Goal: Task Accomplishment & Management: Use online tool/utility

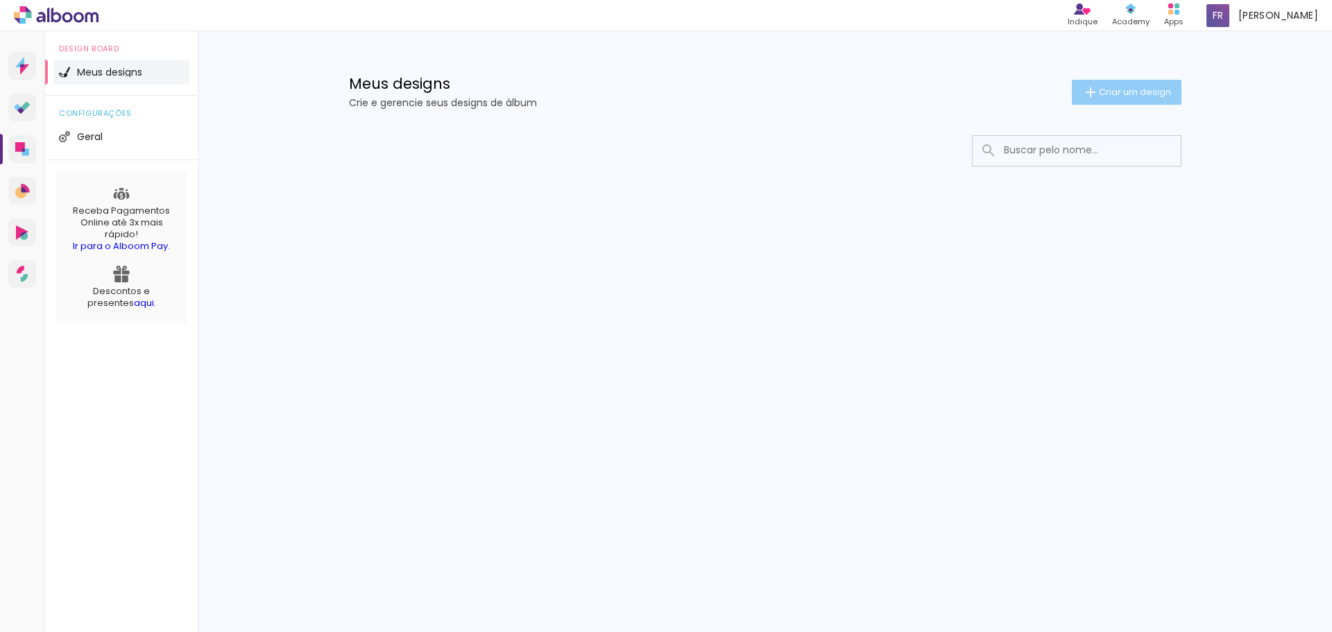
click at [1162, 93] on span "Criar um design" at bounding box center [1135, 91] width 72 height 9
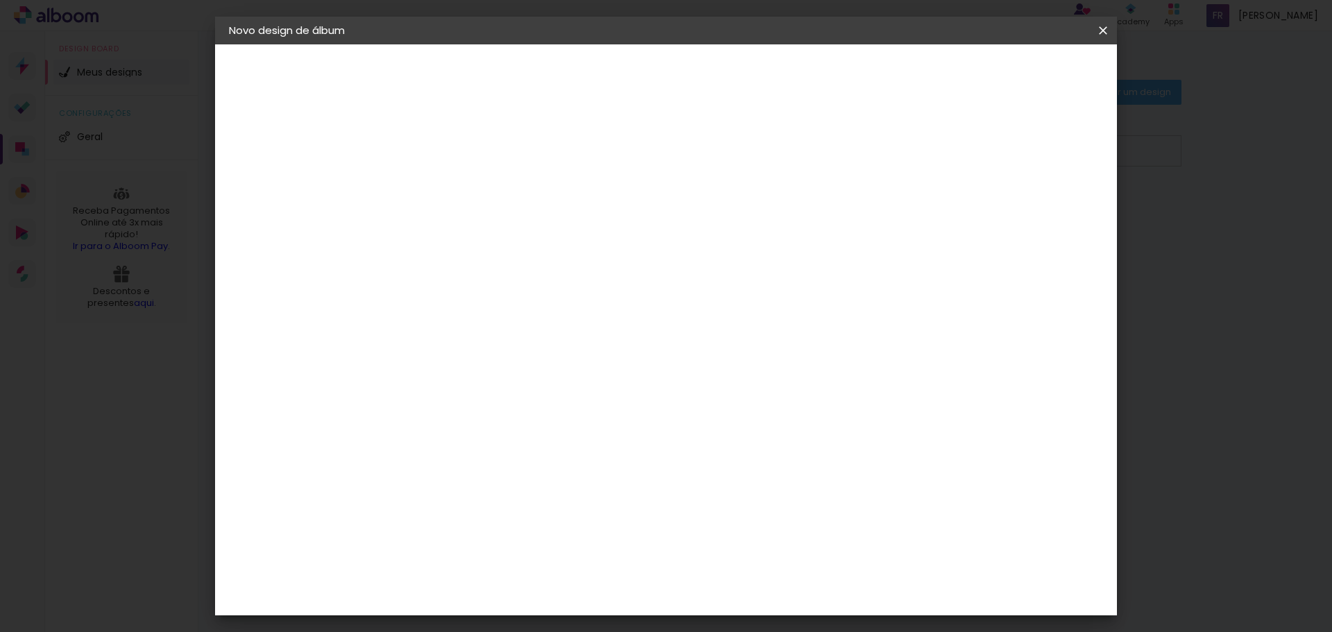
click at [456, 195] on input at bounding box center [456, 187] width 0 height 22
type input "E"
type input "[PERSON_NAME]"
type paper-input "[PERSON_NAME]"
click at [598, 67] on paper-button "Avançar" at bounding box center [564, 74] width 68 height 24
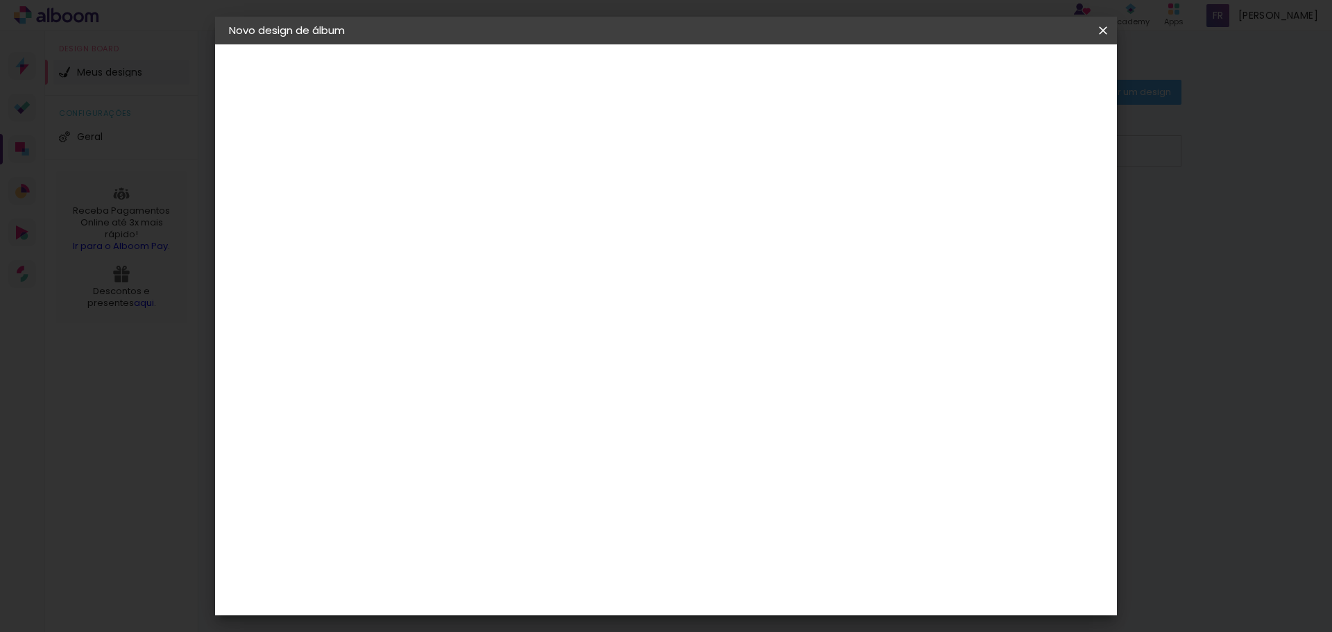
scroll to position [3420, 0]
click at [715, 65] on paper-button "Avançar" at bounding box center [681, 74] width 68 height 24
click at [510, 231] on input "text" at bounding box center [483, 242] width 54 height 22
click at [532, 290] on div "Escolha o tamanho" at bounding box center [491, 317] width 80 height 65
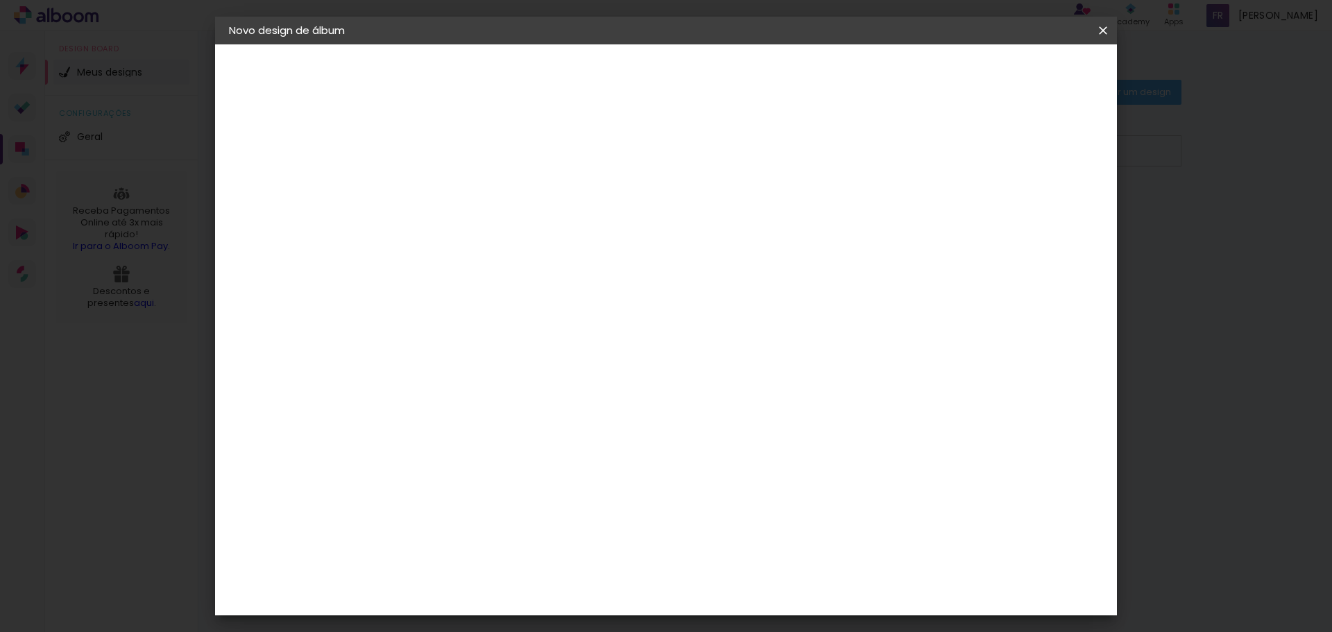
click at [532, 287] on div "Escolha o tamanho" at bounding box center [491, 317] width 80 height 65
click at [510, 232] on input "text" at bounding box center [483, 242] width 54 height 22
click at [532, 294] on div "Escolha o tamanho" at bounding box center [491, 317] width 80 height 65
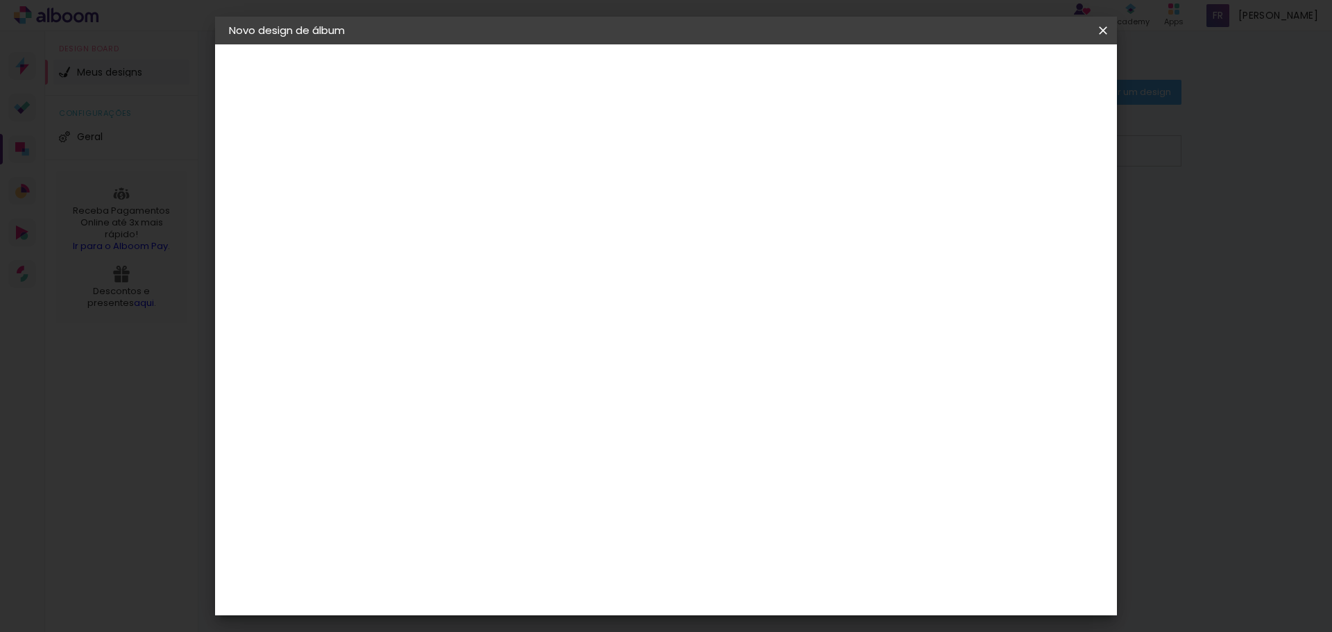
click at [532, 294] on div "Escolha o tamanho" at bounding box center [491, 317] width 80 height 65
click at [510, 231] on input "text" at bounding box center [483, 242] width 54 height 22
click at [532, 298] on div "Escolha o tamanho" at bounding box center [491, 317] width 80 height 65
click at [532, 290] on div "Escolha o tamanho" at bounding box center [491, 317] width 80 height 65
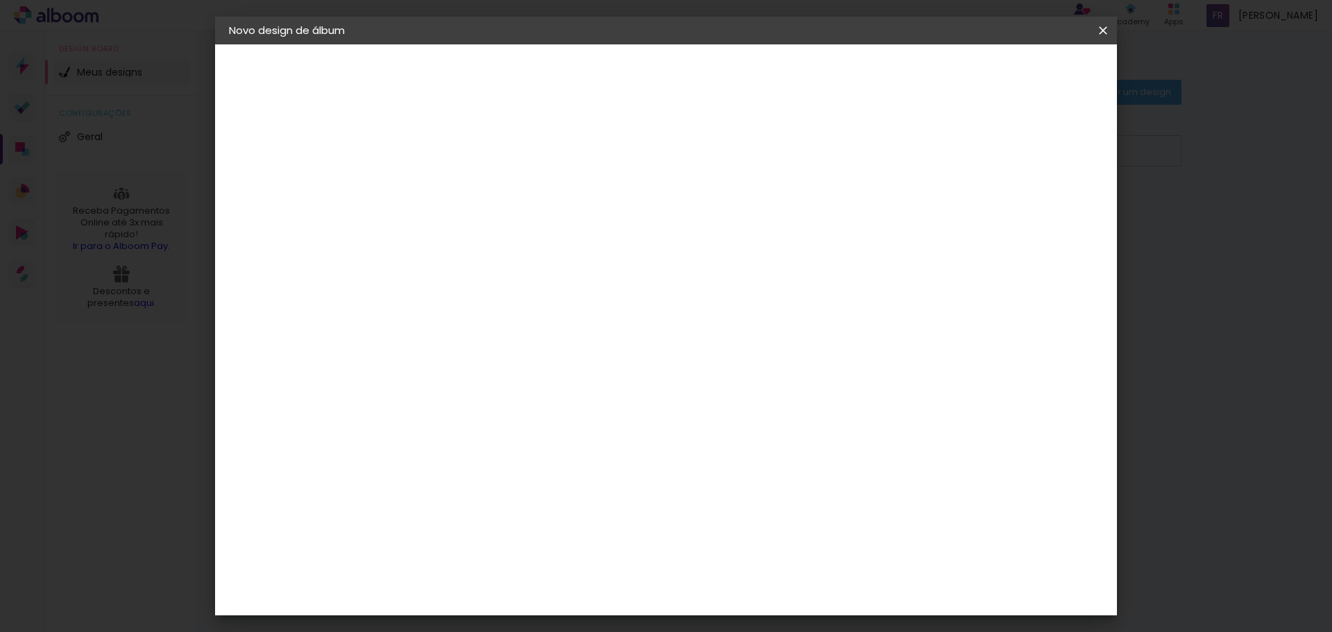
click at [510, 235] on input "text" at bounding box center [483, 242] width 54 height 22
click at [723, 229] on paper-item "Padrão" at bounding box center [757, 231] width 278 height 28
type input "Padrão"
click at [723, 229] on iron-dropdown at bounding box center [757, 234] width 278 height 35
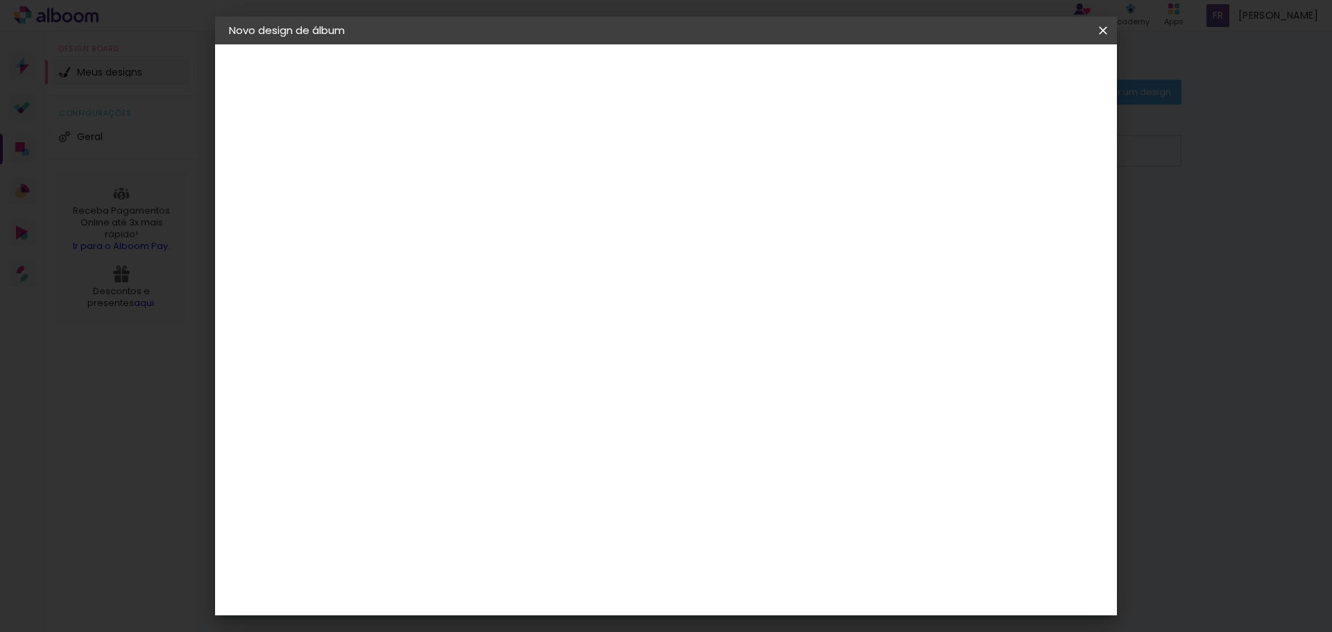
click at [0, 0] on slot "Avançar" at bounding box center [0, 0] width 0 height 0
click at [0, 0] on slot "Mostrar sangria" at bounding box center [0, 0] width 0 height 0
type paper-checkbox "on"
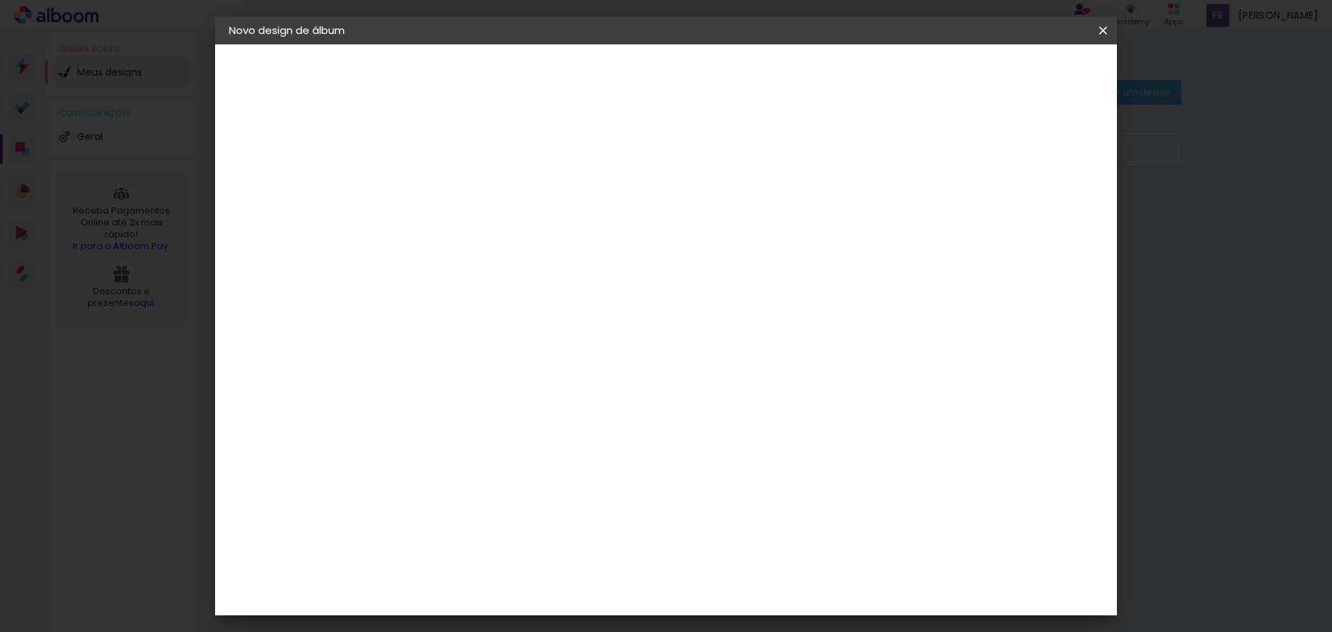
click at [894, 76] on span "Iniciar design" at bounding box center [862, 74] width 63 height 10
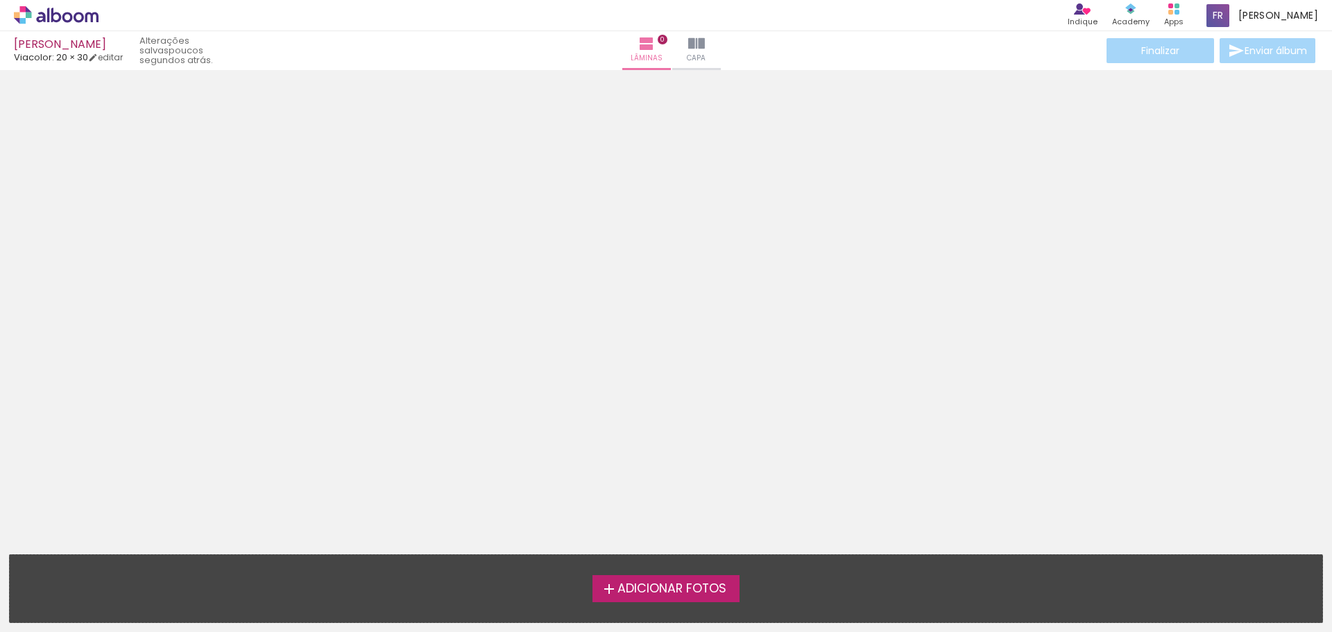
click at [642, 588] on span "Adicionar Fotos" at bounding box center [672, 589] width 109 height 12
click at [0, 0] on input "file" at bounding box center [0, 0] width 0 height 0
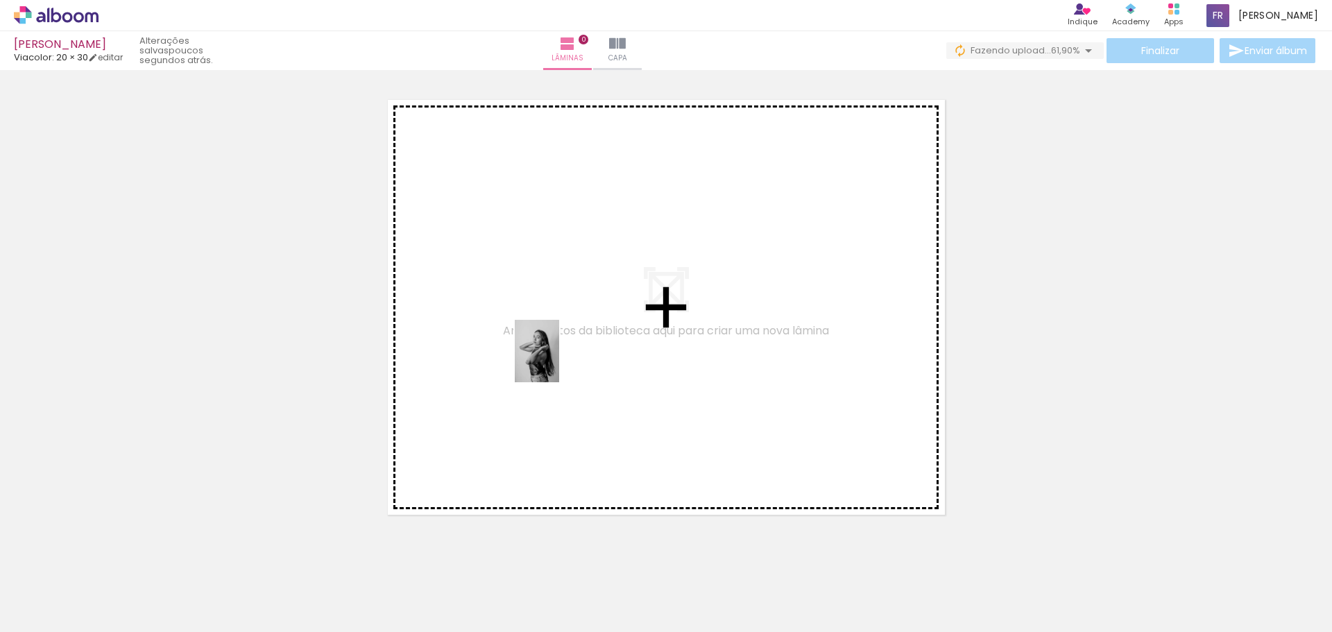
drag, startPoint x: 154, startPoint y: 582, endPoint x: 557, endPoint y: 362, distance: 459.0
click at [557, 362] on quentale-workspace at bounding box center [666, 316] width 1332 height 632
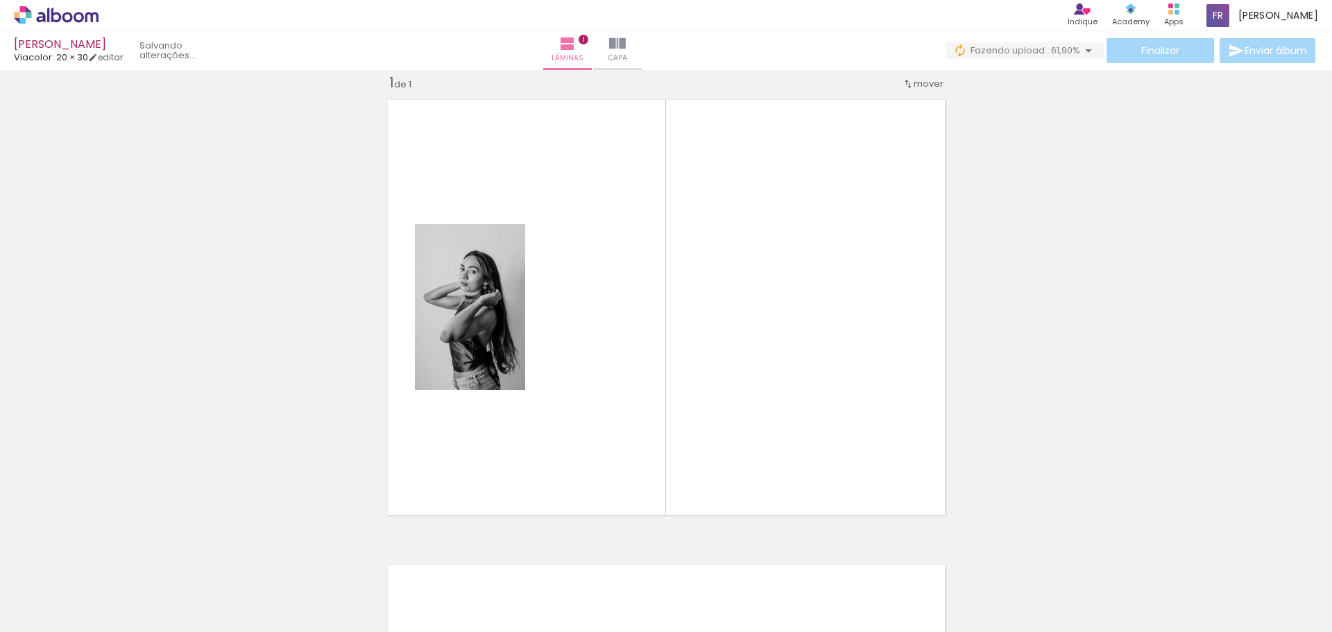
scroll to position [18, 0]
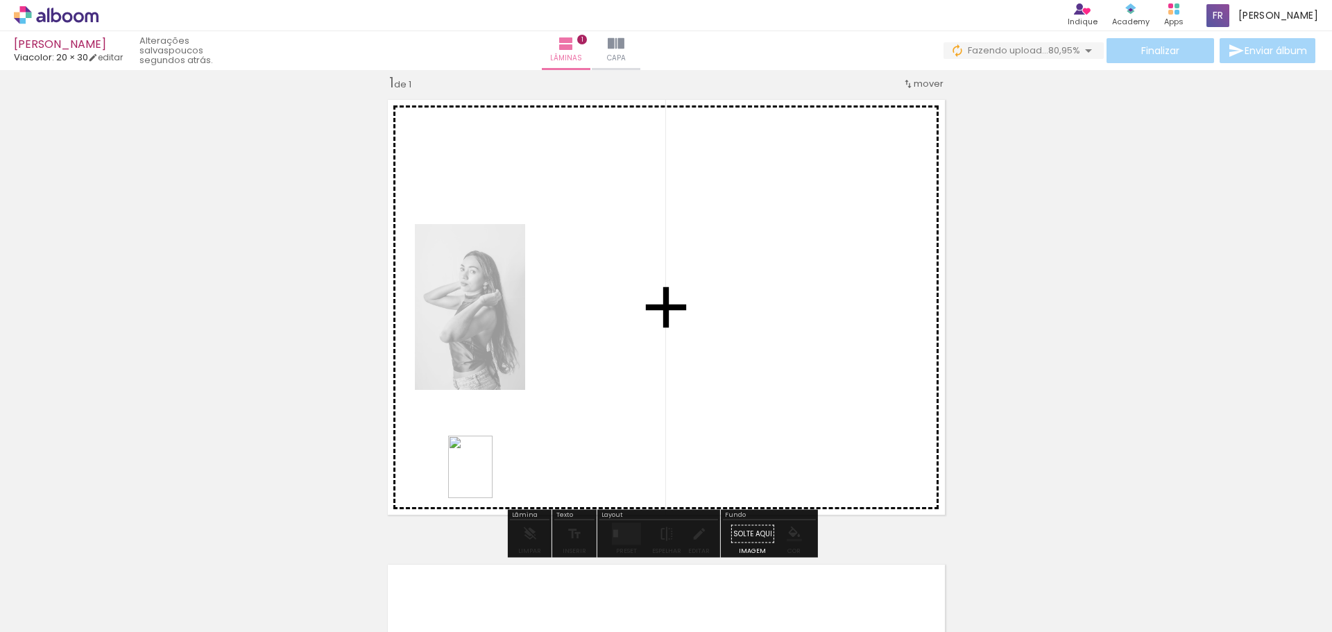
drag, startPoint x: 230, startPoint y: 592, endPoint x: 490, endPoint y: 477, distance: 284.3
click at [490, 477] on quentale-workspace at bounding box center [666, 316] width 1332 height 632
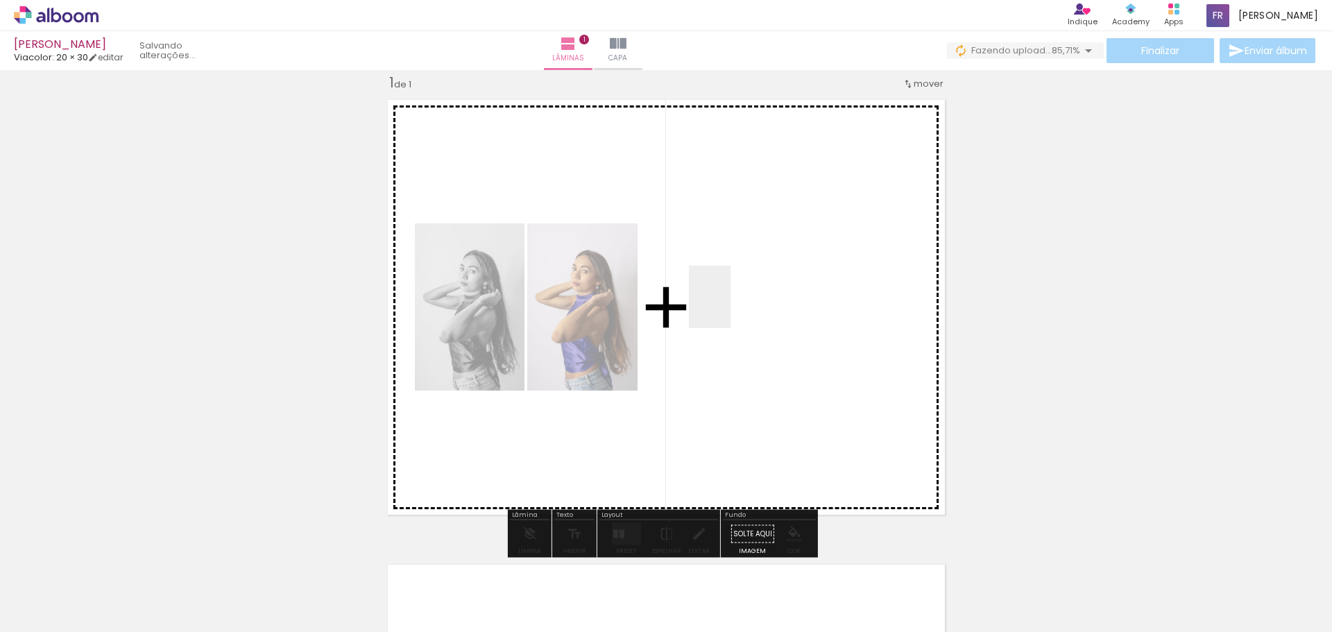
drag, startPoint x: 300, startPoint y: 587, endPoint x: 735, endPoint y: 314, distance: 513.5
click at [731, 307] on quentale-workspace at bounding box center [666, 316] width 1332 height 632
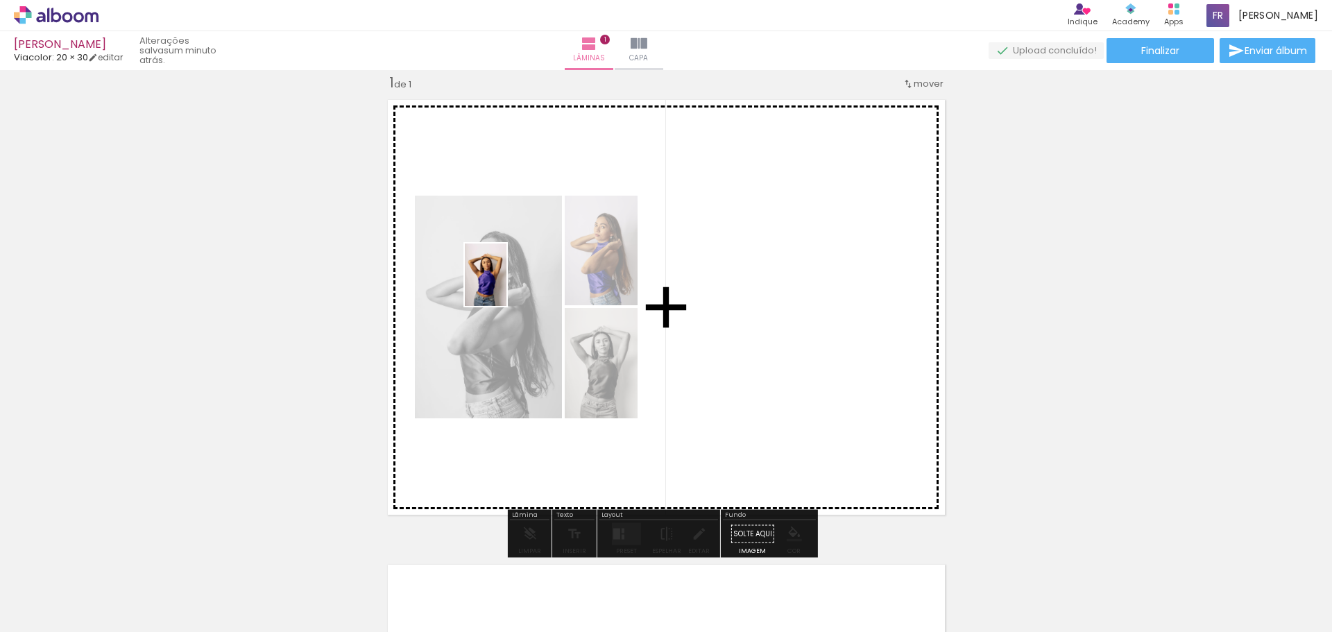
drag, startPoint x: 383, startPoint y: 601, endPoint x: 507, endPoint y: 285, distance: 339.0
click at [507, 285] on quentale-workspace at bounding box center [666, 316] width 1332 height 632
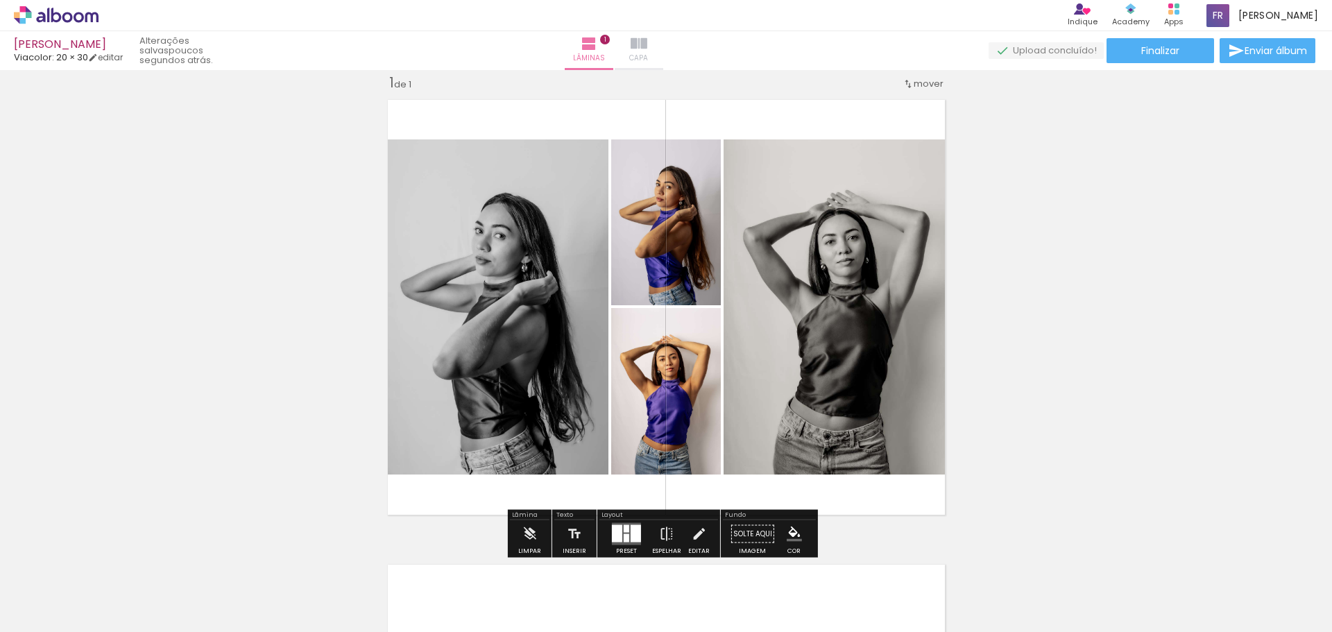
click at [648, 55] on span "Capa" at bounding box center [638, 58] width 19 height 12
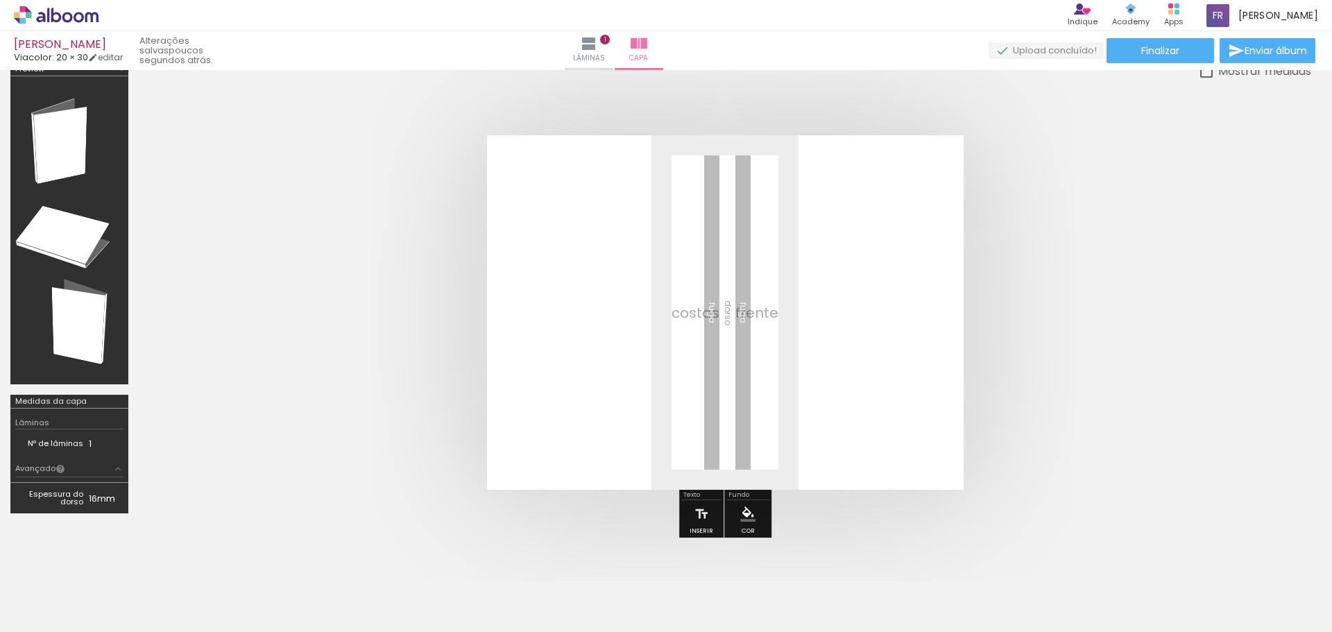
click at [292, 597] on div at bounding box center [294, 585] width 46 height 69
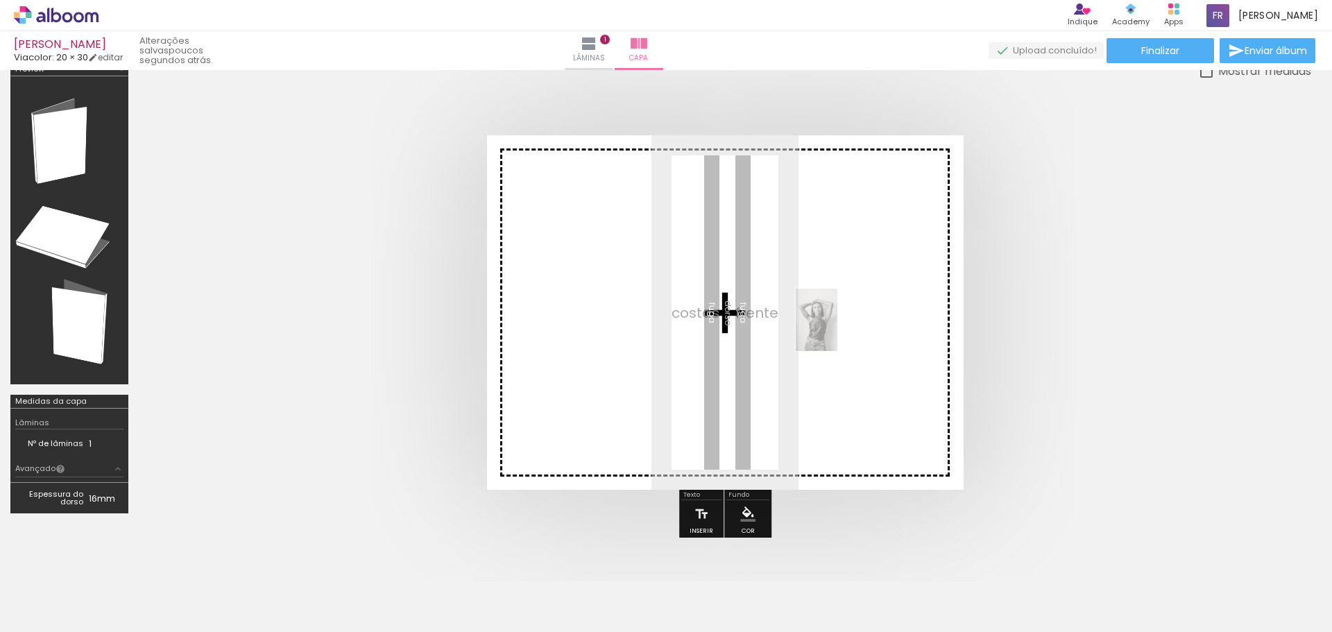
drag, startPoint x: 308, startPoint y: 583, endPoint x: 842, endPoint y: 327, distance: 591.9
click at [842, 327] on quentale-workspace at bounding box center [666, 316] width 1332 height 632
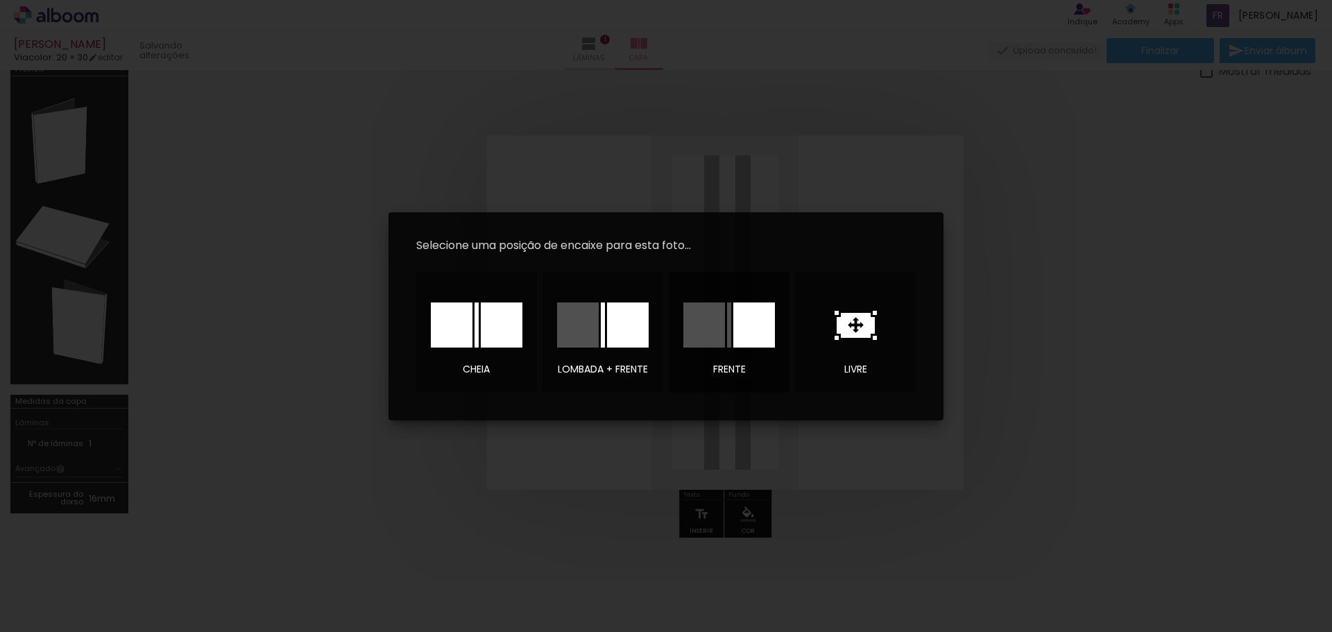
click at [754, 323] on div at bounding box center [754, 325] width 42 height 45
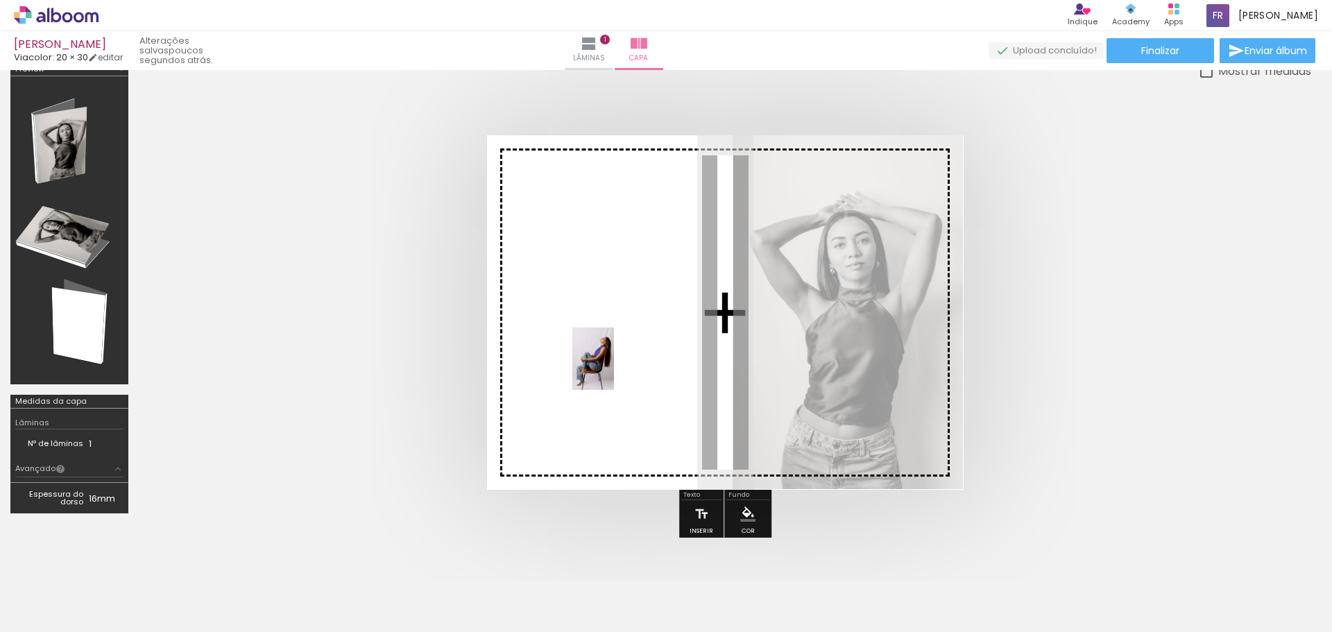
drag, startPoint x: 609, startPoint y: 593, endPoint x: 614, endPoint y: 369, distance: 224.2
click at [614, 369] on quentale-workspace at bounding box center [666, 316] width 1332 height 632
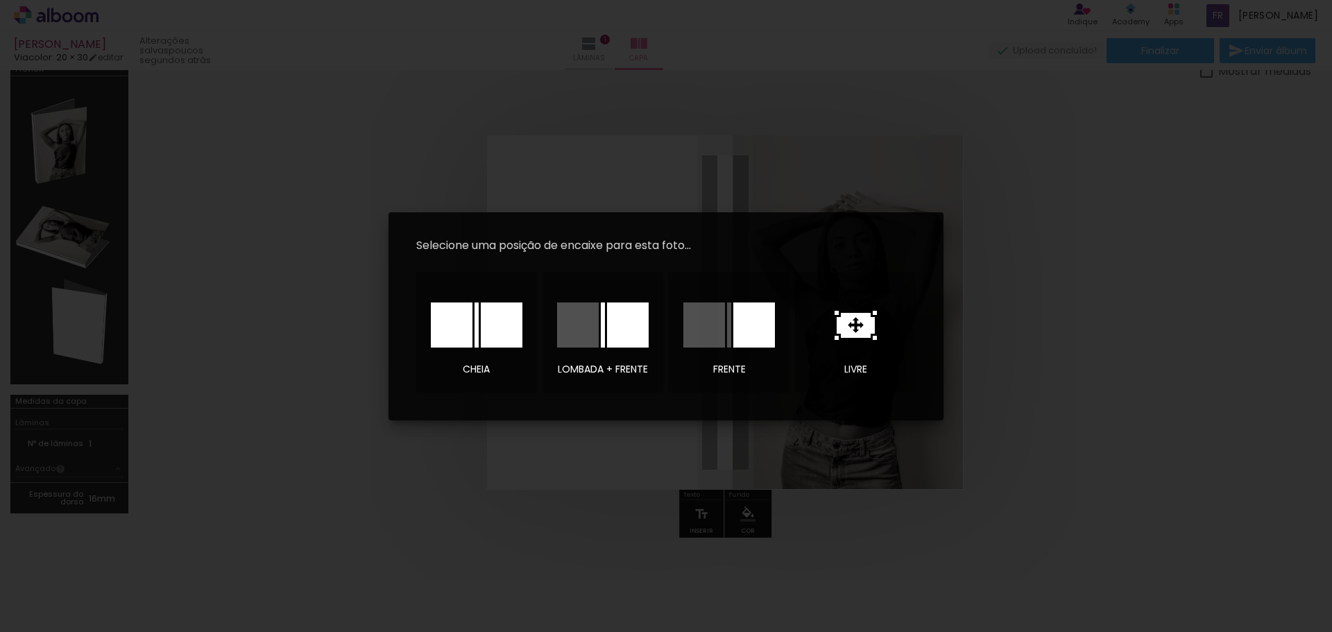
click at [1037, 330] on iron-overlay-backdrop at bounding box center [666, 316] width 1332 height 632
click at [858, 332] on icon at bounding box center [856, 325] width 38 height 25
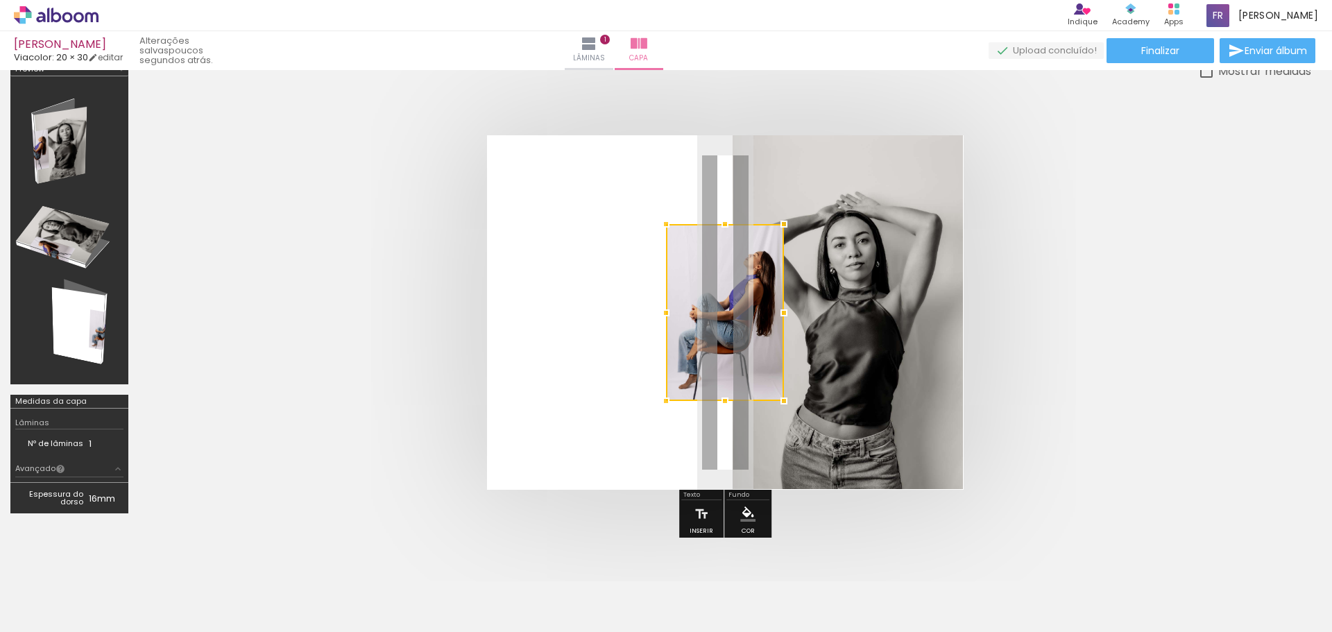
click at [759, 306] on div at bounding box center [725, 312] width 118 height 177
click at [785, 227] on div at bounding box center [784, 224] width 28 height 28
click at [755, 258] on quentale-photo at bounding box center [725, 312] width 118 height 177
click at [782, 226] on div at bounding box center [784, 224] width 28 height 28
drag, startPoint x: 773, startPoint y: 241, endPoint x: 753, endPoint y: 330, distance: 90.4
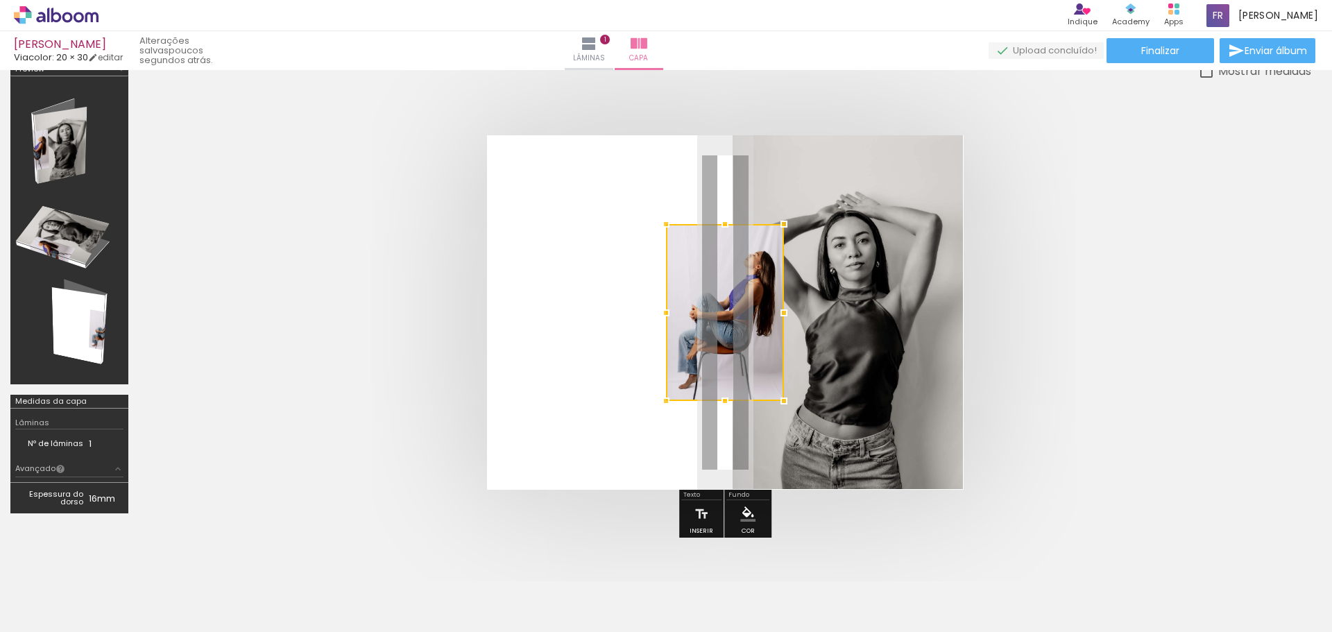
click at [753, 330] on div at bounding box center [725, 312] width 118 height 177
click at [740, 330] on div at bounding box center [725, 312] width 118 height 177
click at [662, 393] on div at bounding box center [666, 401] width 28 height 28
click at [668, 383] on quentale-photo at bounding box center [725, 312] width 118 height 177
click at [668, 383] on div at bounding box center [725, 312] width 118 height 177
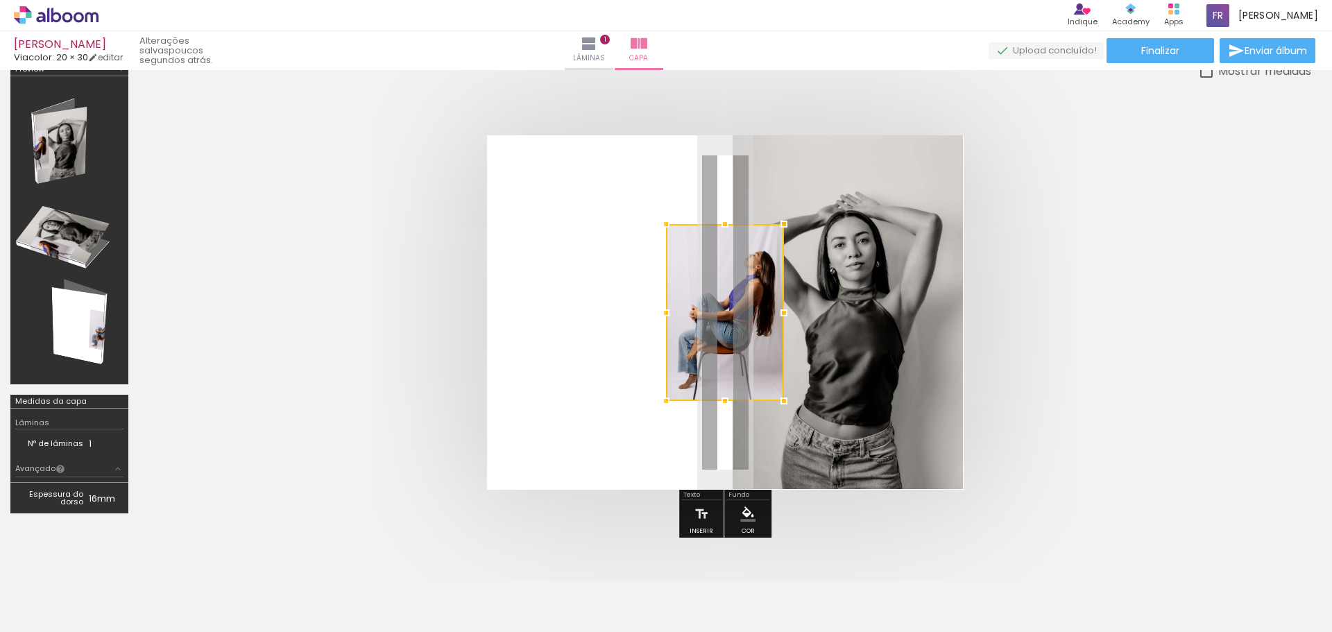
click at [666, 383] on div at bounding box center [725, 312] width 118 height 177
click at [674, 383] on div at bounding box center [725, 312] width 118 height 177
click at [677, 405] on div at bounding box center [666, 401] width 28 height 28
click at [679, 382] on quentale-photo at bounding box center [725, 312] width 118 height 177
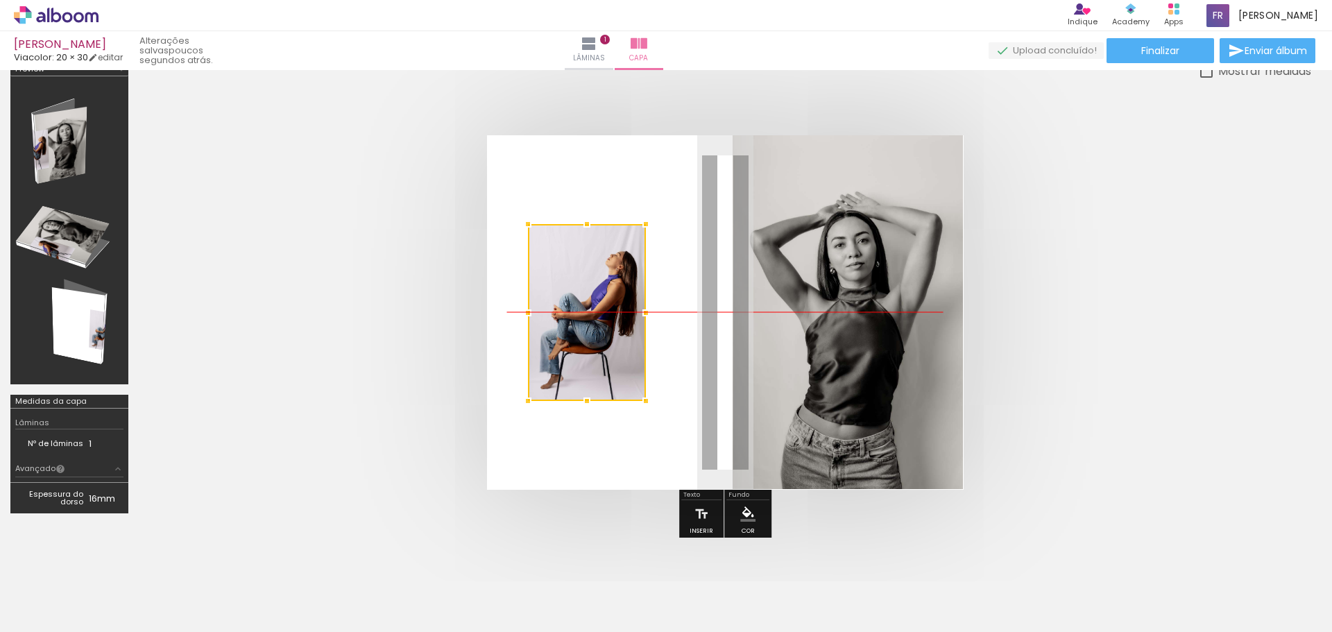
drag, startPoint x: 764, startPoint y: 288, endPoint x: 626, endPoint y: 282, distance: 138.2
click at [626, 282] on div at bounding box center [587, 312] width 118 height 177
drag, startPoint x: 631, startPoint y: 273, endPoint x: 511, endPoint y: 375, distance: 157.5
click at [511, 375] on quentale-layouter at bounding box center [725, 312] width 477 height 355
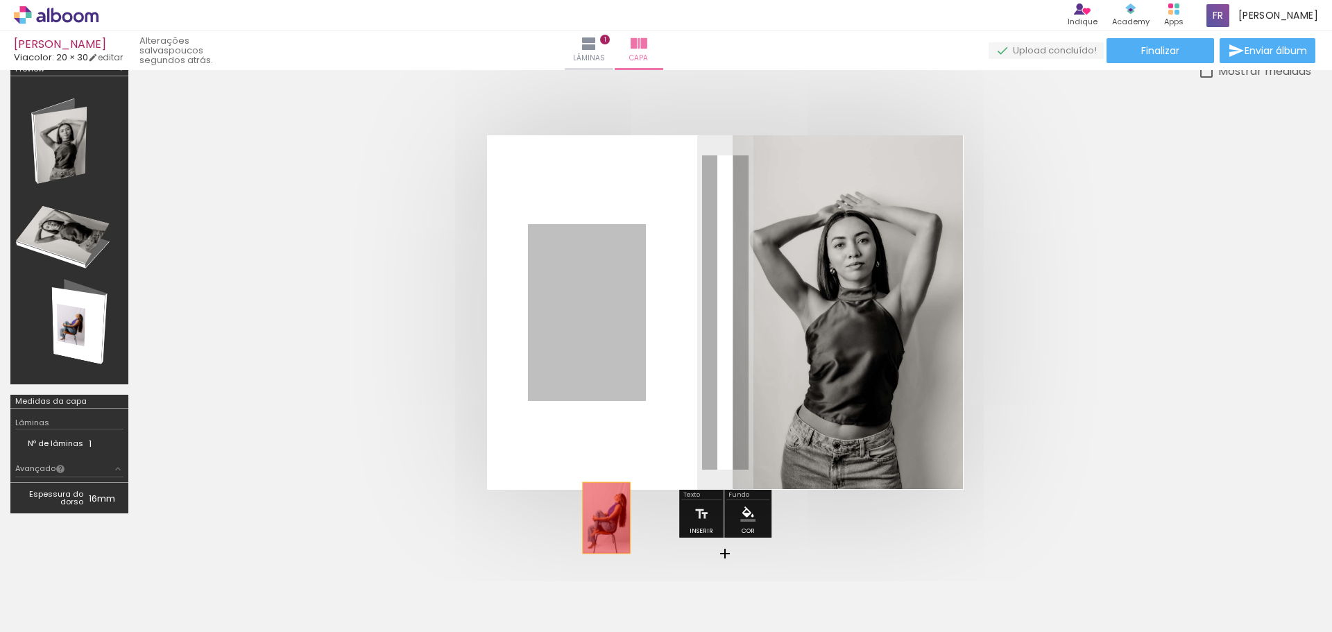
drag, startPoint x: 593, startPoint y: 333, endPoint x: 610, endPoint y: 610, distance: 277.4
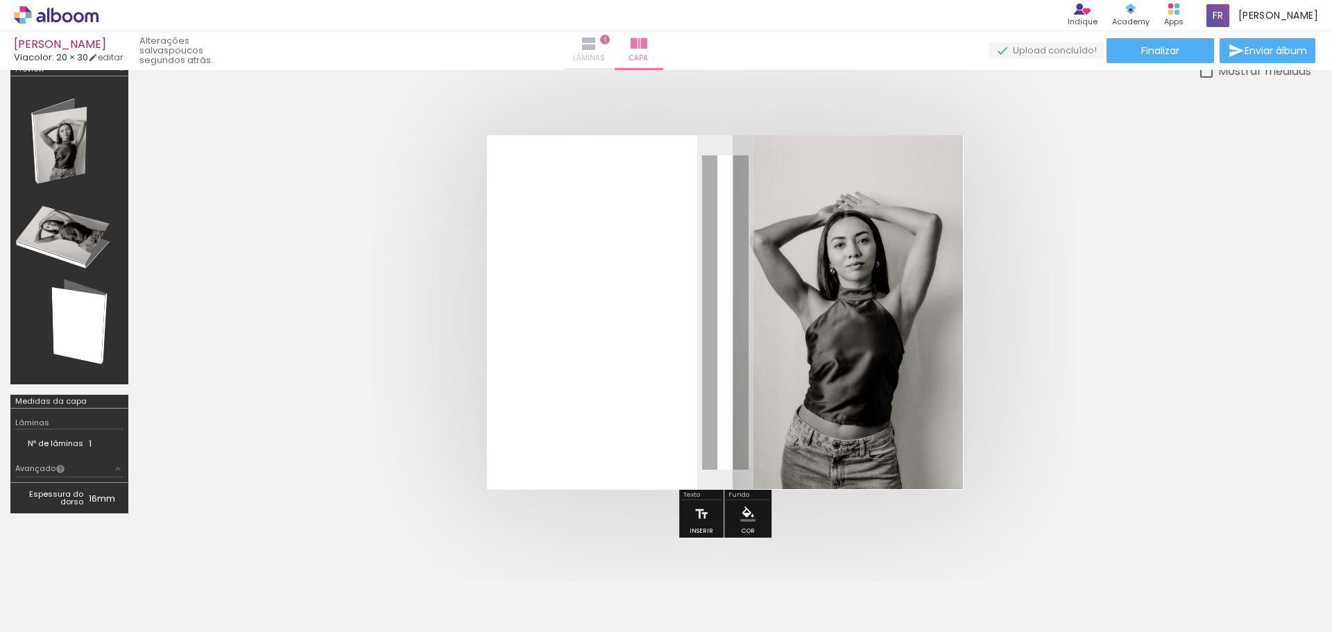
click at [605, 60] on span "Lâminas" at bounding box center [589, 58] width 32 height 12
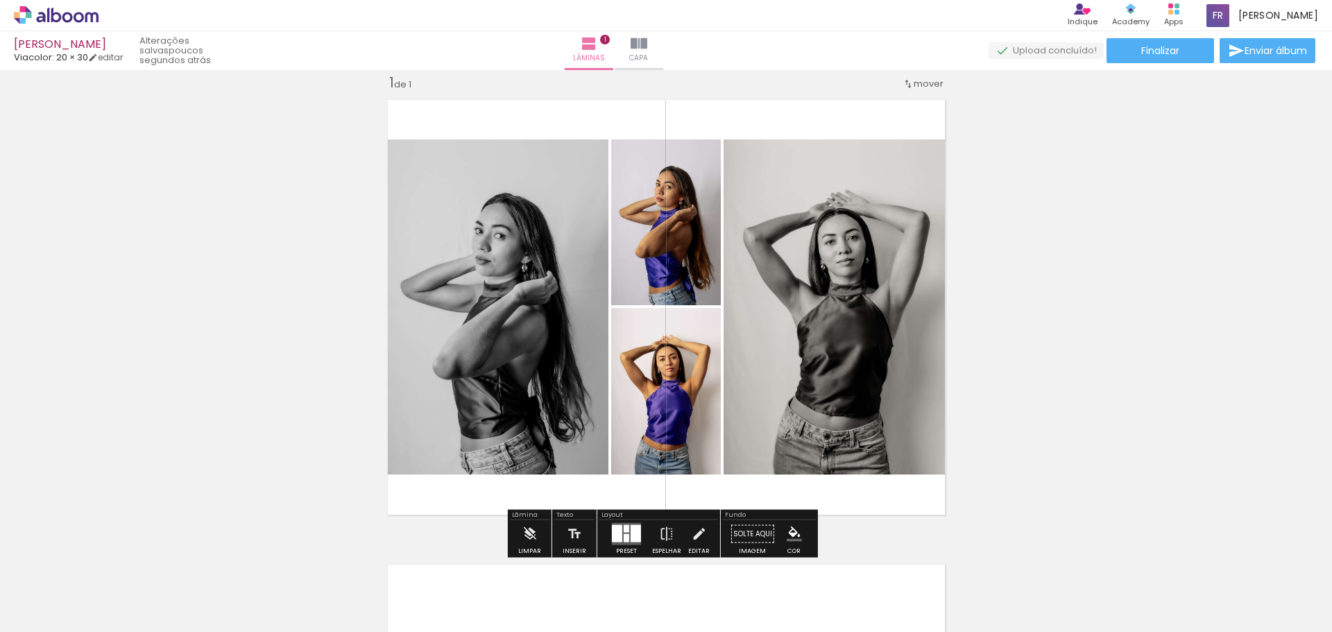
click at [914, 82] on span "mover" at bounding box center [929, 83] width 30 height 13
click at [911, 80] on span "1" at bounding box center [910, 81] width 3 height 23
click at [897, 80] on span "Posição atual:" at bounding box center [877, 81] width 63 height 23
click at [920, 80] on paper-item "Posição atual: 1" at bounding box center [887, 81] width 105 height 23
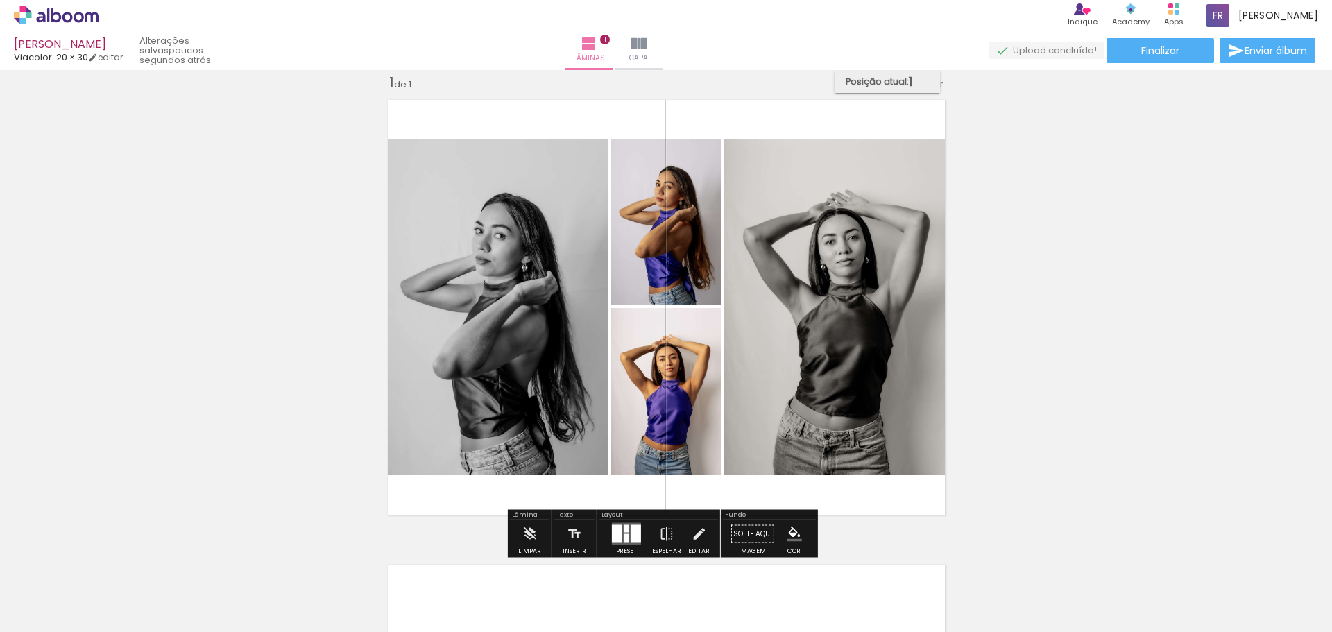
click at [920, 80] on paper-item "Posição atual: 1" at bounding box center [887, 81] width 105 height 23
click at [1087, 299] on div "Inserir lâmina 1 de 1" at bounding box center [666, 522] width 1332 height 931
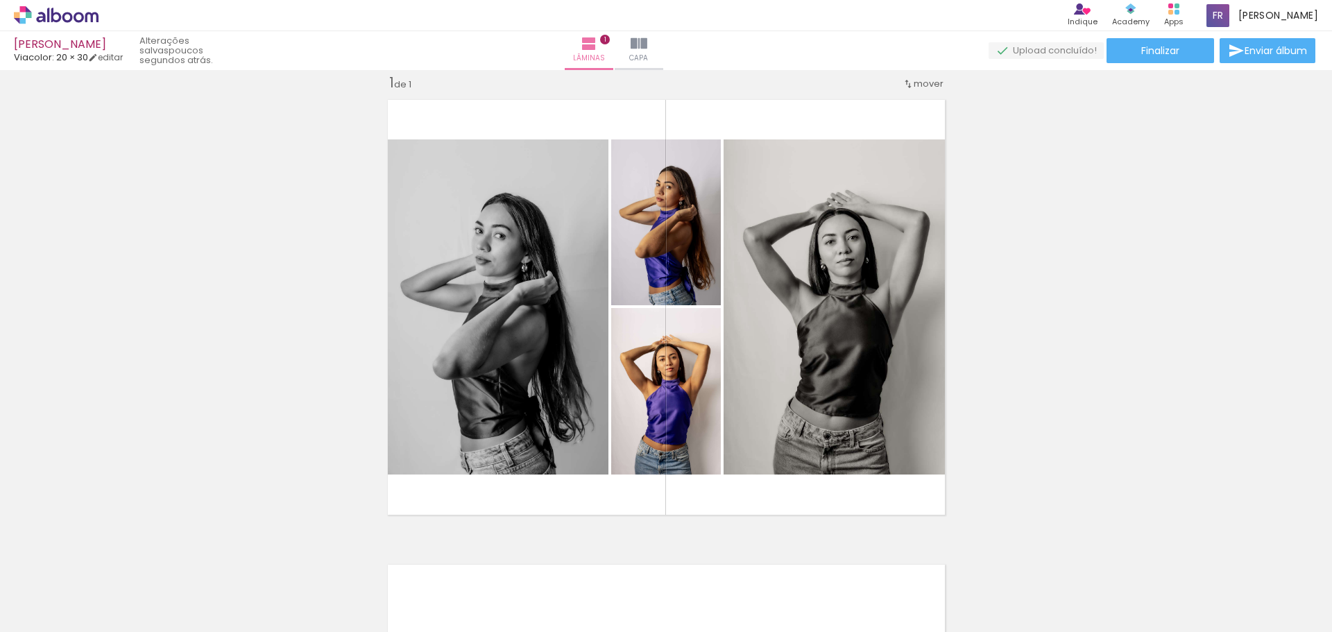
click at [1083, 130] on div "Inserir lâmina 1 de 1" at bounding box center [666, 522] width 1332 height 931
click at [62, 591] on input "Todas as fotos" at bounding box center [38, 590] width 53 height 12
click at [87, 513] on div "Inserir lâmina 1 de 1" at bounding box center [666, 522] width 1332 height 931
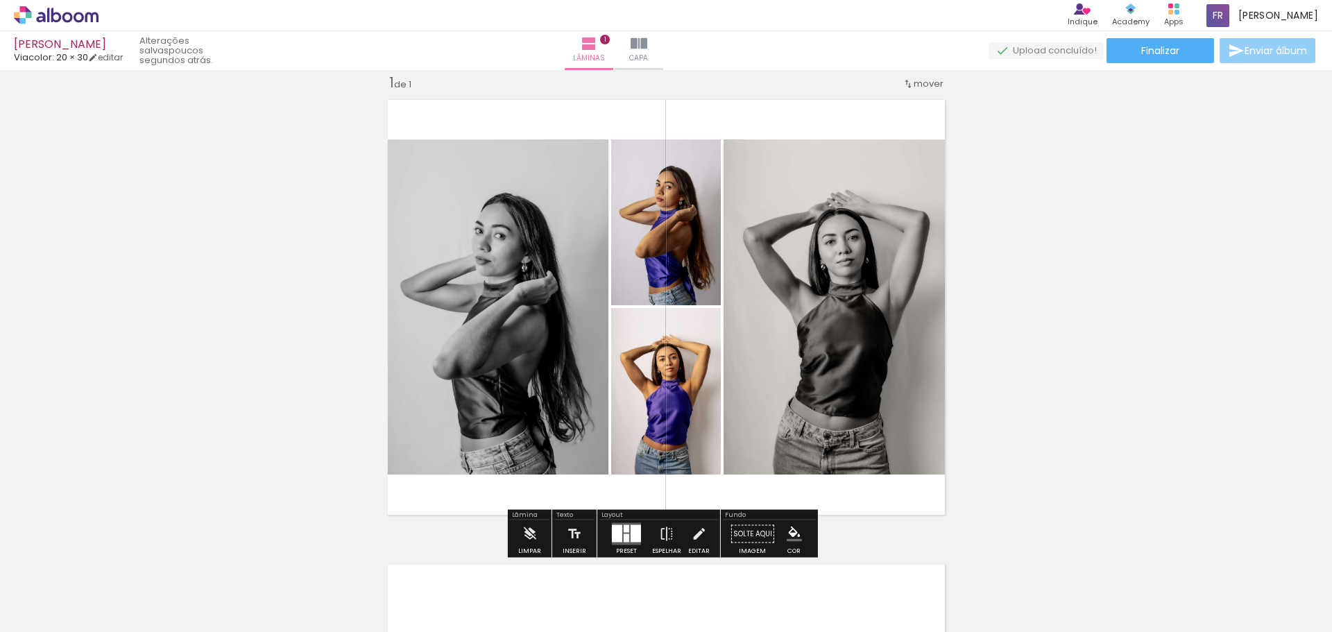
click at [1245, 56] on span "Enviar álbum" at bounding box center [1276, 51] width 62 height 10
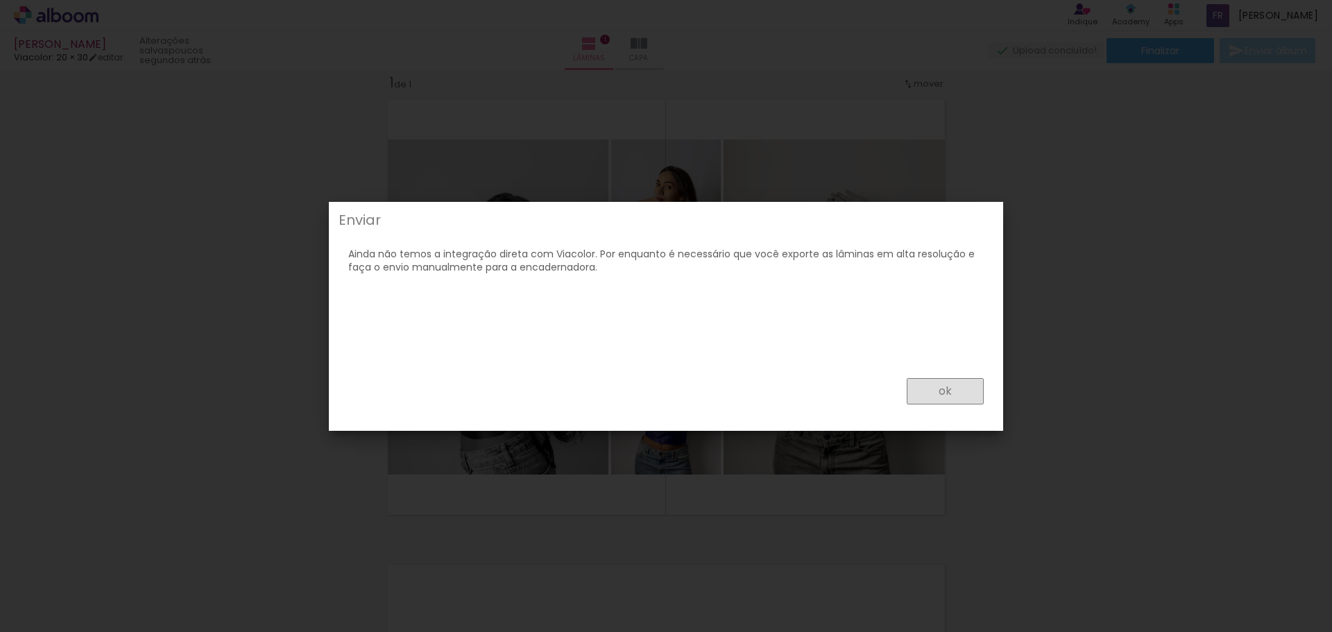
click at [951, 400] on paper-button "ok" at bounding box center [945, 391] width 77 height 26
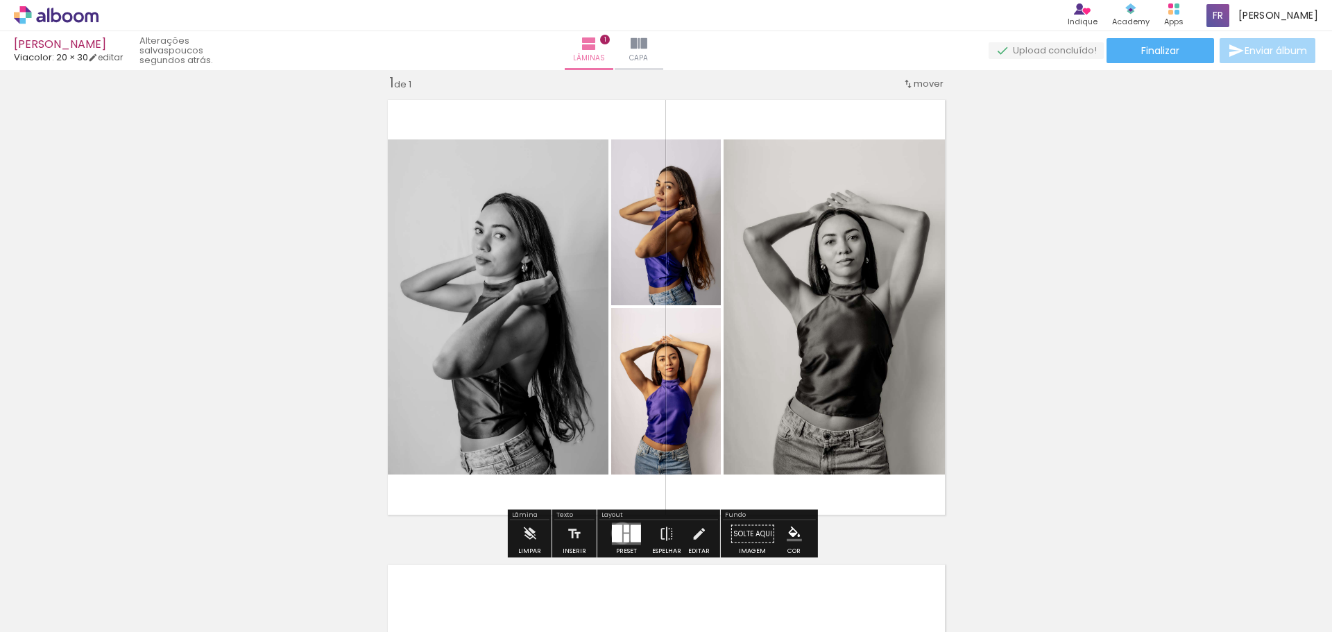
click at [619, 533] on div at bounding box center [617, 533] width 10 height 17
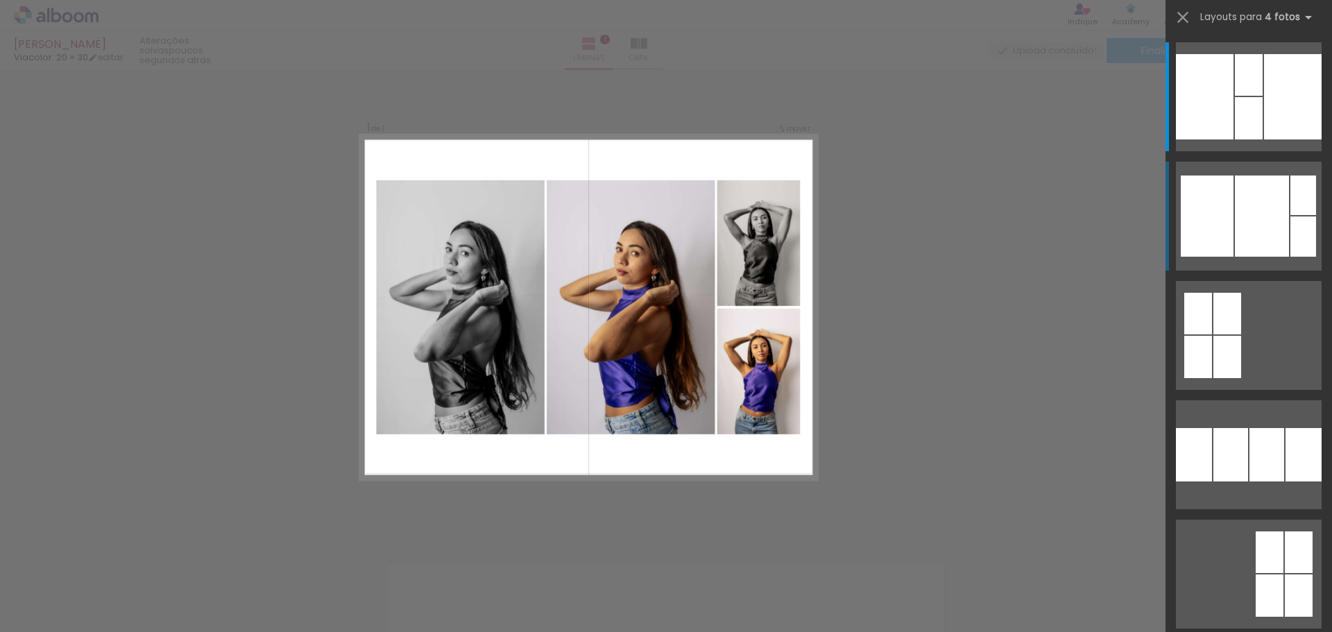
click at [1228, 210] on div at bounding box center [1207, 216] width 53 height 81
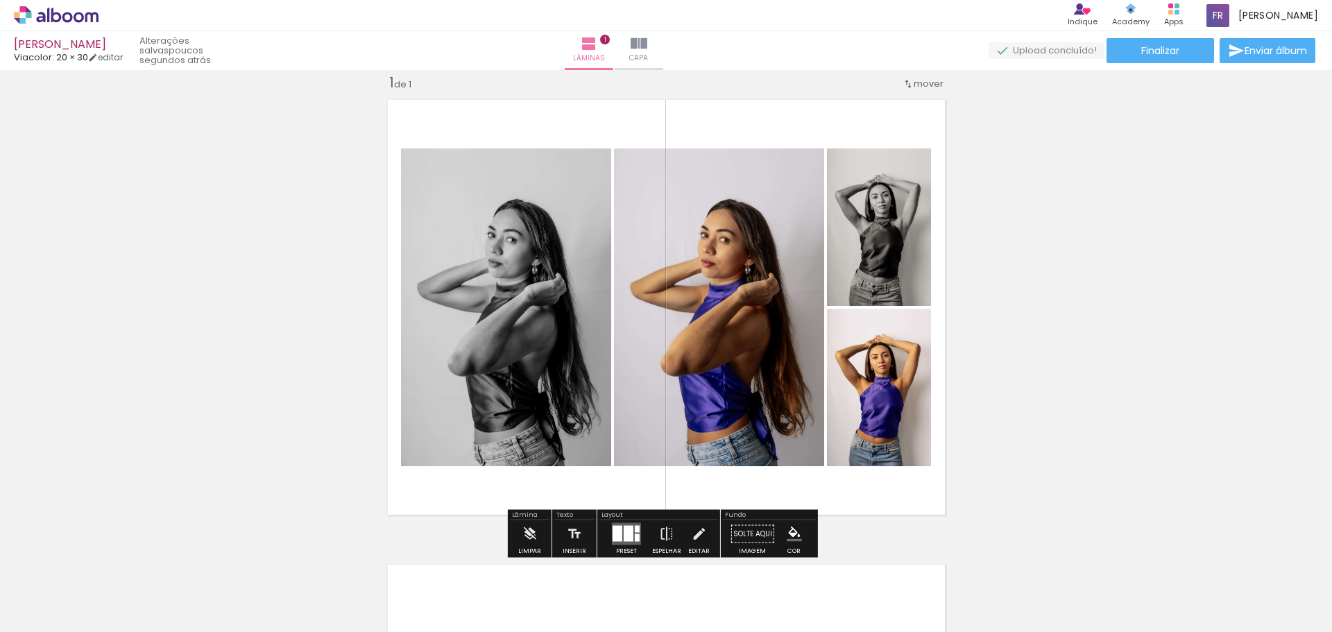
click at [614, 536] on div at bounding box center [618, 534] width 10 height 16
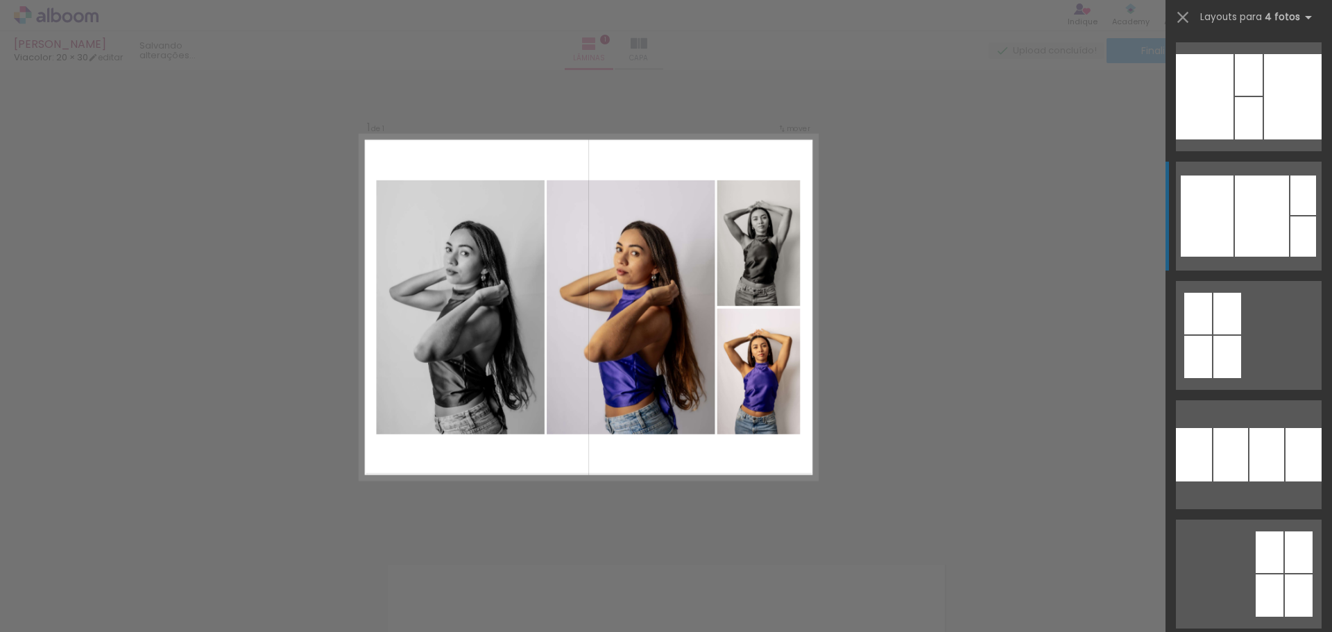
scroll to position [119, 0]
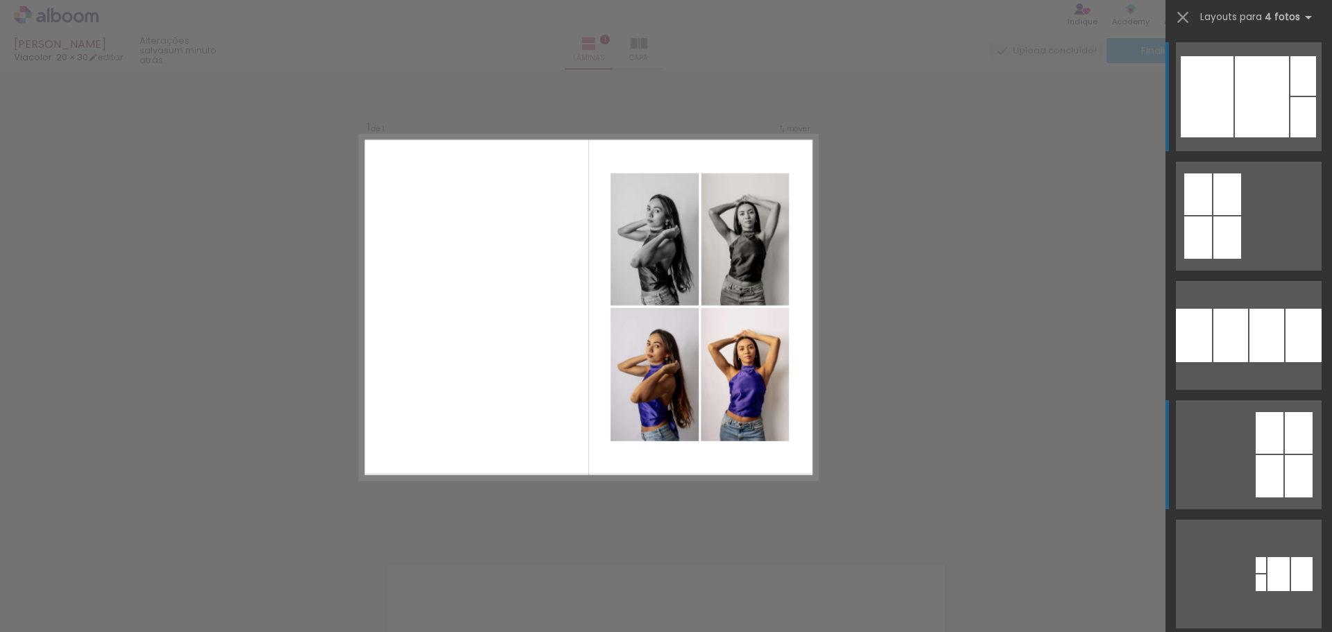
click at [1286, 436] on div at bounding box center [1299, 433] width 28 height 42
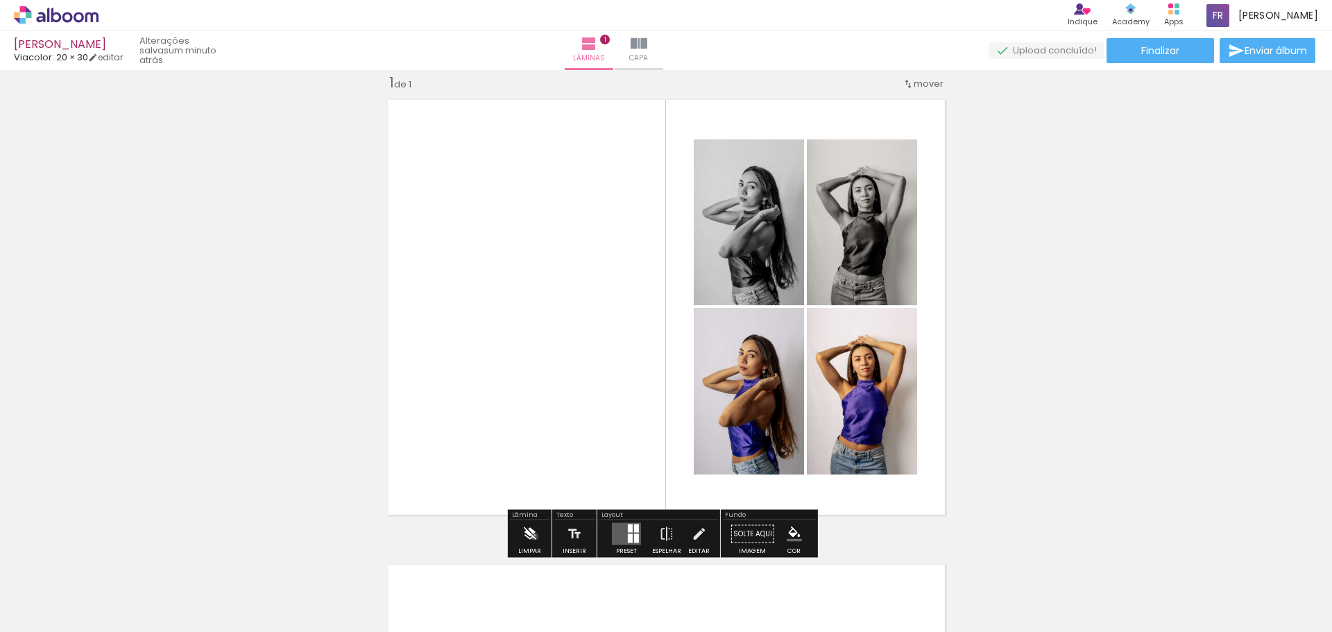
click at [534, 536] on iron-icon at bounding box center [529, 534] width 15 height 28
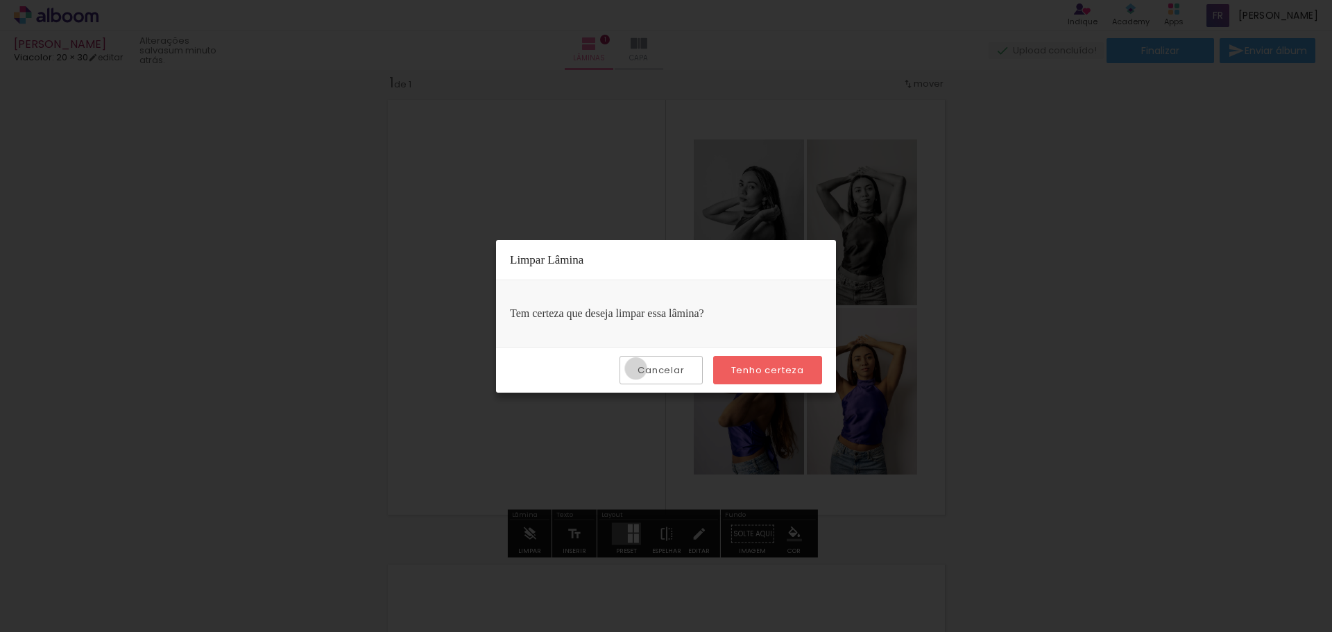
click at [639, 368] on paper-button "Cancelar" at bounding box center [661, 370] width 83 height 28
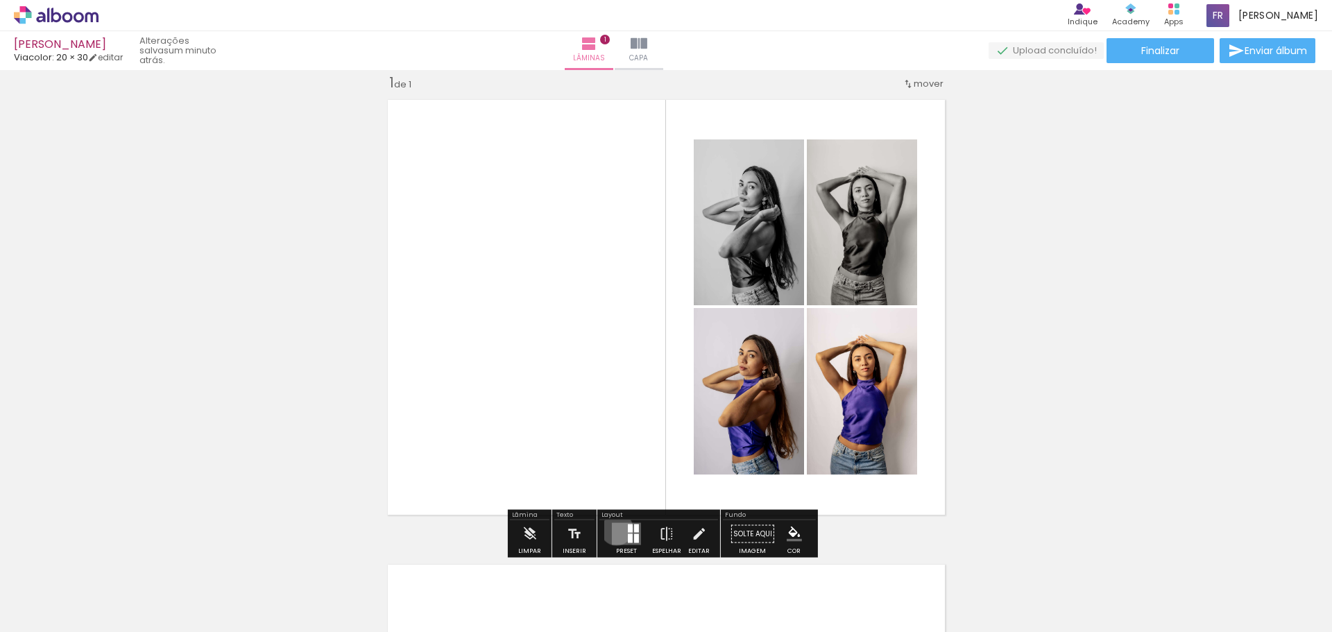
click at [613, 529] on quentale-layouter at bounding box center [626, 534] width 29 height 22
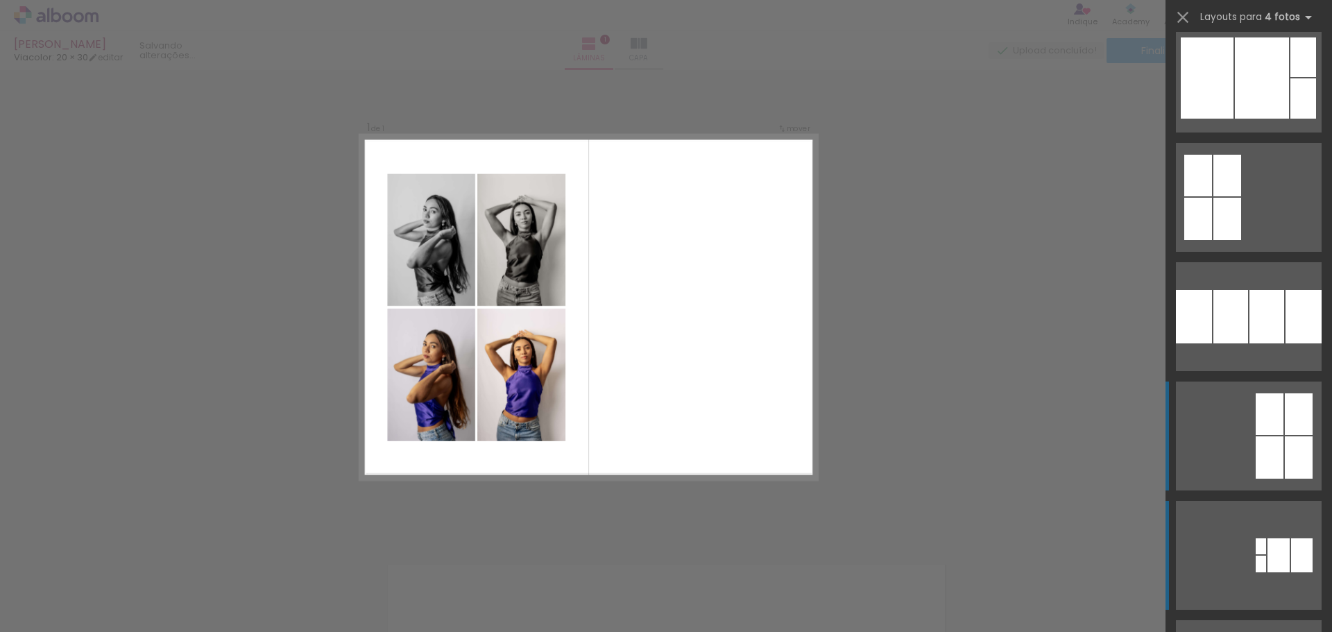
scroll to position [0, 0]
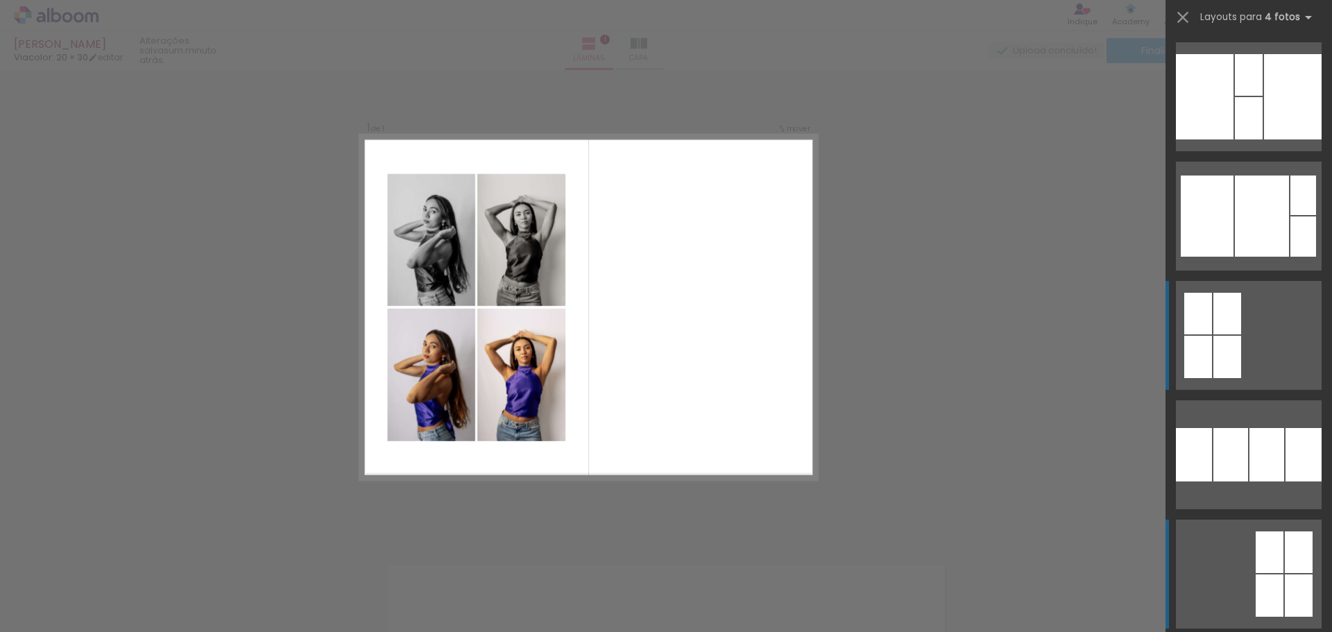
click at [1214, 343] on div at bounding box center [1228, 357] width 28 height 42
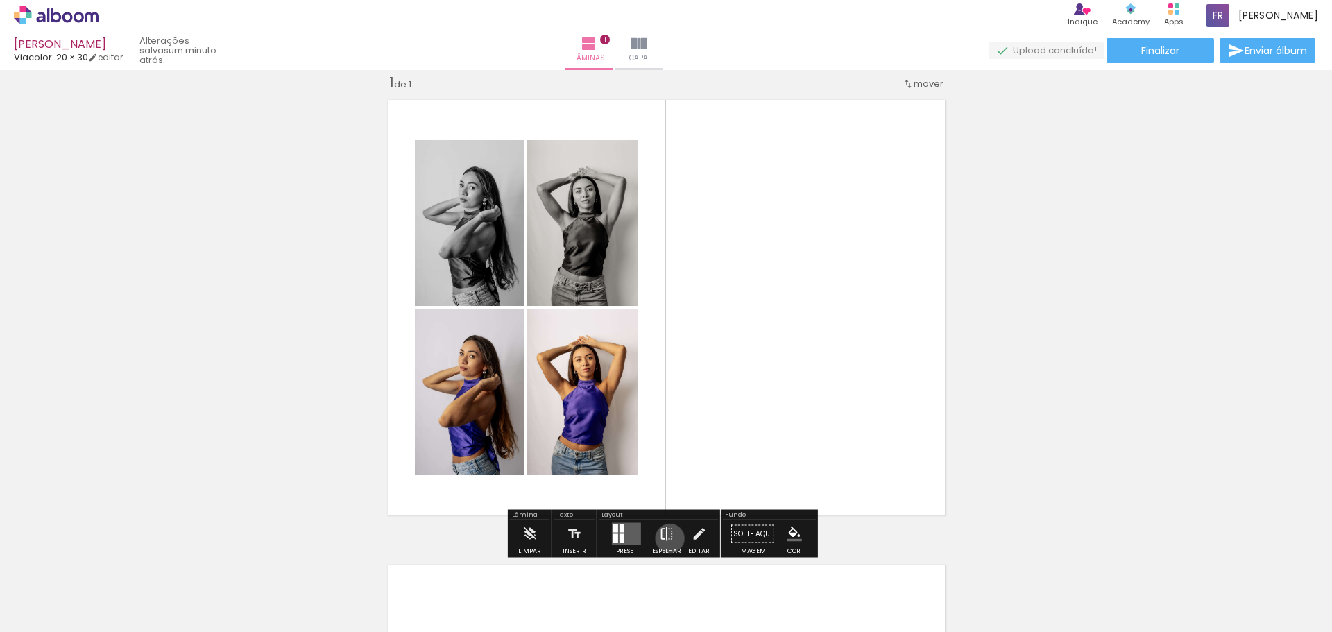
click at [667, 538] on iron-icon at bounding box center [666, 534] width 15 height 28
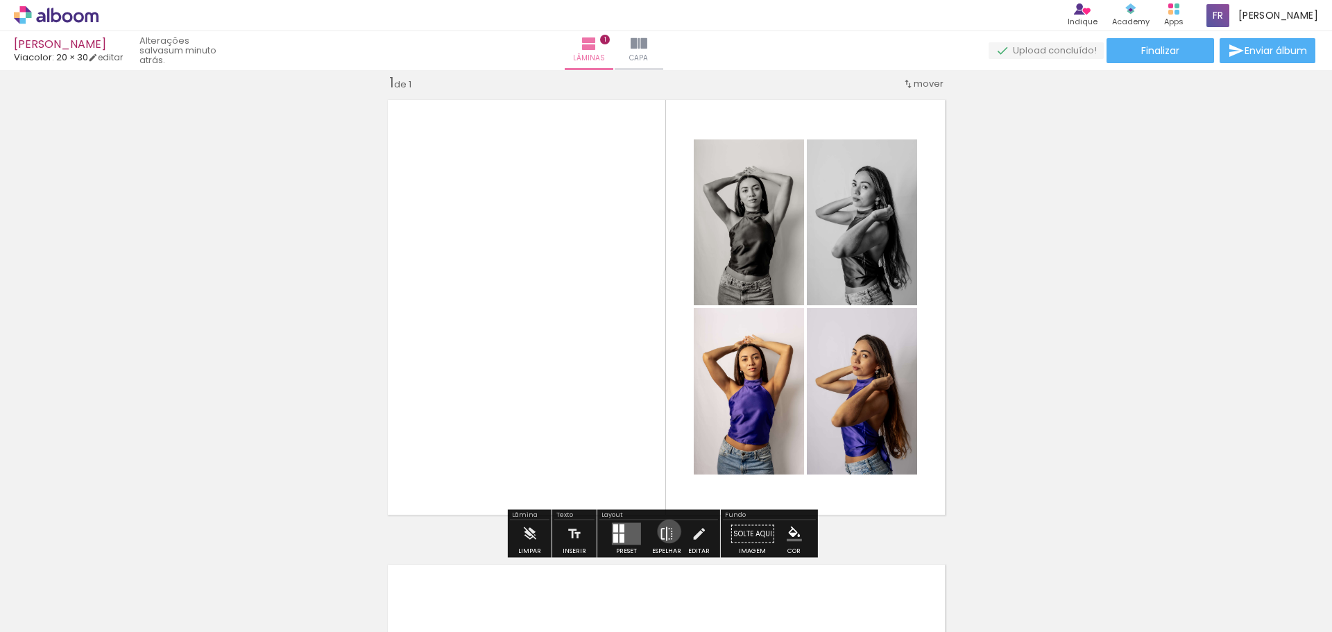
click at [666, 532] on iron-icon at bounding box center [666, 534] width 15 height 28
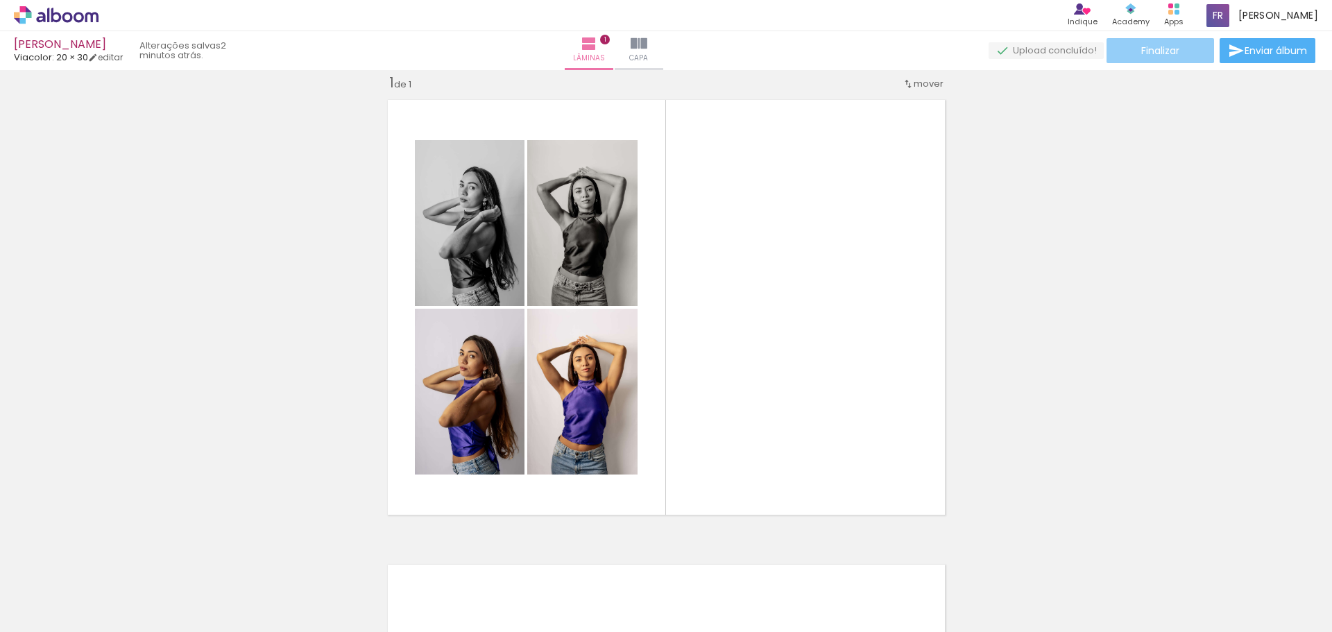
click at [1194, 50] on paper-button "Finalizar" at bounding box center [1161, 50] width 108 height 25
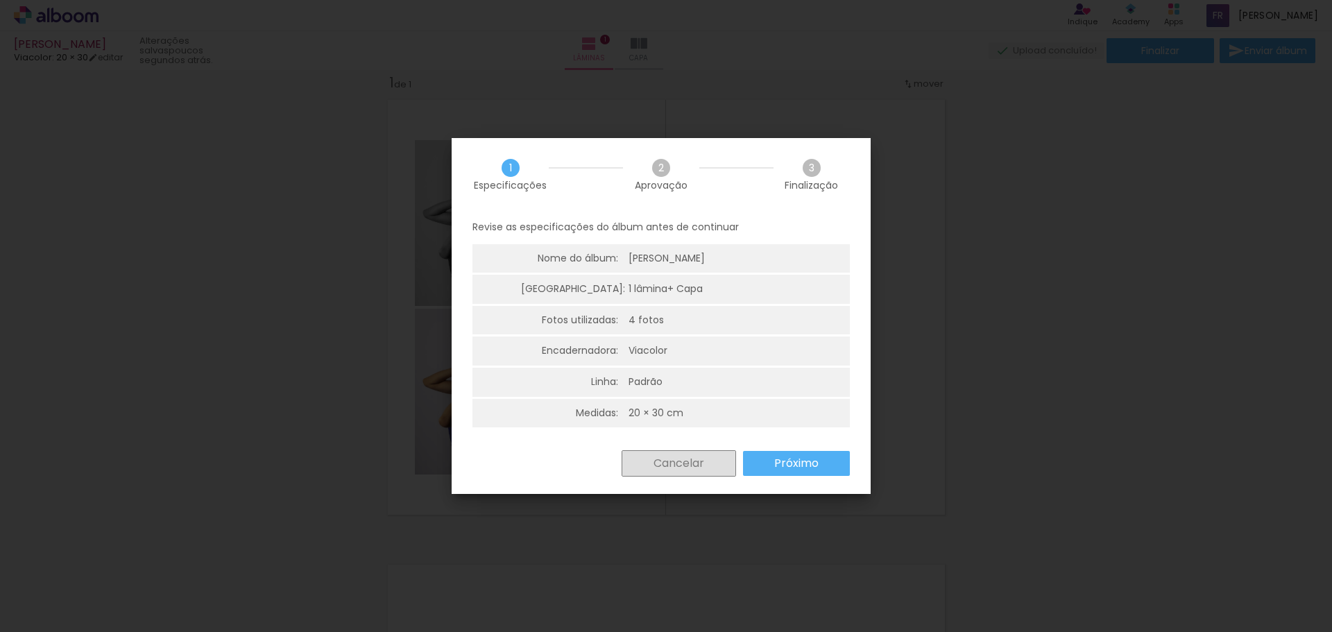
click at [0, 0] on slot "Cancelar" at bounding box center [0, 0] width 0 height 0
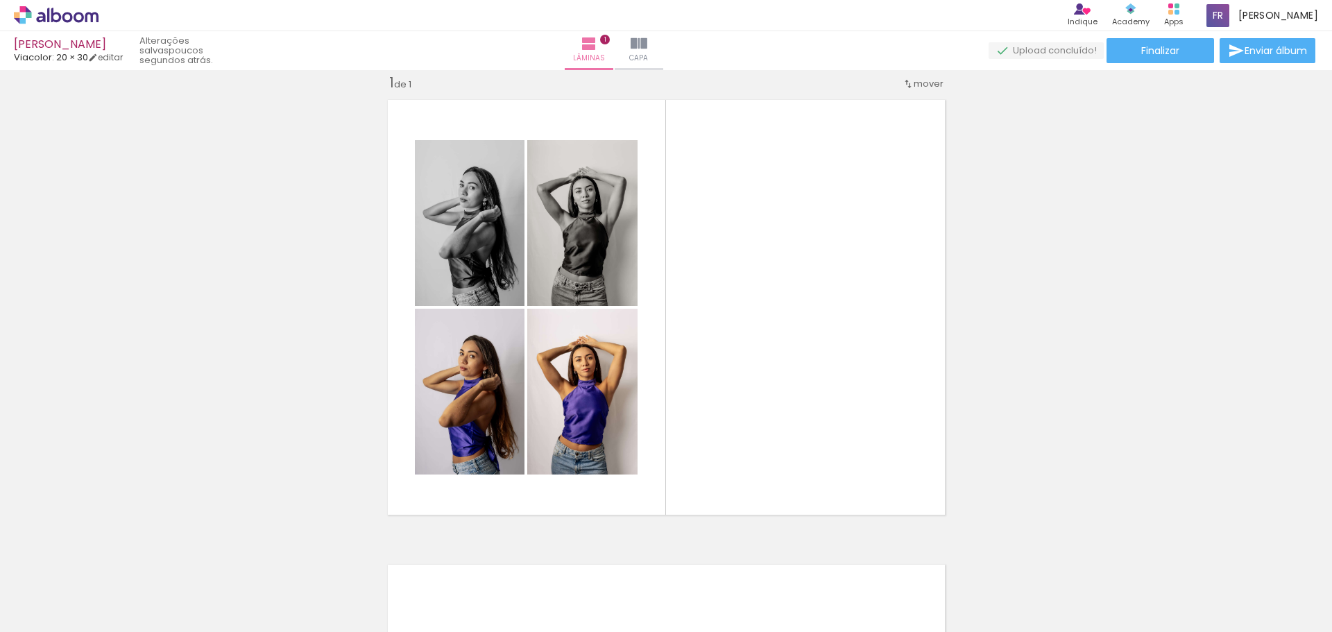
click at [47, 615] on span "Adicionar Fotos" at bounding box center [49, 613] width 42 height 15
click at [0, 0] on input "file" at bounding box center [0, 0] width 0 height 0
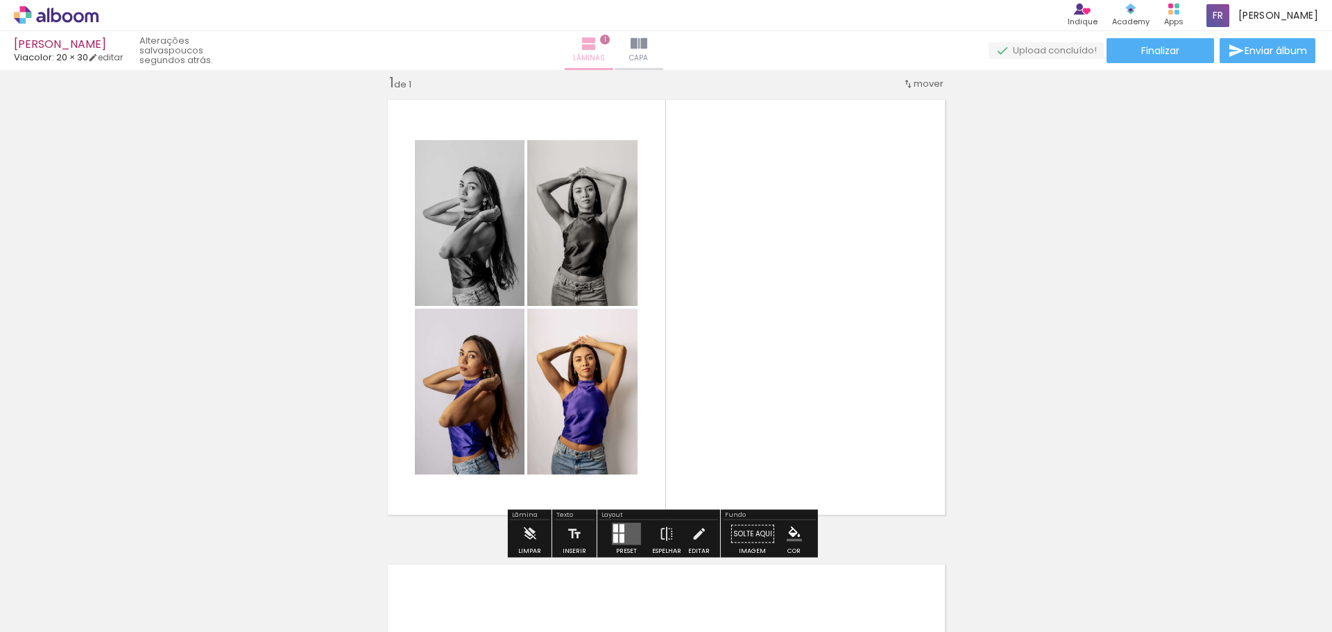
click at [597, 49] on iron-icon at bounding box center [589, 43] width 17 height 17
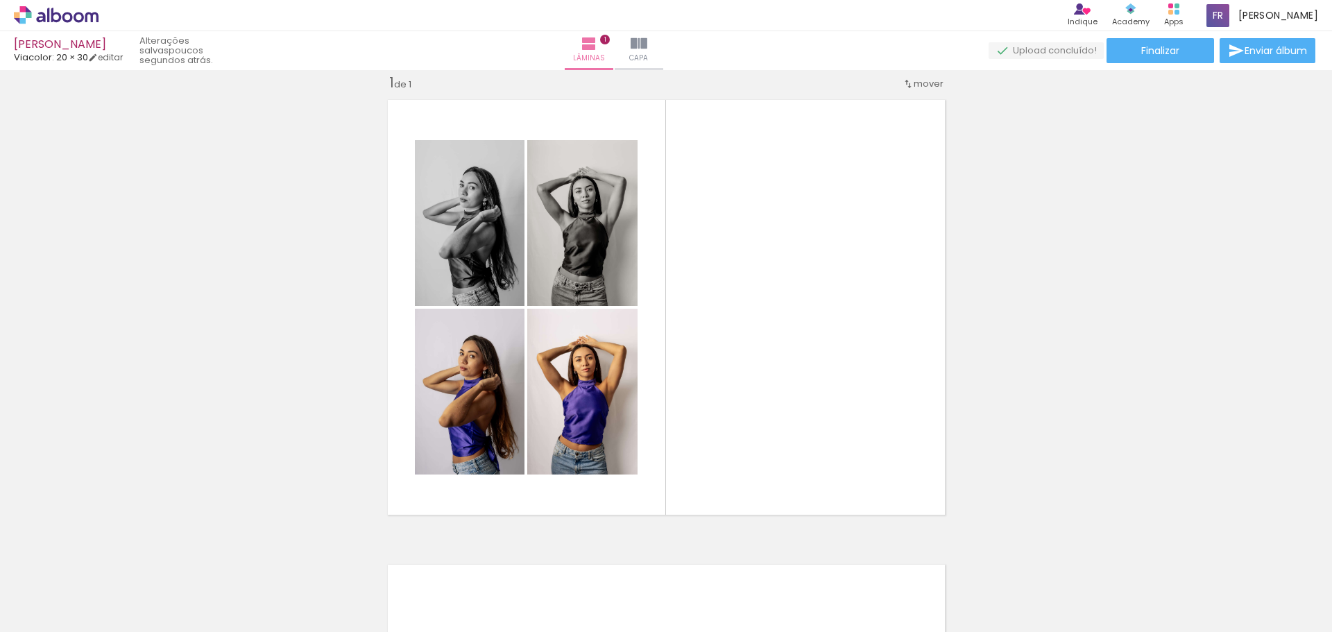
click at [410, 80] on div "Inserir lâmina 1 de 1" at bounding box center [666, 522] width 1332 height 931
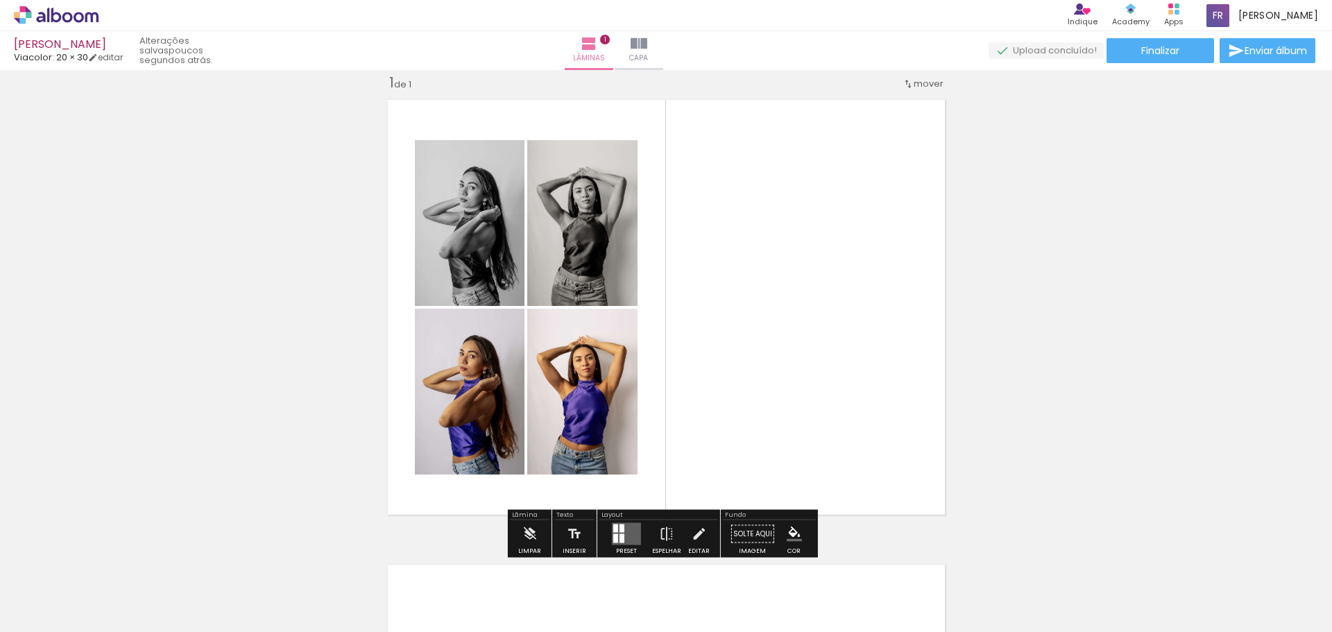
click at [397, 85] on div "1 de 1" at bounding box center [400, 82] width 22 height 13
click at [969, 331] on div "Inserir lâmina 1 de 1" at bounding box center [666, 522] width 1332 height 931
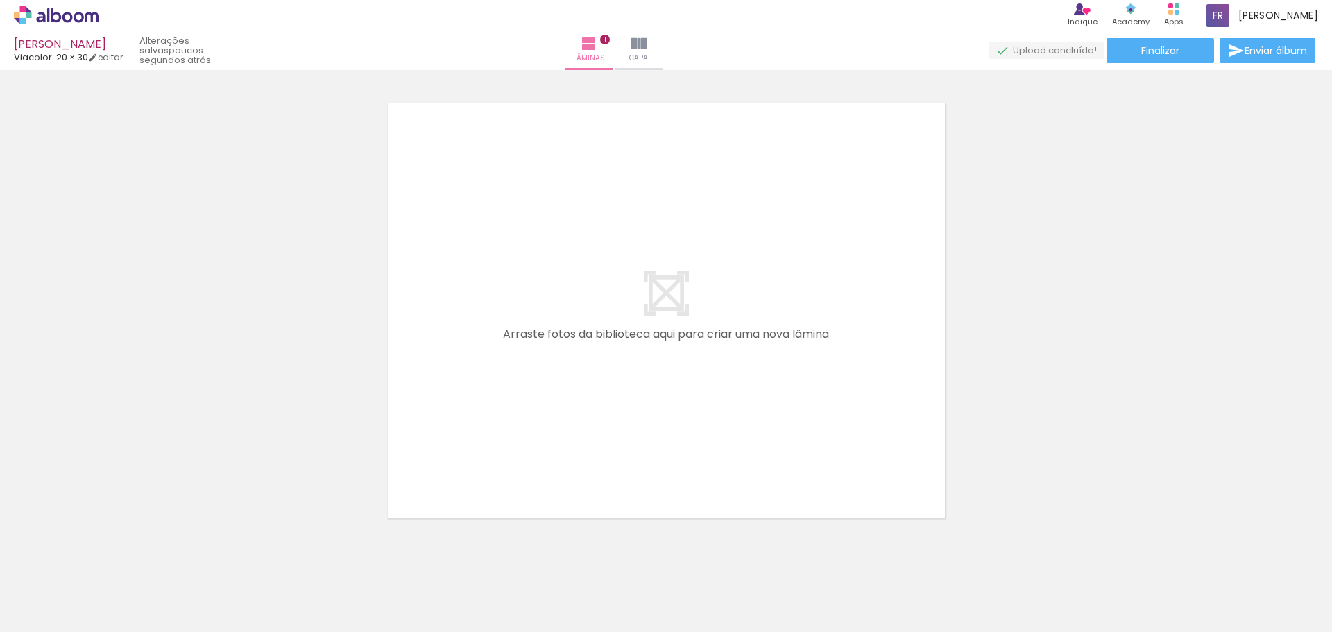
scroll to position [504, 0]
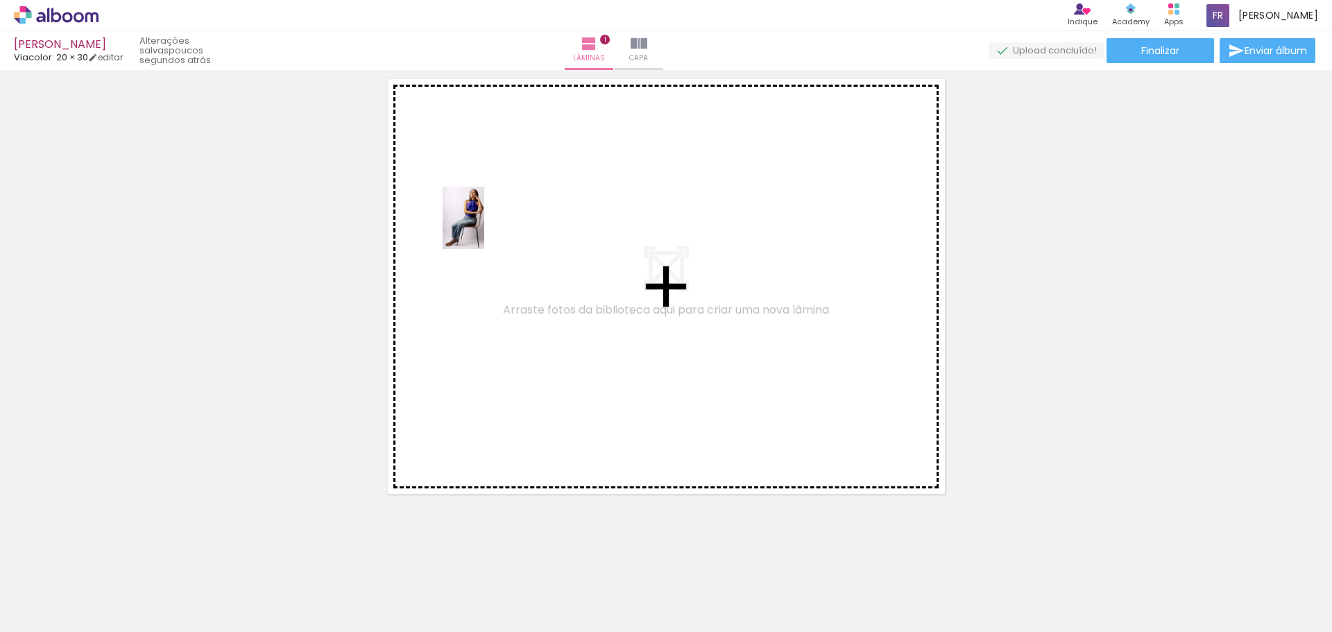
drag, startPoint x: 461, startPoint y: 604, endPoint x: 484, endPoint y: 228, distance: 376.1
click at [484, 228] on quentale-workspace at bounding box center [666, 316] width 1332 height 632
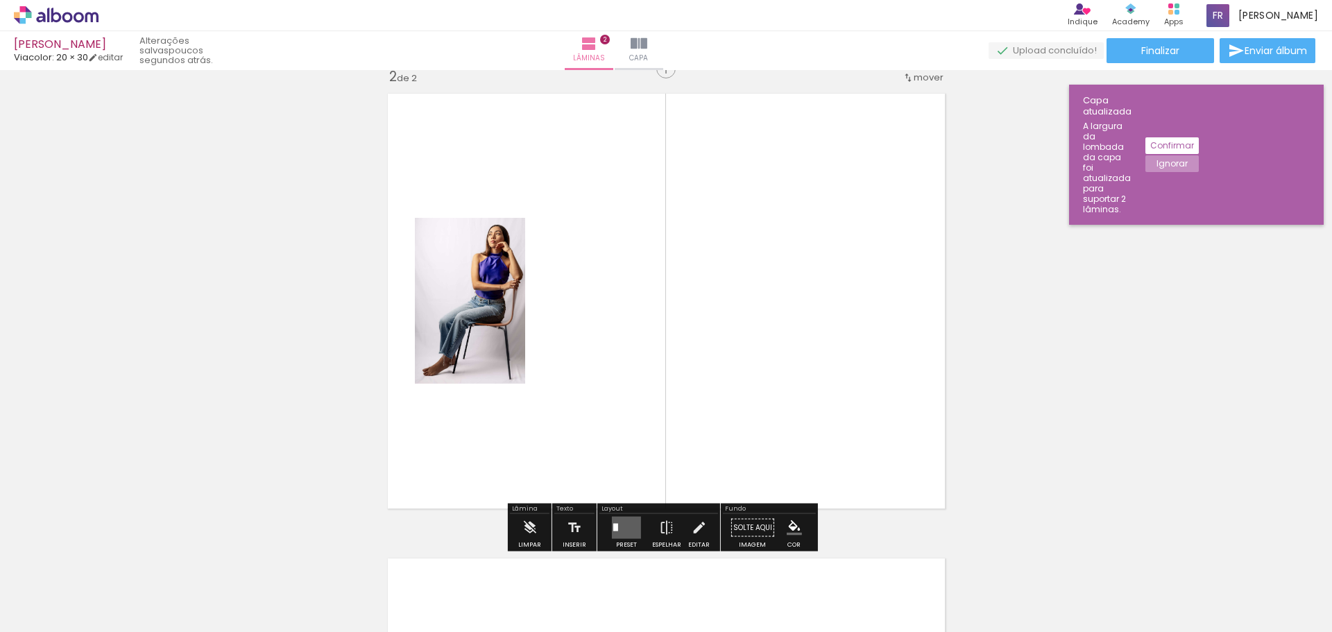
scroll to position [483, 0]
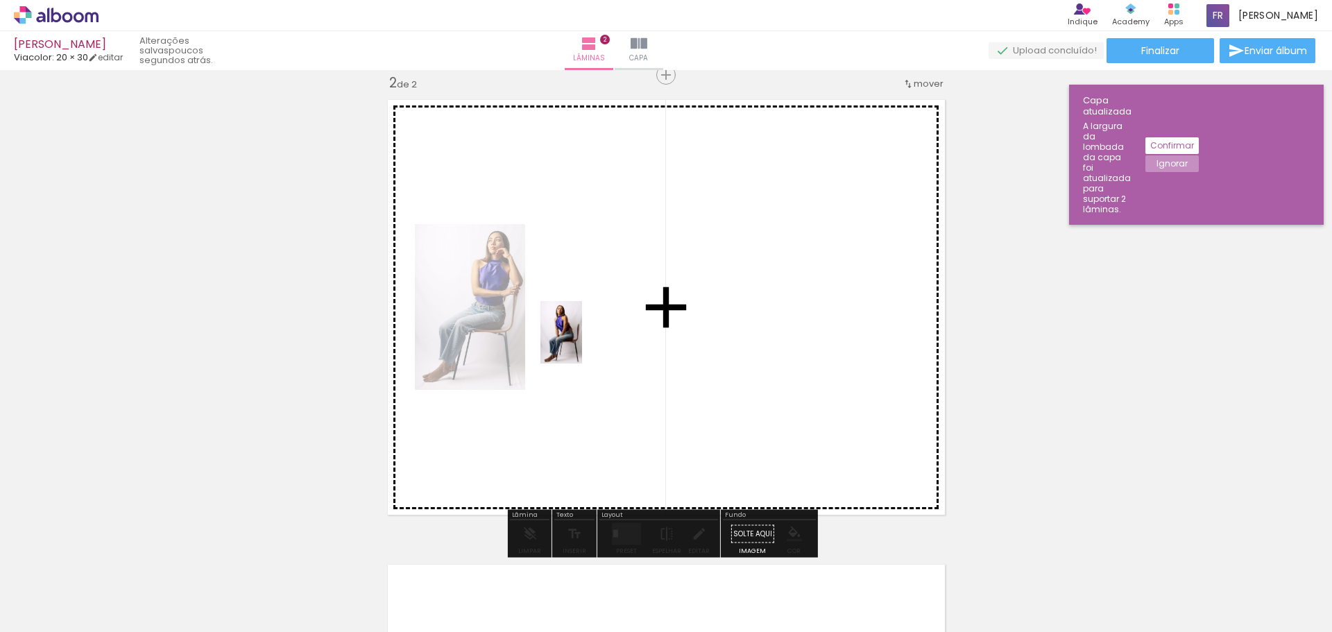
drag, startPoint x: 532, startPoint y: 611, endPoint x: 583, endPoint y: 314, distance: 301.3
click at [583, 314] on quentale-workspace at bounding box center [666, 316] width 1332 height 632
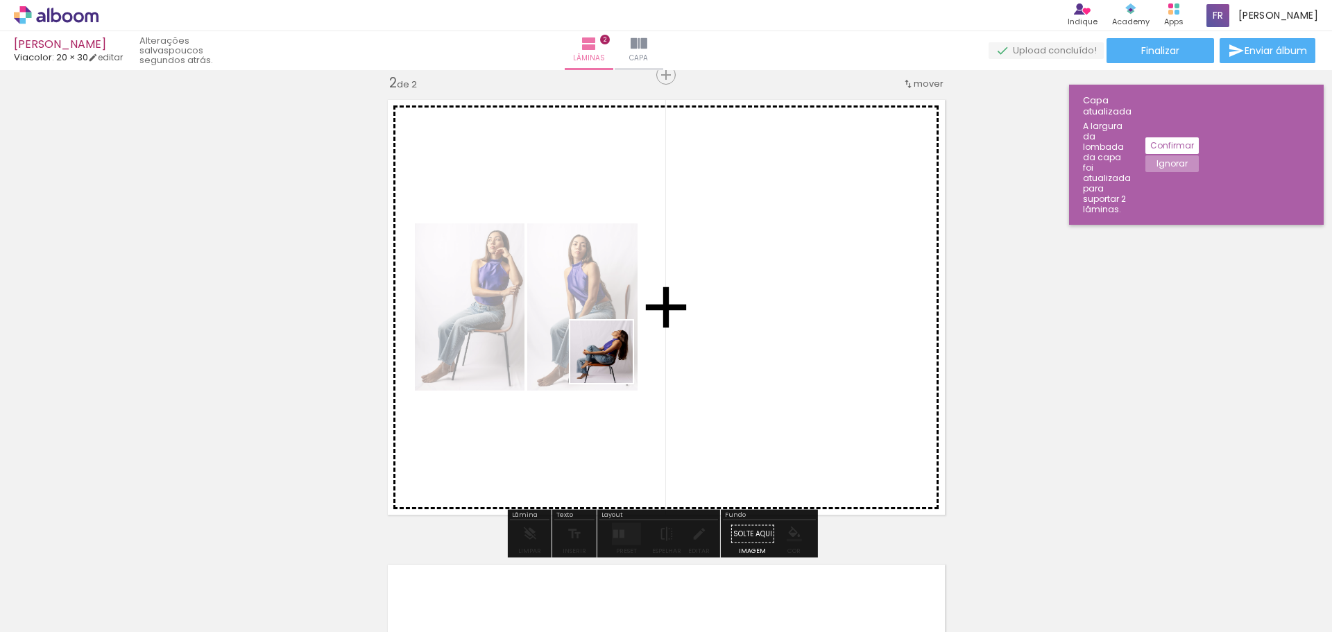
drag, startPoint x: 619, startPoint y: 586, endPoint x: 607, endPoint y: 314, distance: 272.3
click at [607, 314] on quentale-workspace at bounding box center [666, 316] width 1332 height 632
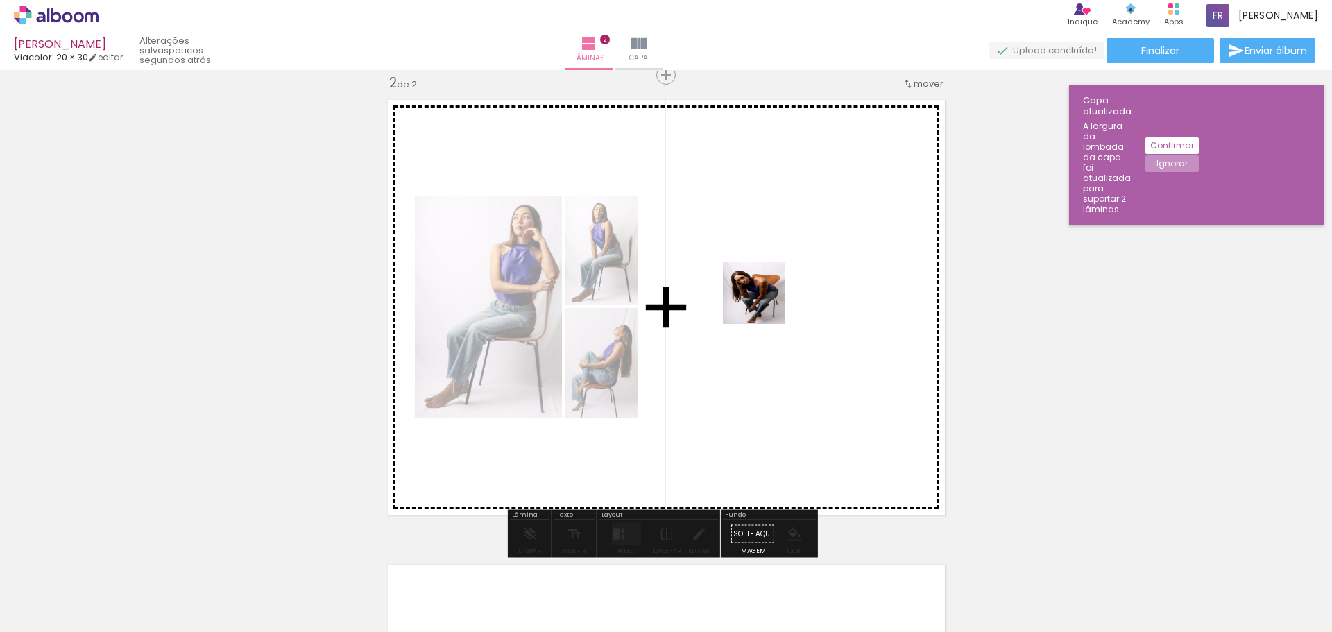
drag, startPoint x: 697, startPoint y: 593, endPoint x: 776, endPoint y: 284, distance: 319.4
click at [776, 284] on quentale-workspace at bounding box center [666, 316] width 1332 height 632
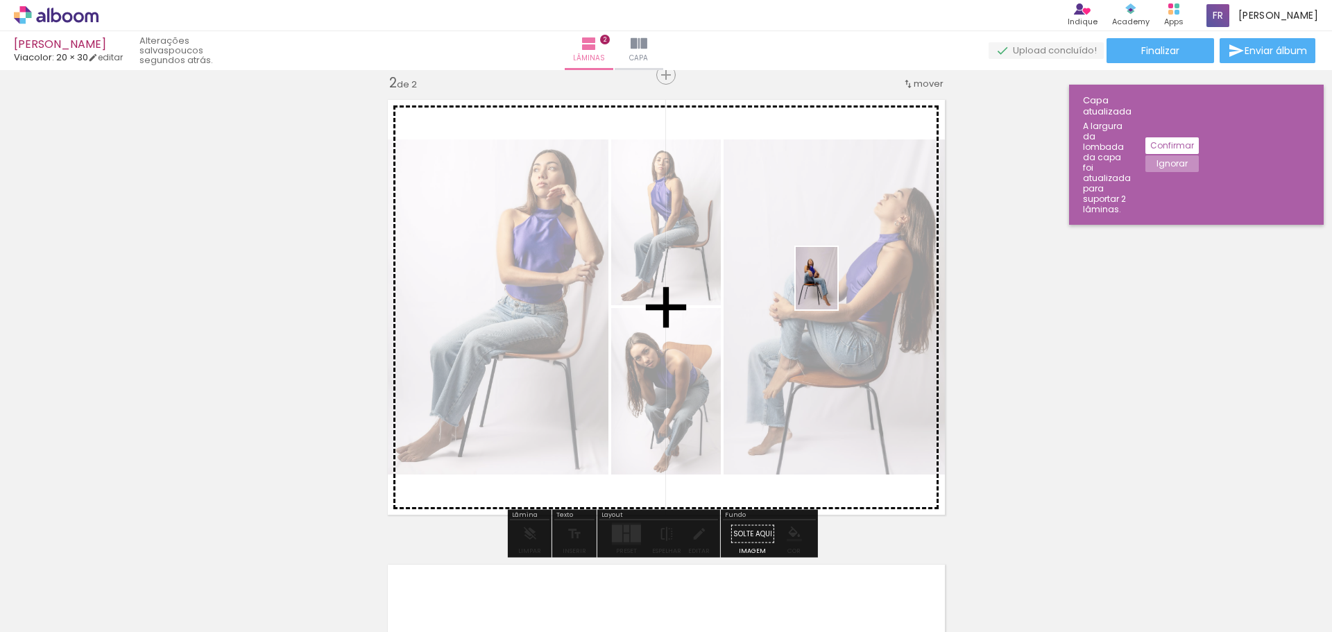
drag, startPoint x: 757, startPoint y: 581, endPoint x: 838, endPoint y: 289, distance: 303.0
click at [838, 289] on quentale-workspace at bounding box center [666, 316] width 1332 height 632
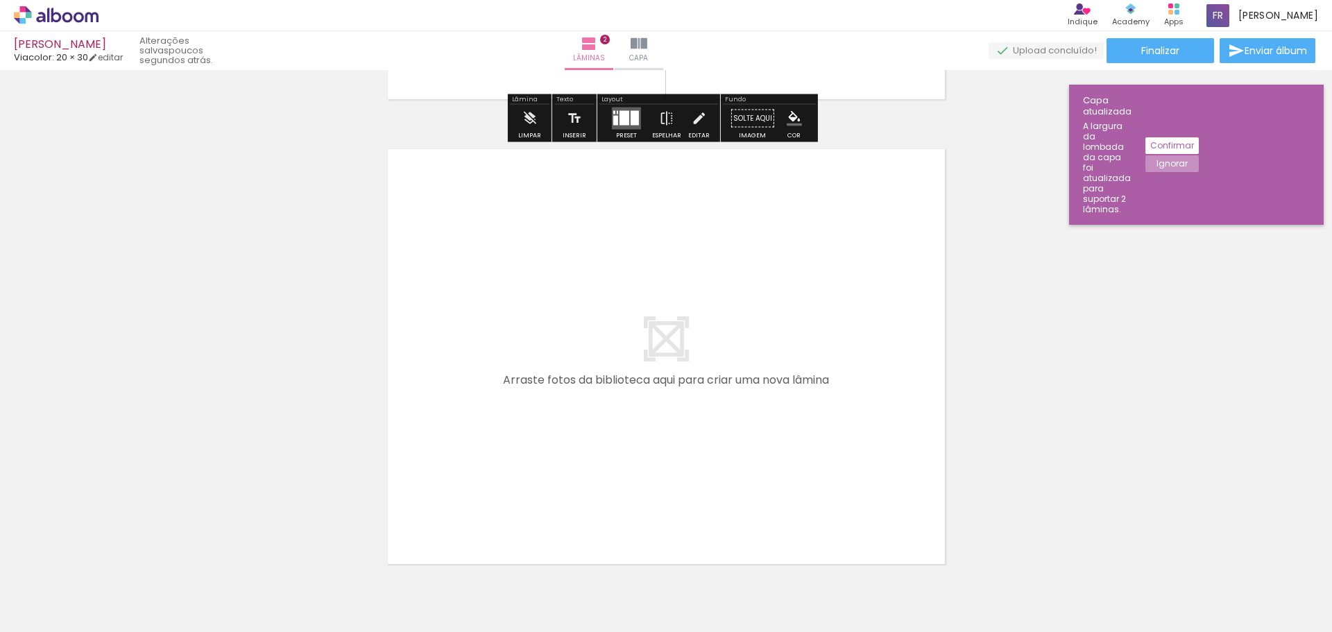
scroll to position [899, 0]
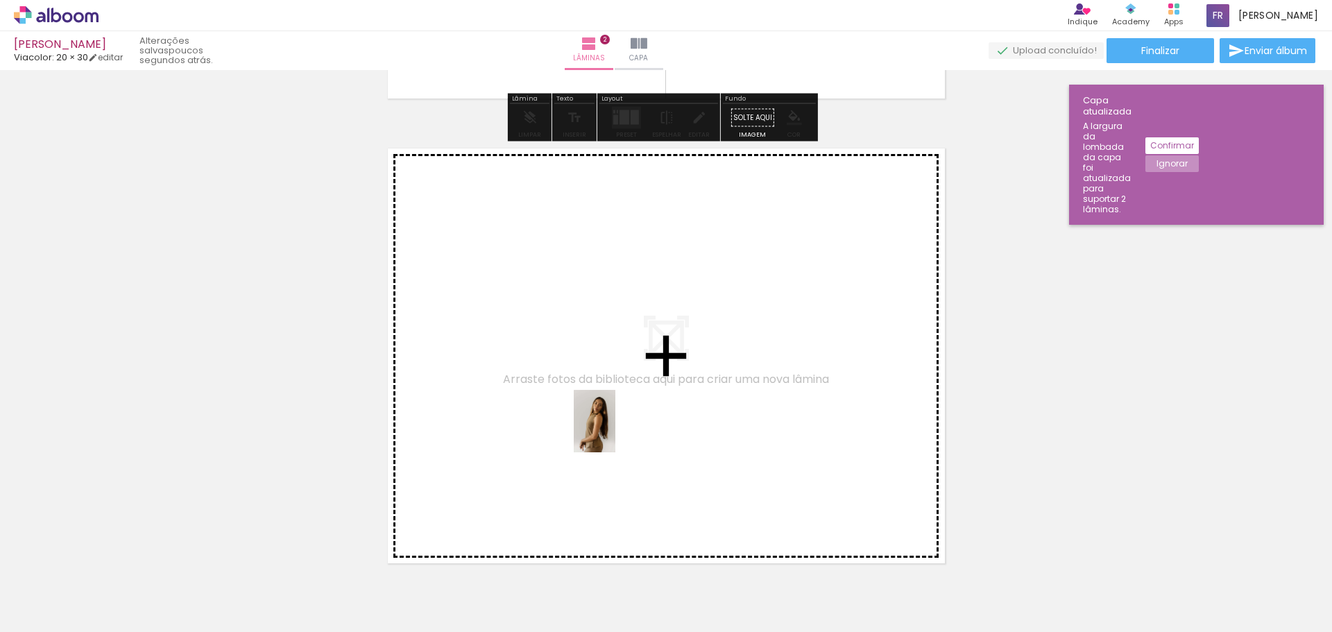
drag, startPoint x: 856, startPoint y: 609, endPoint x: 591, endPoint y: 397, distance: 338.7
click at [591, 397] on quentale-workspace at bounding box center [666, 316] width 1332 height 632
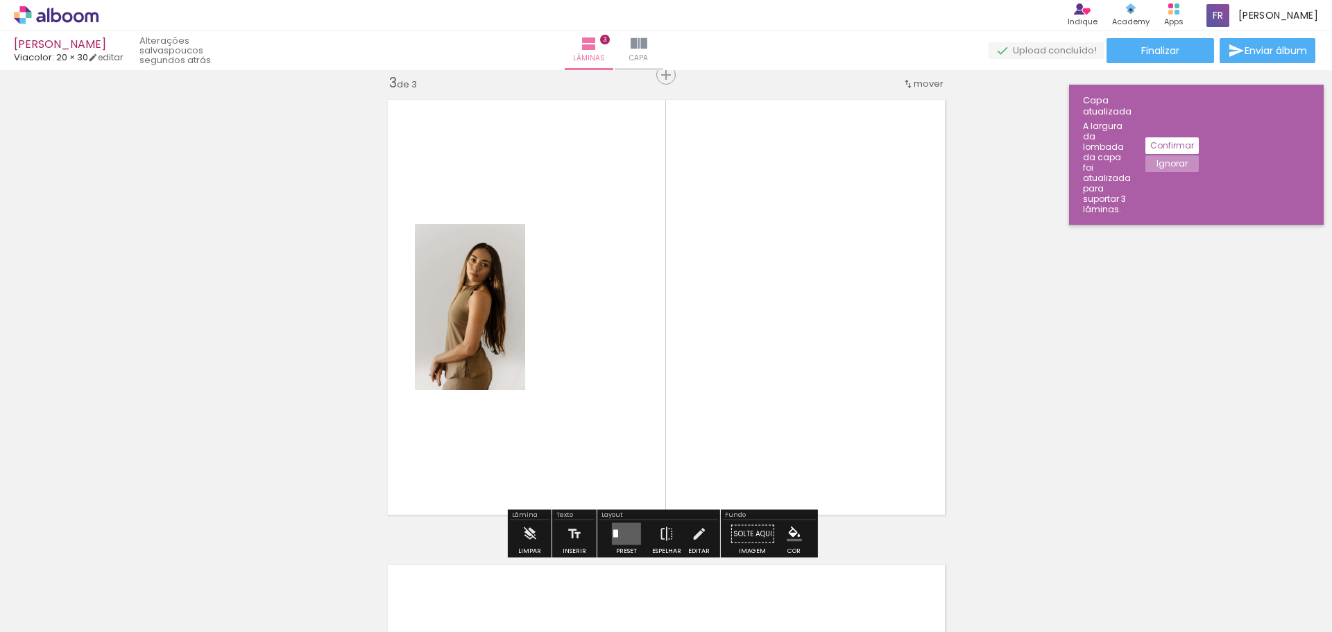
scroll to position [948, 0]
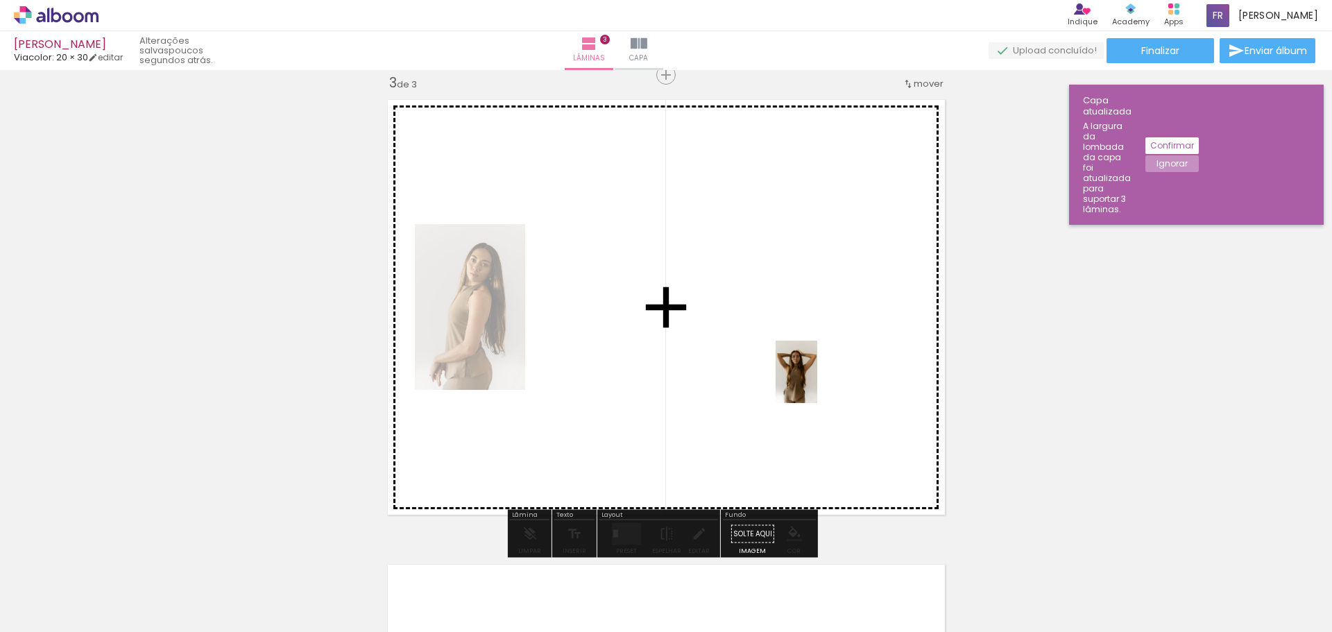
drag, startPoint x: 932, startPoint y: 579, endPoint x: 818, endPoint y: 378, distance: 231.2
click at [817, 380] on quentale-workspace at bounding box center [666, 316] width 1332 height 632
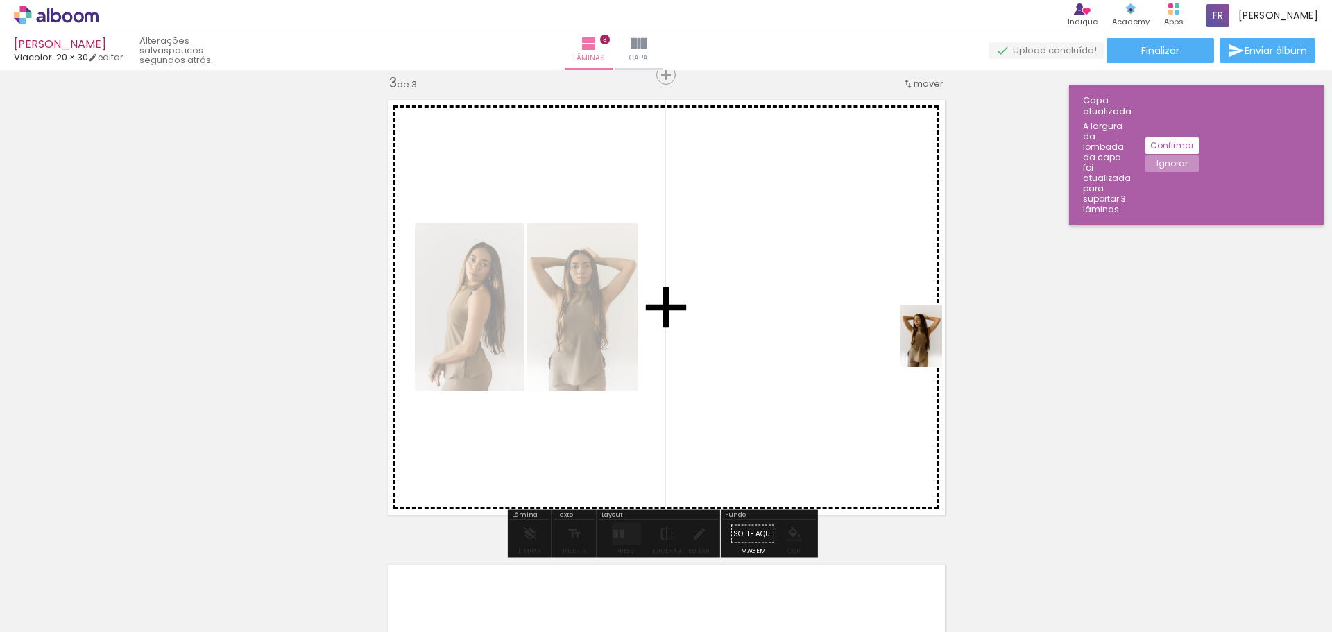
drag, startPoint x: 996, startPoint y: 570, endPoint x: 942, endPoint y: 346, distance: 230.6
click at [942, 346] on quentale-workspace at bounding box center [666, 316] width 1332 height 632
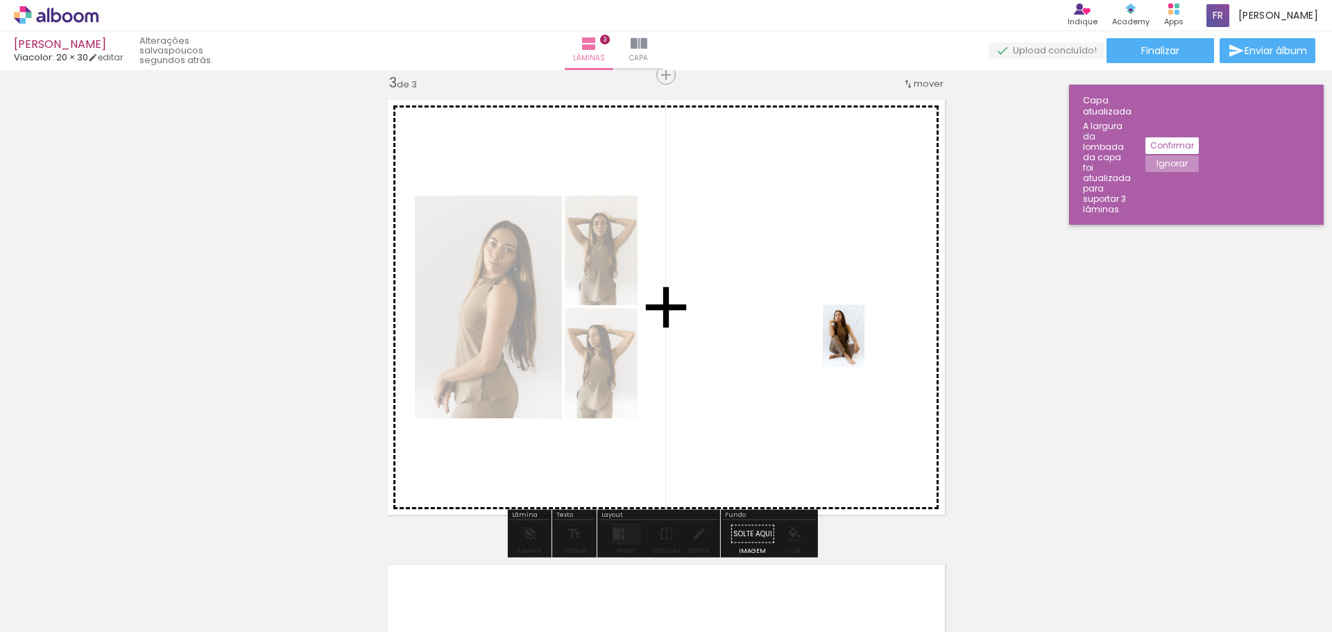
drag, startPoint x: 1071, startPoint y: 583, endPoint x: 865, endPoint y: 346, distance: 313.8
click at [865, 346] on quentale-workspace at bounding box center [666, 316] width 1332 height 632
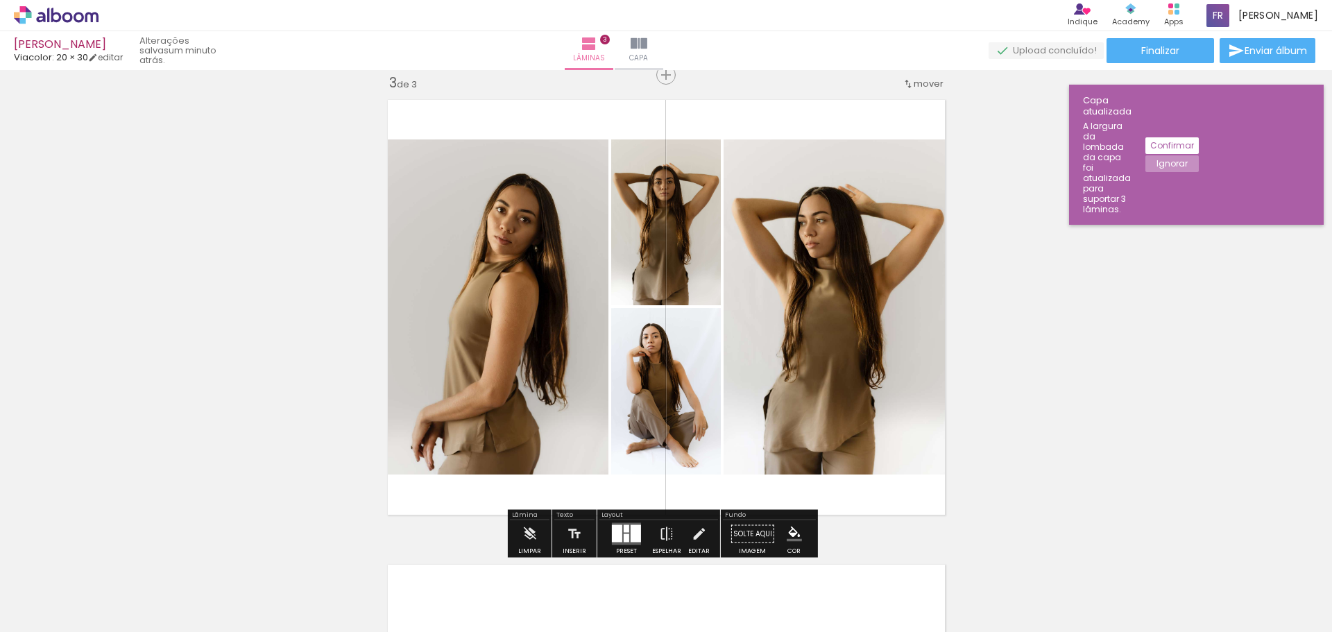
scroll to position [1295, 0]
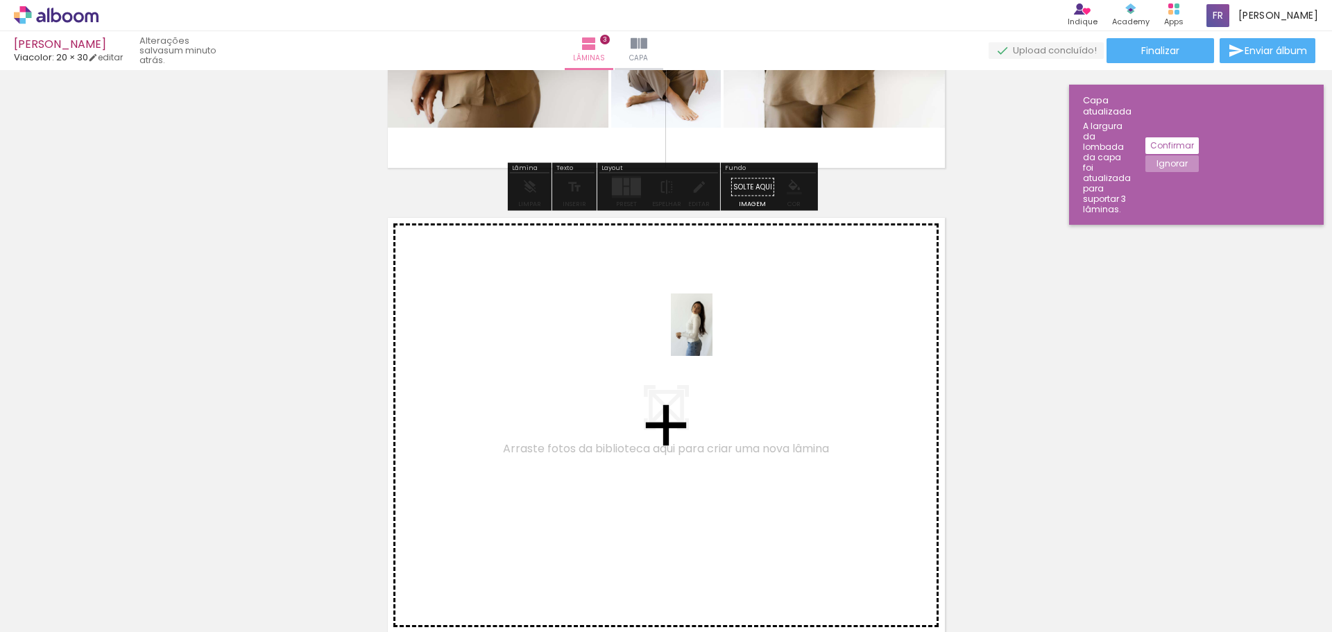
drag, startPoint x: 1157, startPoint y: 584, endPoint x: 712, endPoint y: 334, distance: 510.4
click at [712, 334] on quentale-workspace at bounding box center [666, 316] width 1332 height 632
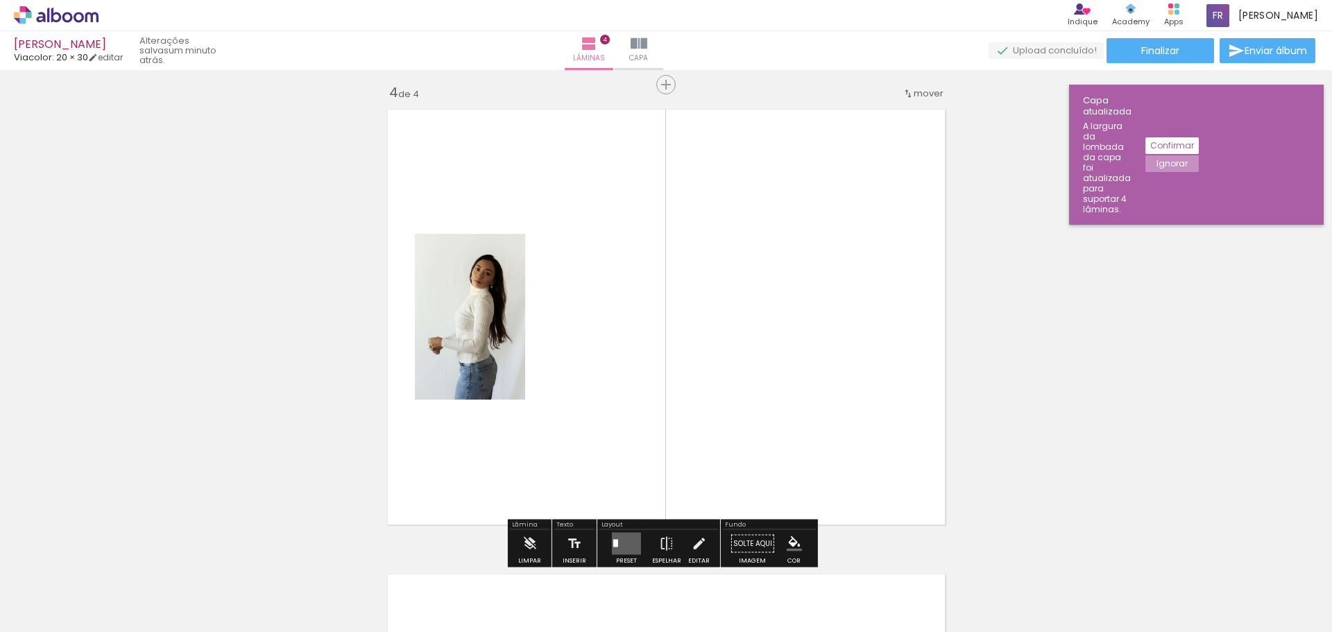
scroll to position [1413, 0]
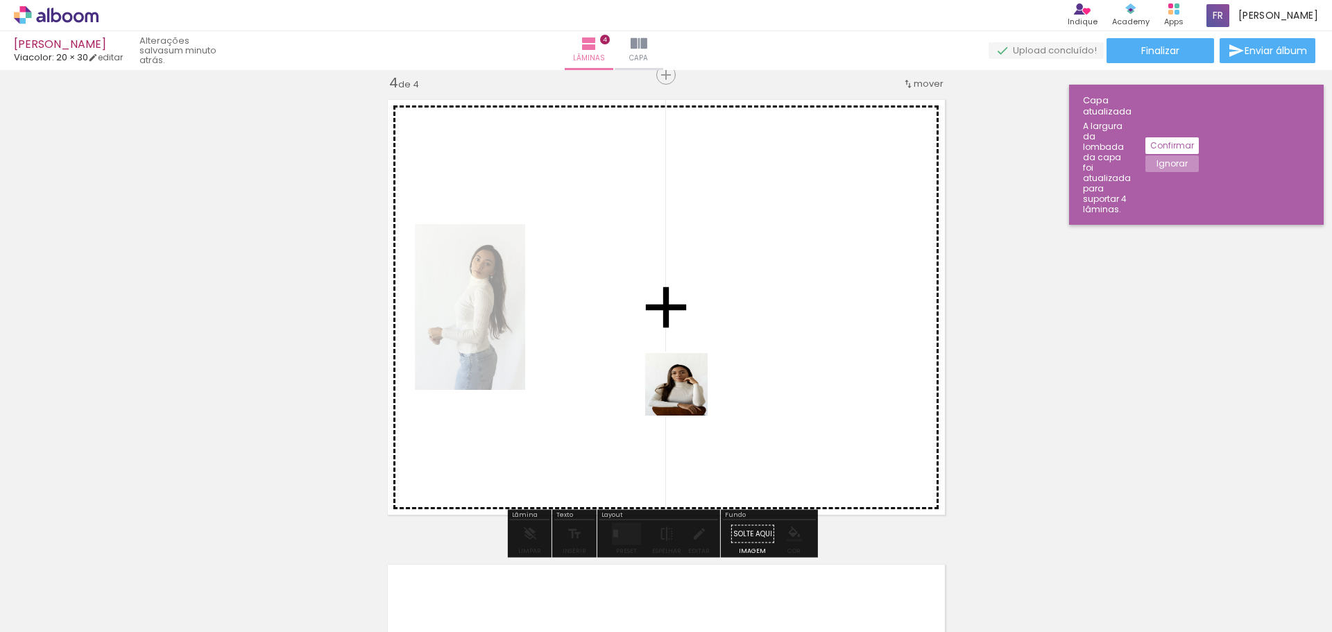
drag, startPoint x: 1232, startPoint y: 593, endPoint x: 686, endPoint y: 395, distance: 580.8
click at [686, 395] on quentale-workspace at bounding box center [666, 316] width 1332 height 632
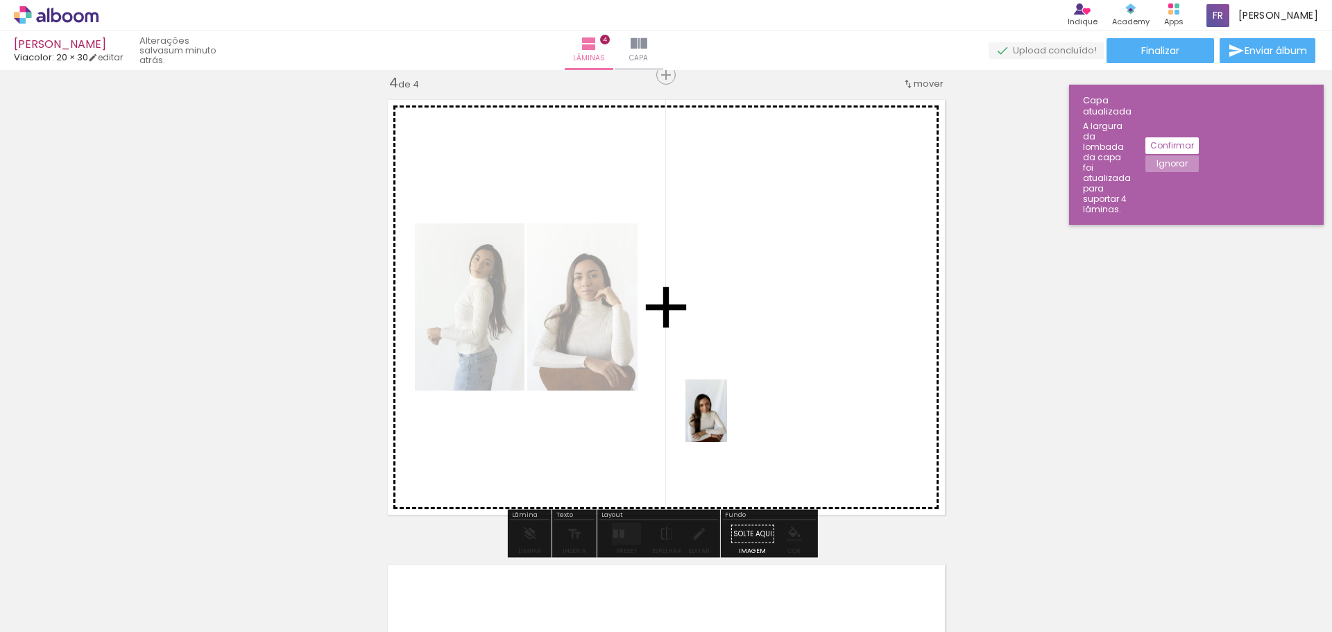
drag, startPoint x: 1307, startPoint y: 604, endPoint x: 727, endPoint y: 421, distance: 607.5
click at [727, 421] on quentale-workspace at bounding box center [666, 316] width 1332 height 632
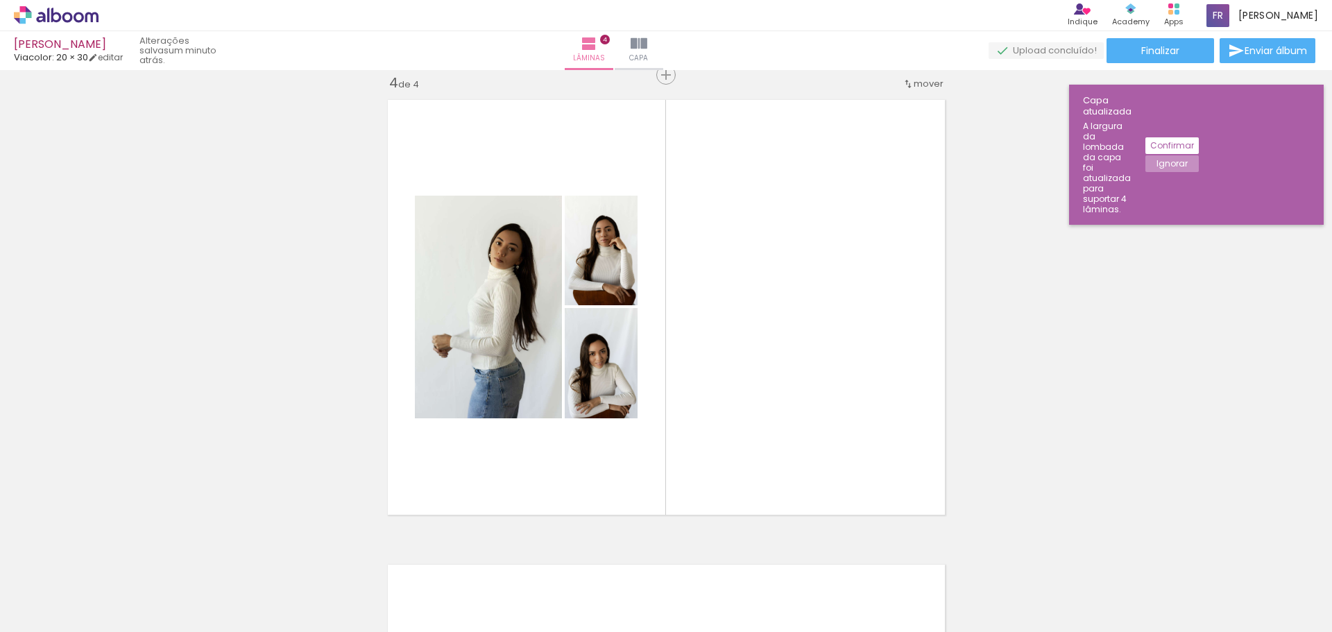
scroll to position [0, 358]
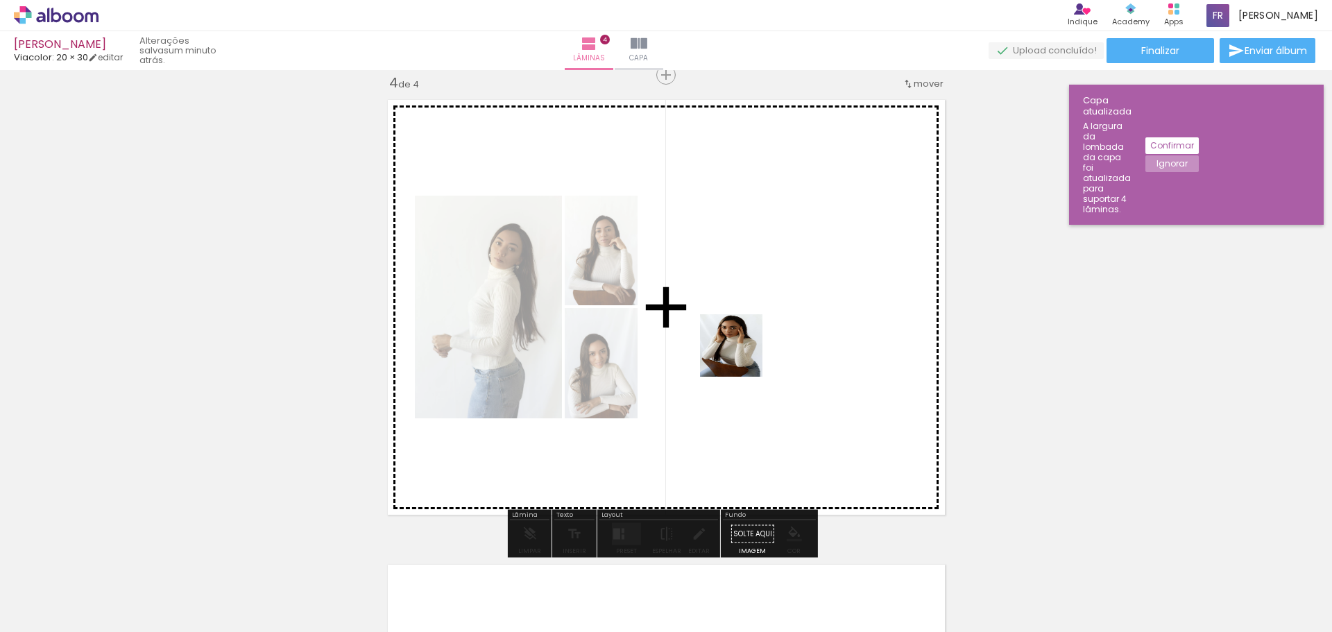
drag, startPoint x: 1021, startPoint y: 584, endPoint x: 742, endPoint y: 356, distance: 360.5
click at [742, 356] on quentale-workspace at bounding box center [666, 316] width 1332 height 632
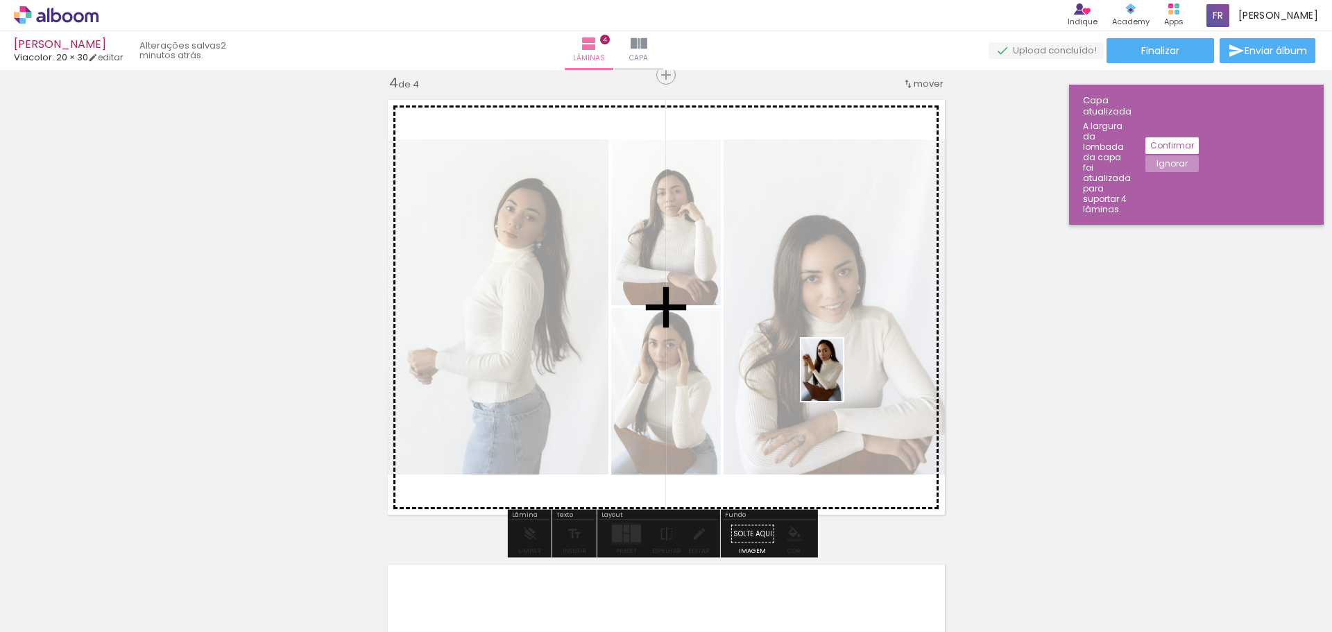
drag, startPoint x: 1114, startPoint y: 595, endPoint x: 843, endPoint y: 380, distance: 345.8
click at [843, 380] on quentale-workspace at bounding box center [666, 316] width 1332 height 632
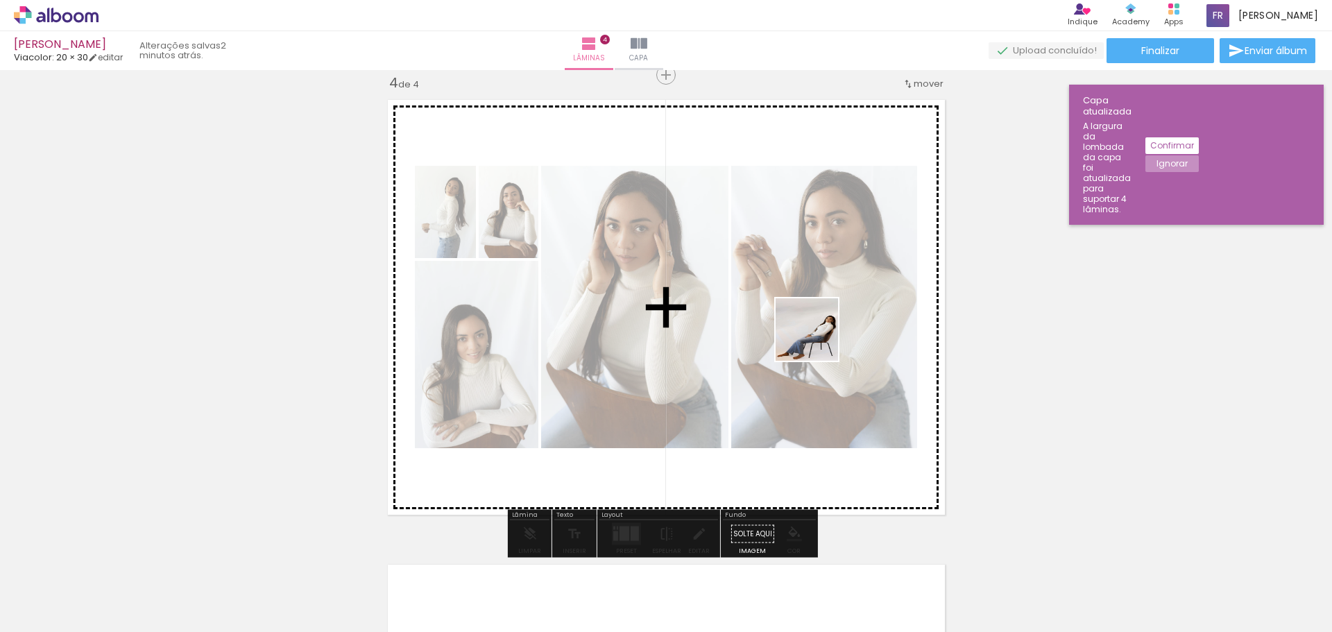
drag, startPoint x: 1189, startPoint y: 584, endPoint x: 784, endPoint y: 321, distance: 482.1
click at [784, 321] on quentale-workspace at bounding box center [666, 316] width 1332 height 632
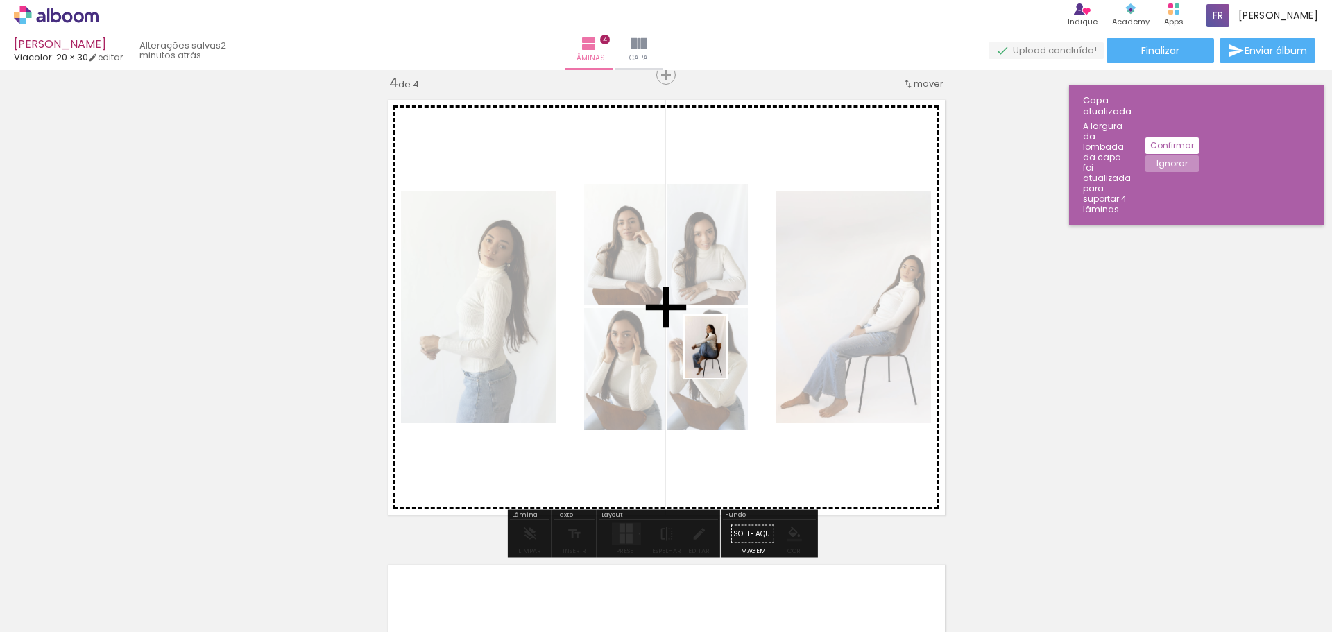
drag, startPoint x: 1279, startPoint y: 595, endPoint x: 727, endPoint y: 357, distance: 601.5
click at [727, 357] on quentale-workspace at bounding box center [666, 316] width 1332 height 632
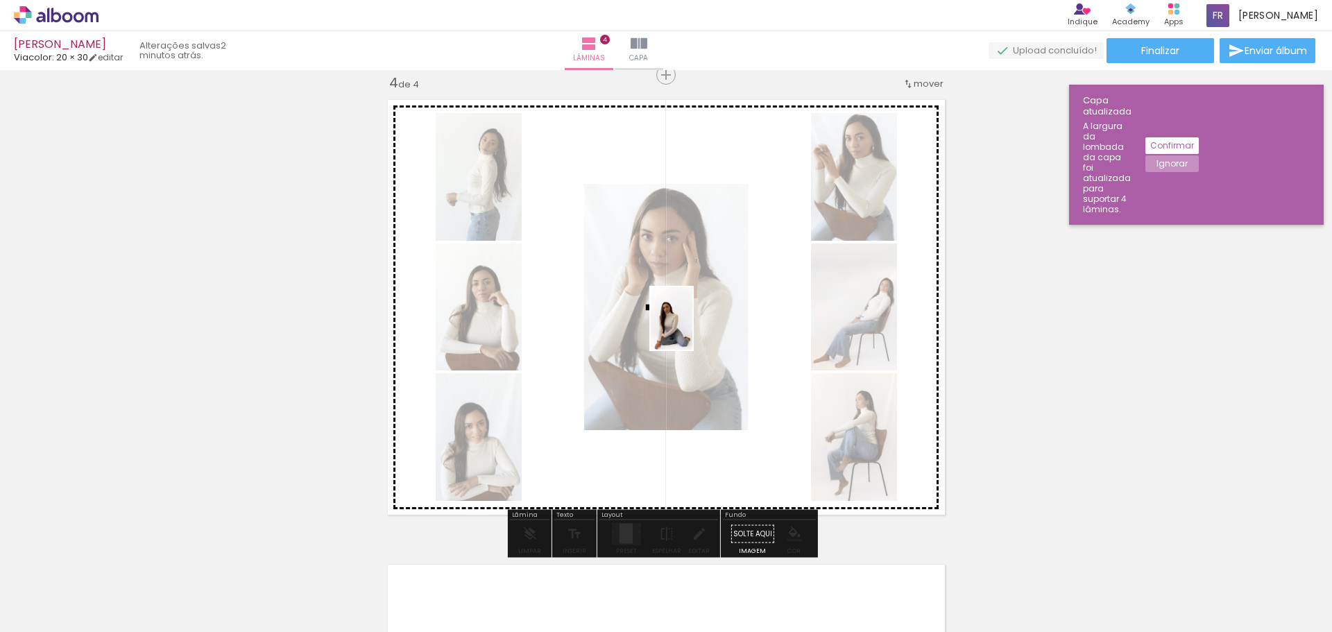
drag, startPoint x: 1331, startPoint y: 602, endPoint x: 692, endPoint y: 329, distance: 694.8
click at [692, 329] on quentale-workspace at bounding box center [666, 316] width 1332 height 632
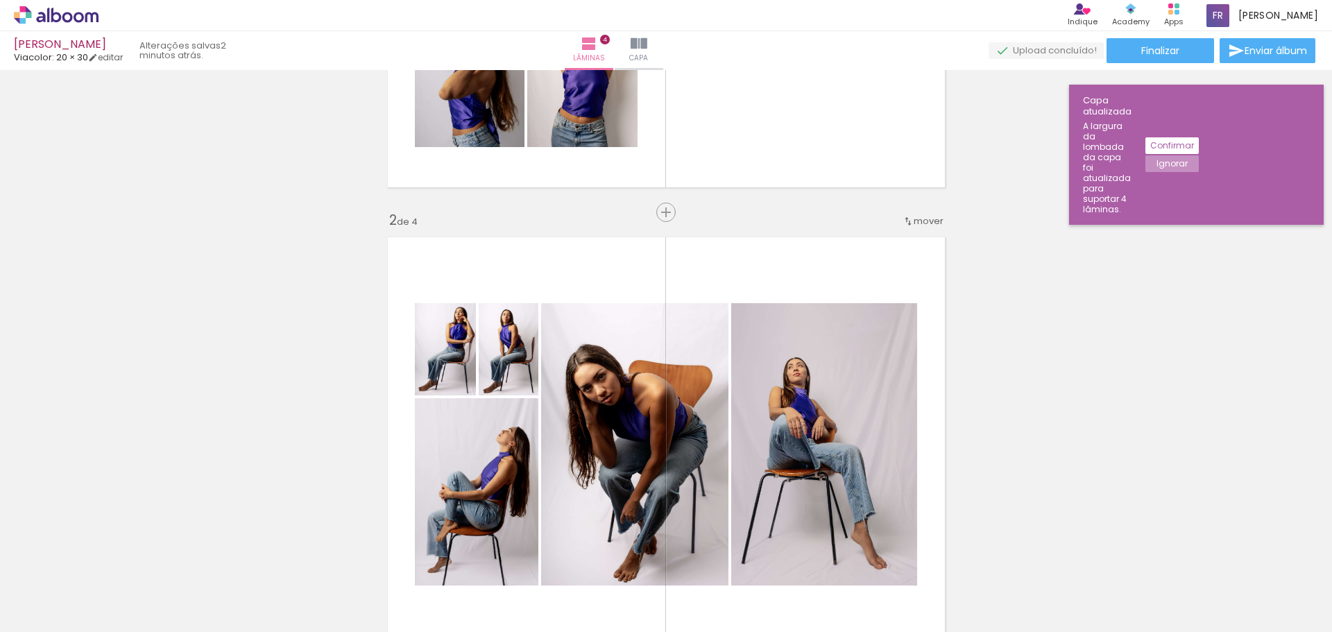
scroll to position [347, 0]
click at [827, 271] on quentale-layouter at bounding box center [666, 443] width 572 height 430
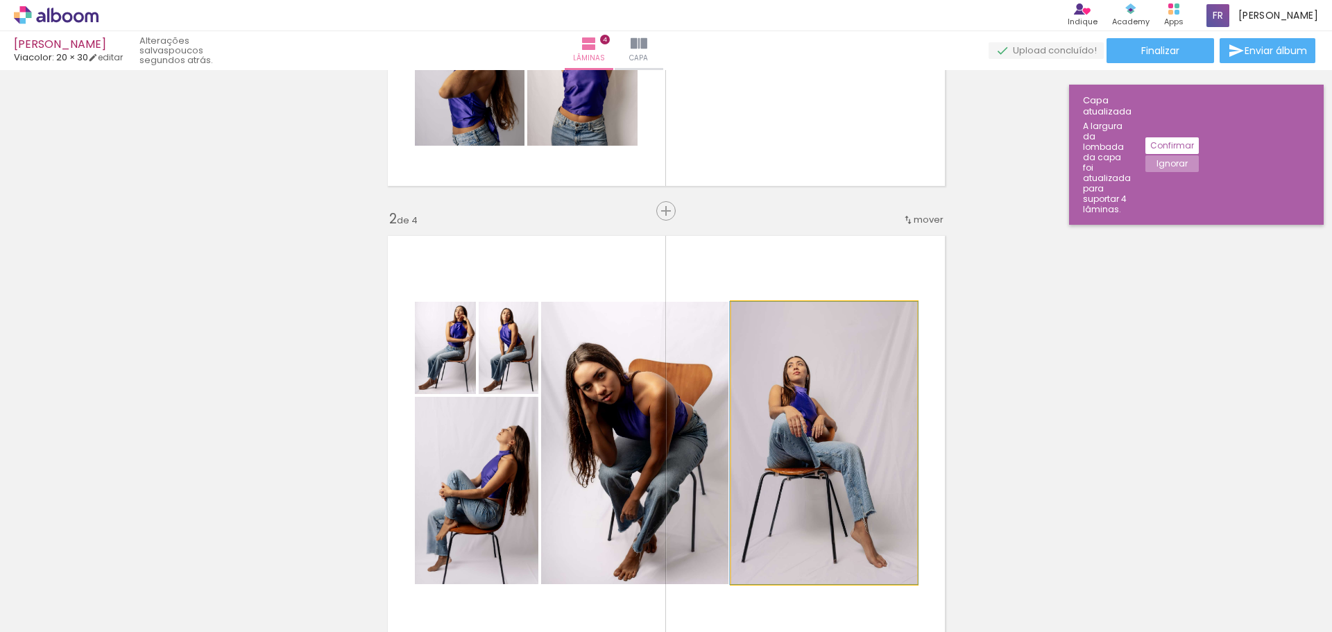
click at [758, 376] on quentale-photo at bounding box center [824, 443] width 186 height 282
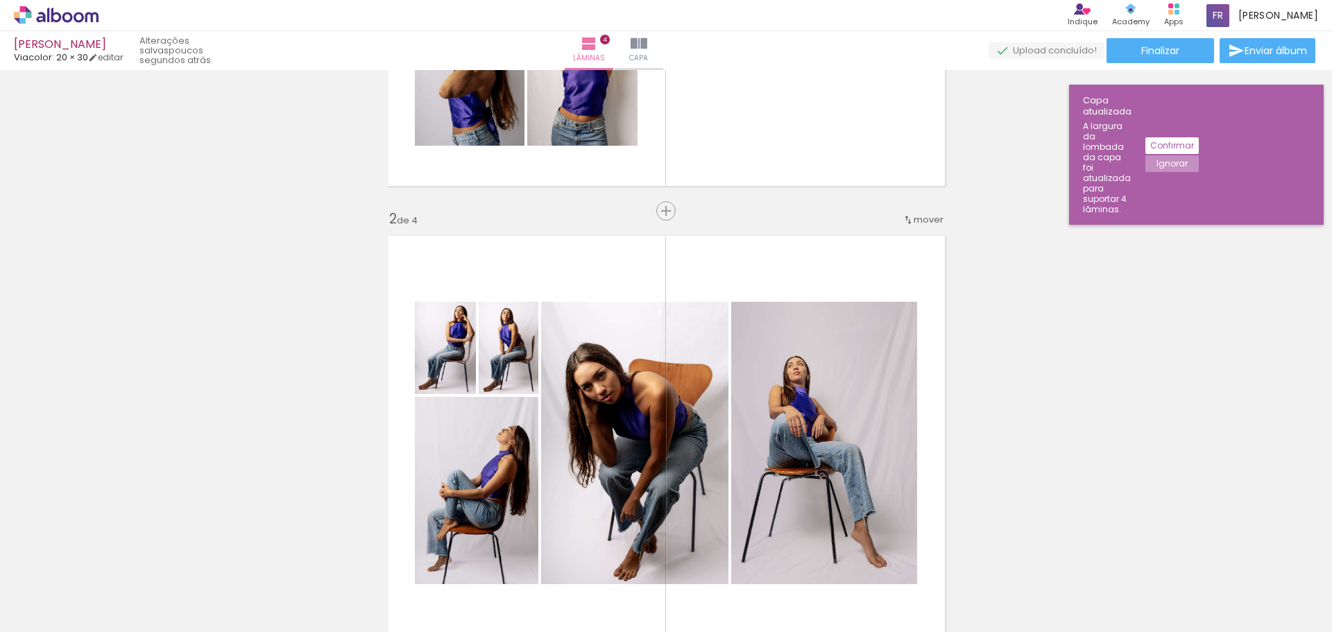
click at [451, 270] on quentale-layouter at bounding box center [666, 443] width 572 height 430
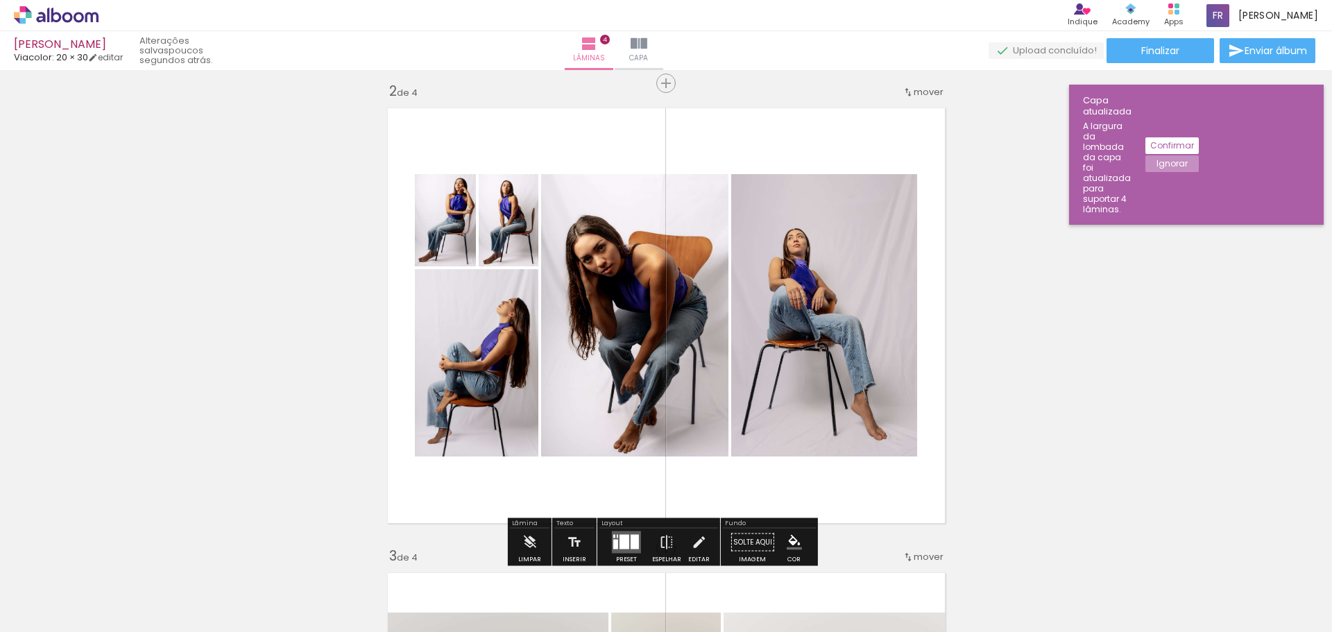
scroll to position [486, 0]
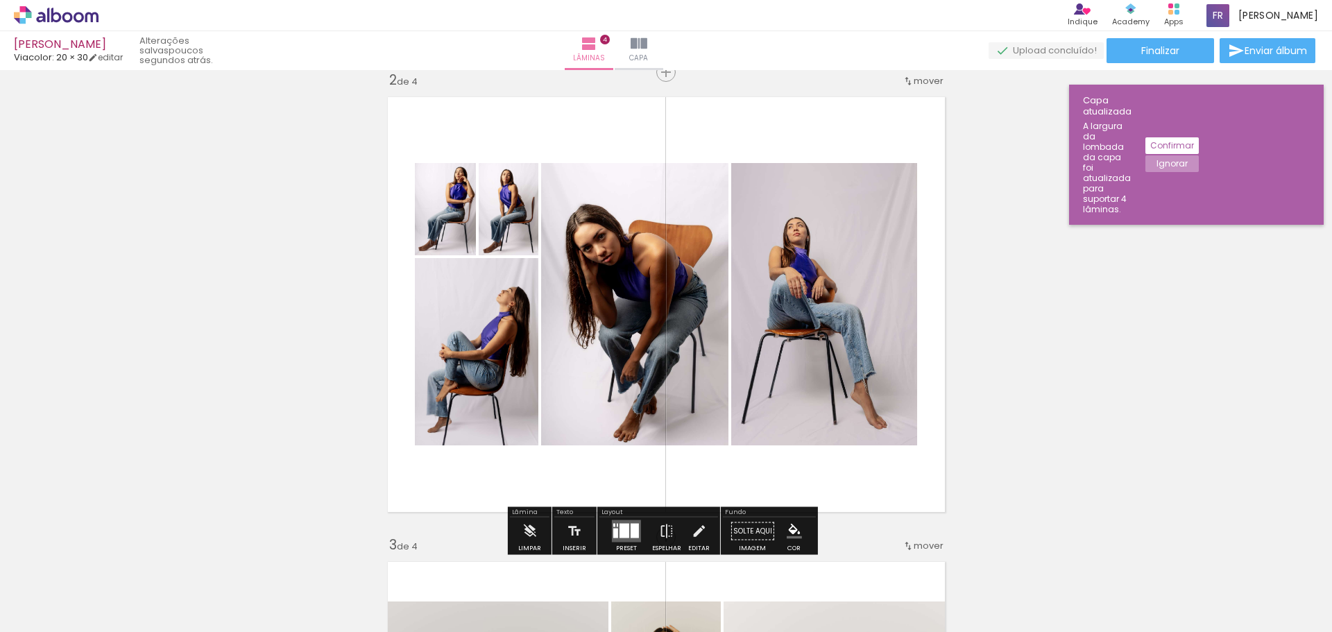
click at [631, 527] on div at bounding box center [635, 531] width 8 height 15
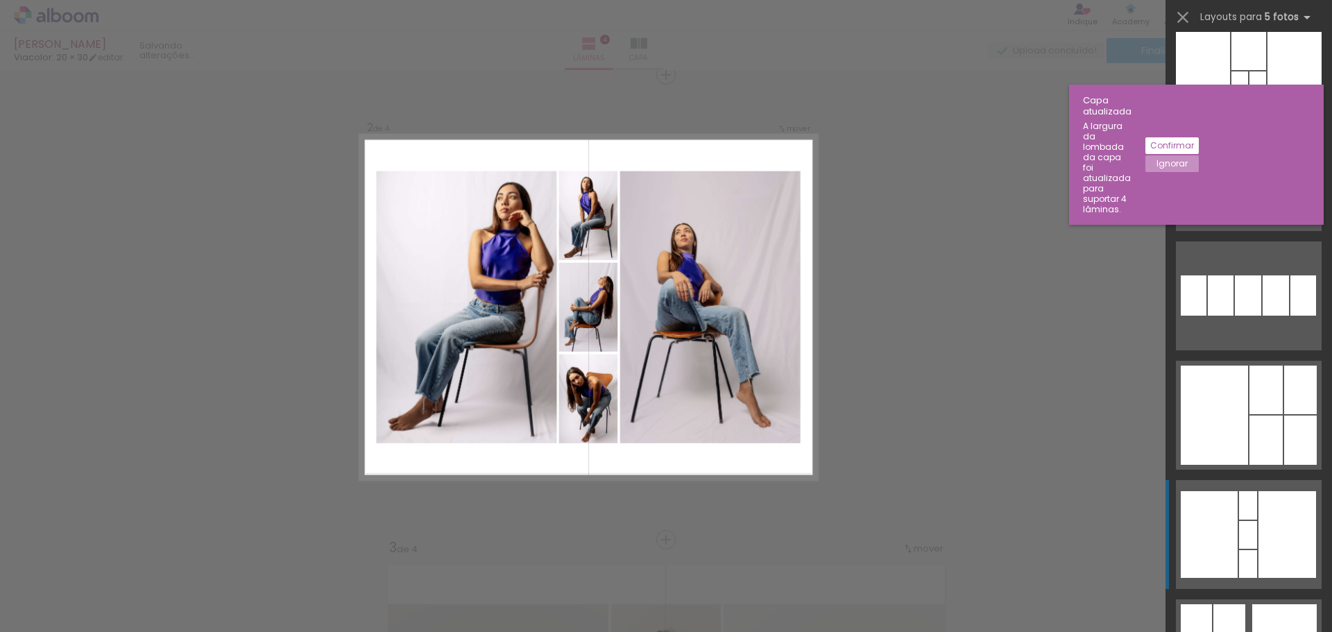
scroll to position [763, 0]
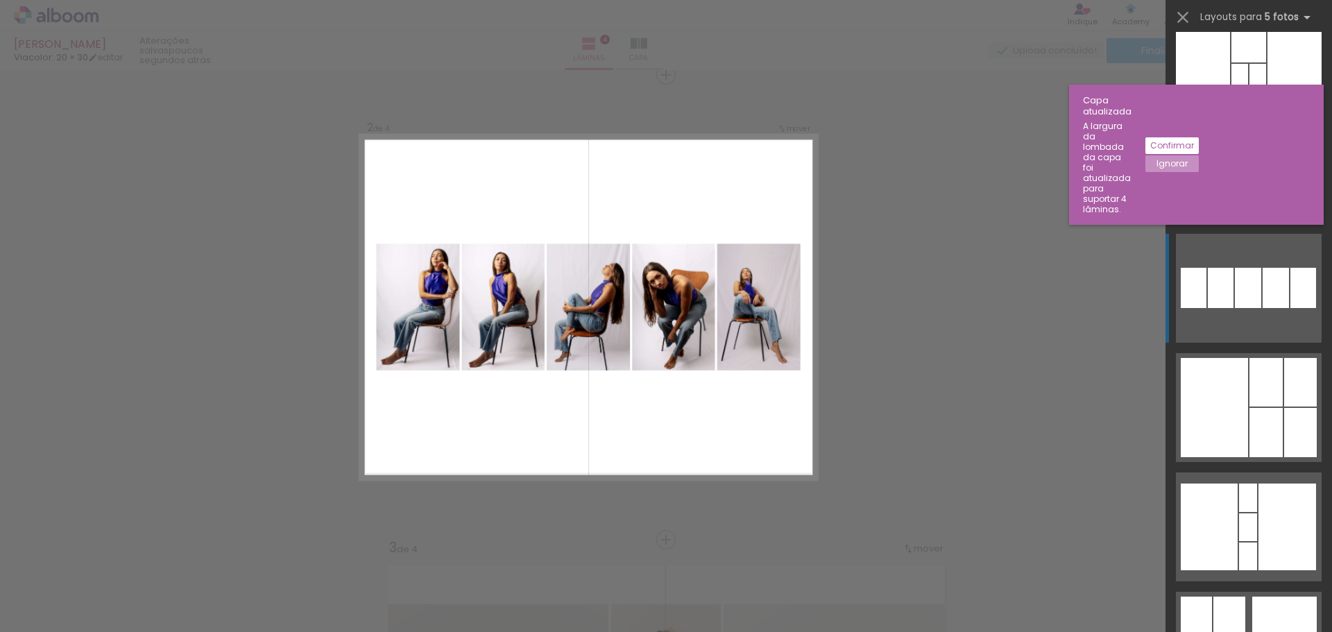
click at [1252, 284] on div at bounding box center [1248, 288] width 26 height 40
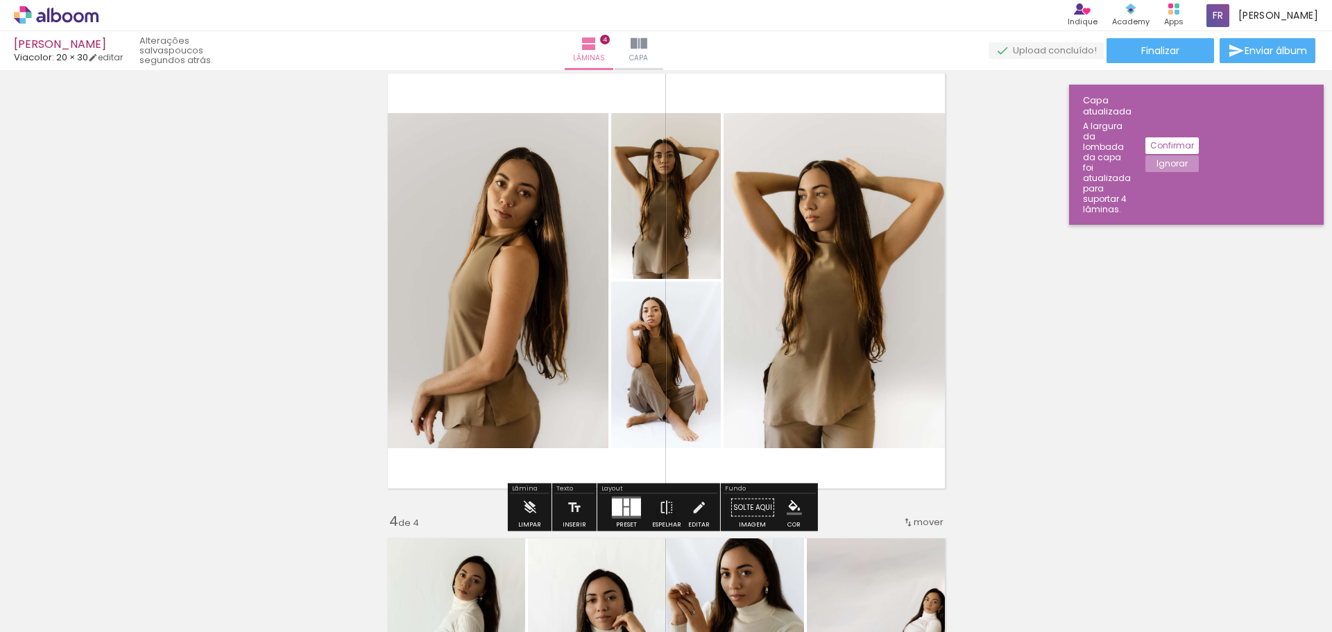
scroll to position [969, 0]
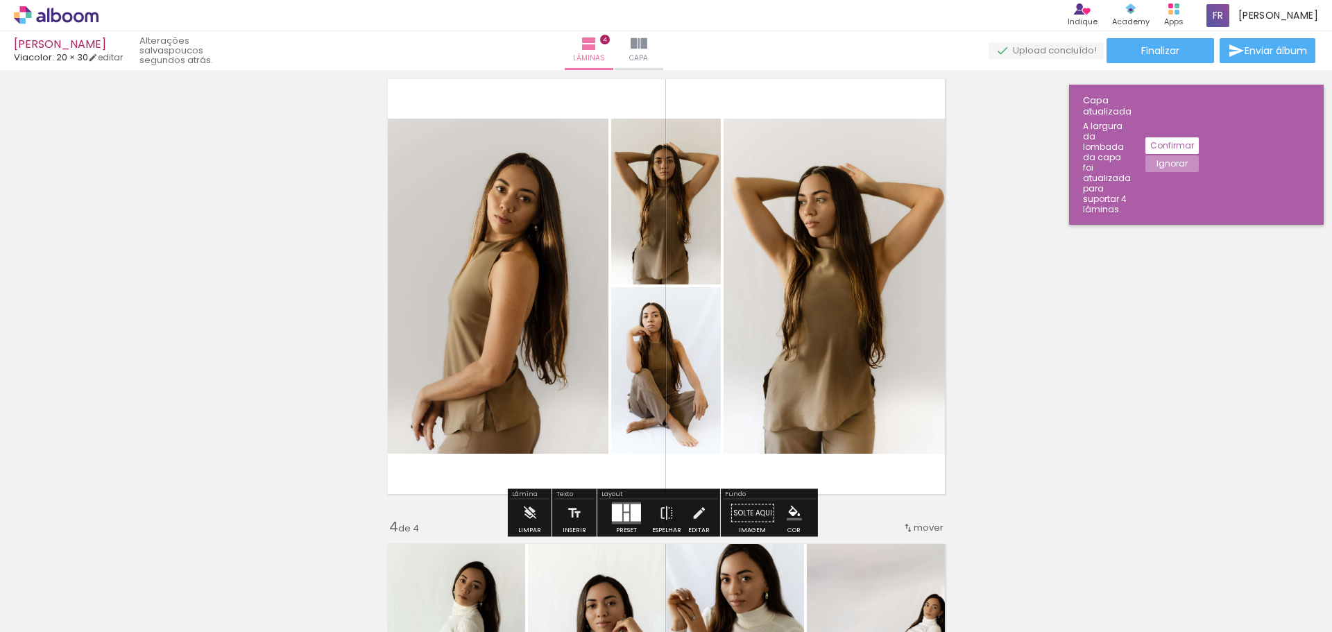
click at [631, 518] on div at bounding box center [636, 512] width 10 height 17
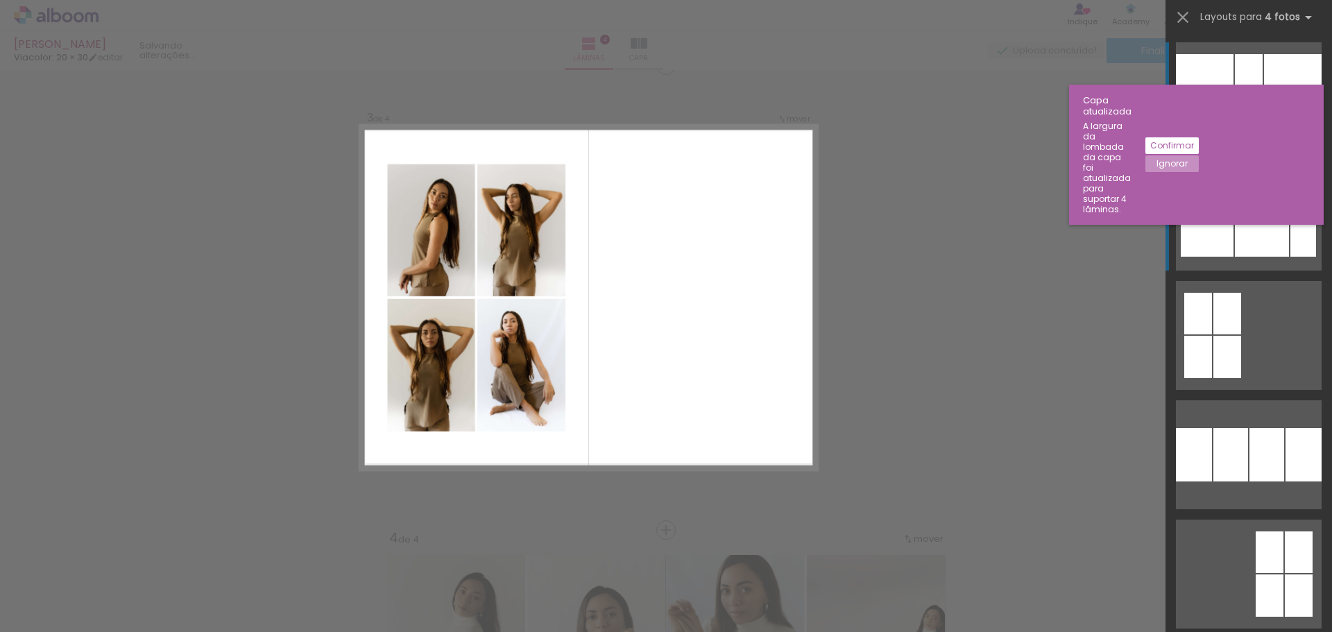
scroll to position [948, 0]
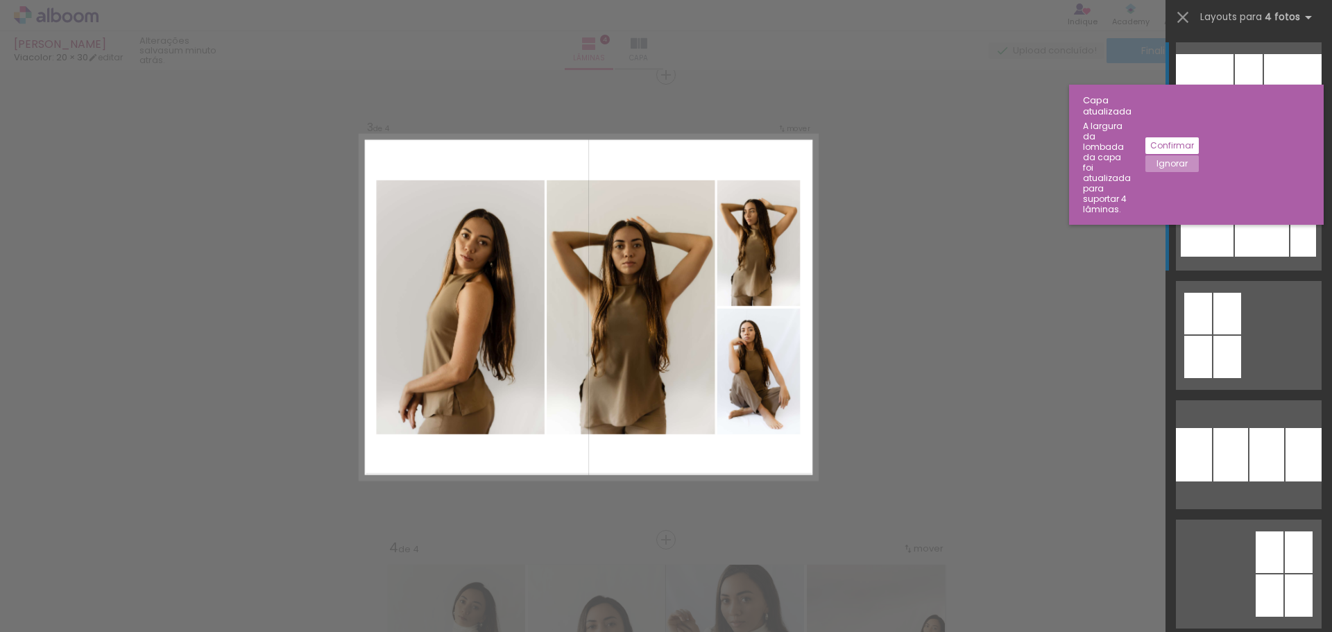
click at [1238, 228] on div at bounding box center [1262, 216] width 54 height 81
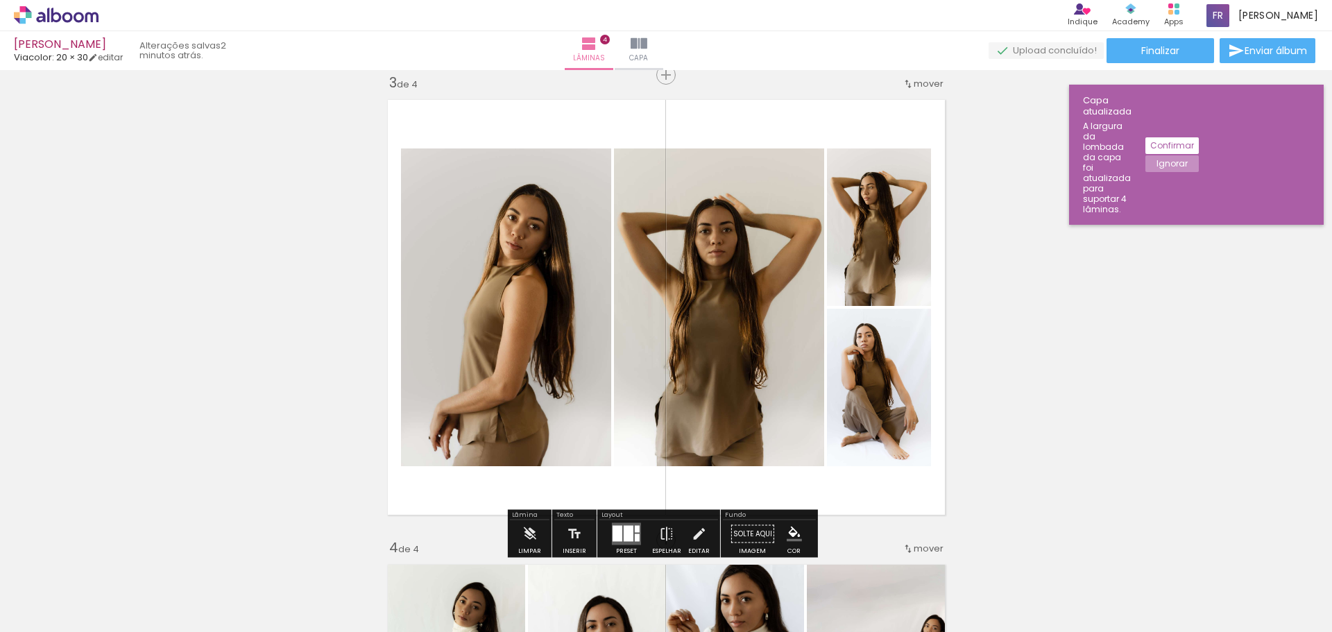
click at [730, 124] on quentale-layouter at bounding box center [666, 307] width 572 height 430
click at [622, 106] on quentale-layouter at bounding box center [666, 307] width 572 height 430
click at [682, 293] on quentale-photo at bounding box center [719, 307] width 210 height 318
click at [0, 0] on slot "P&B" at bounding box center [0, 0] width 0 height 0
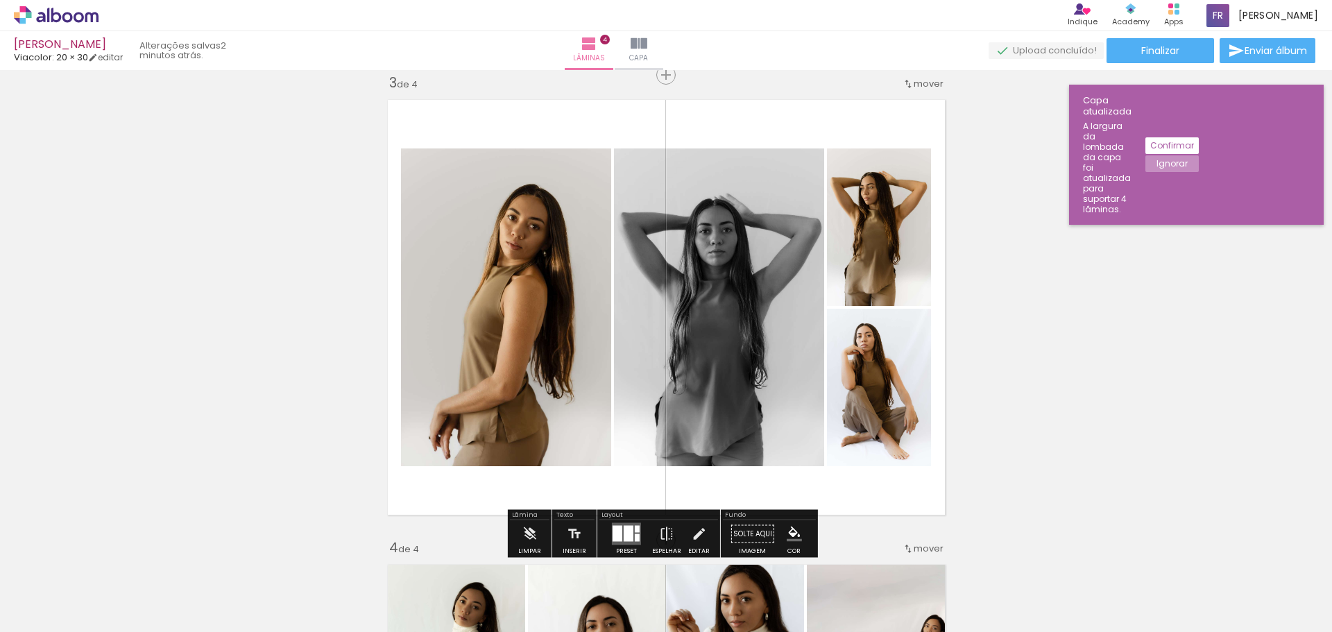
click at [0, 0] on slot "P&B" at bounding box center [0, 0] width 0 height 0
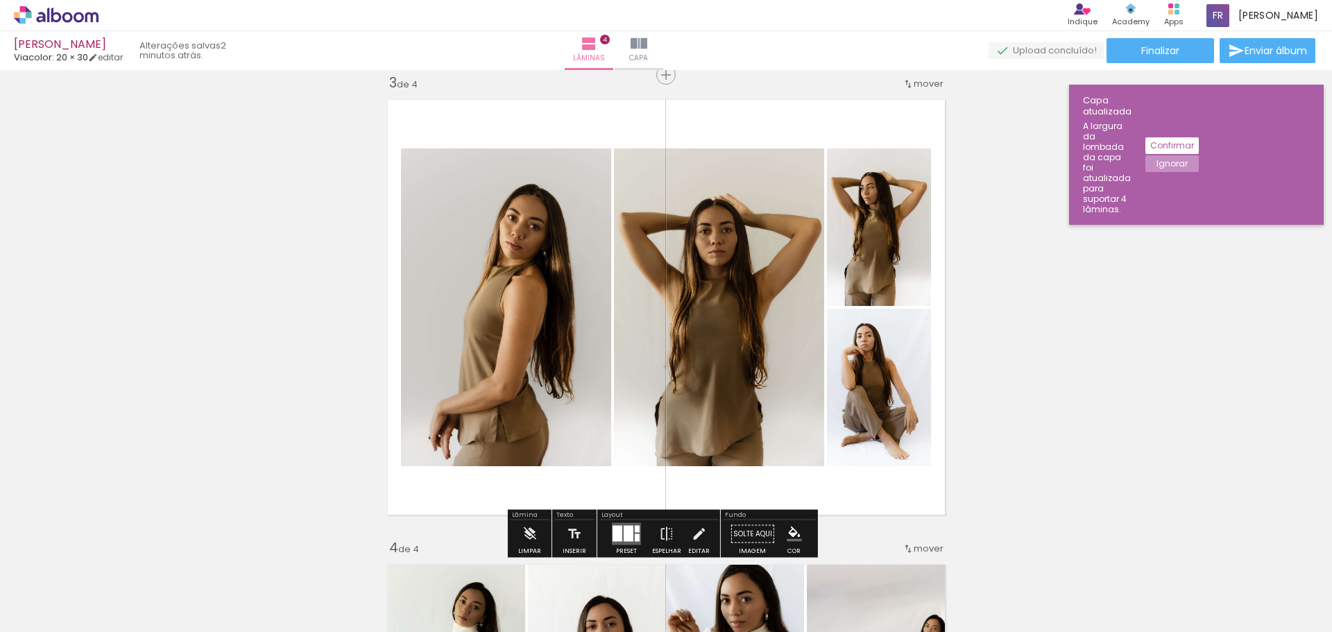
click at [629, 529] on div at bounding box center [629, 534] width 10 height 16
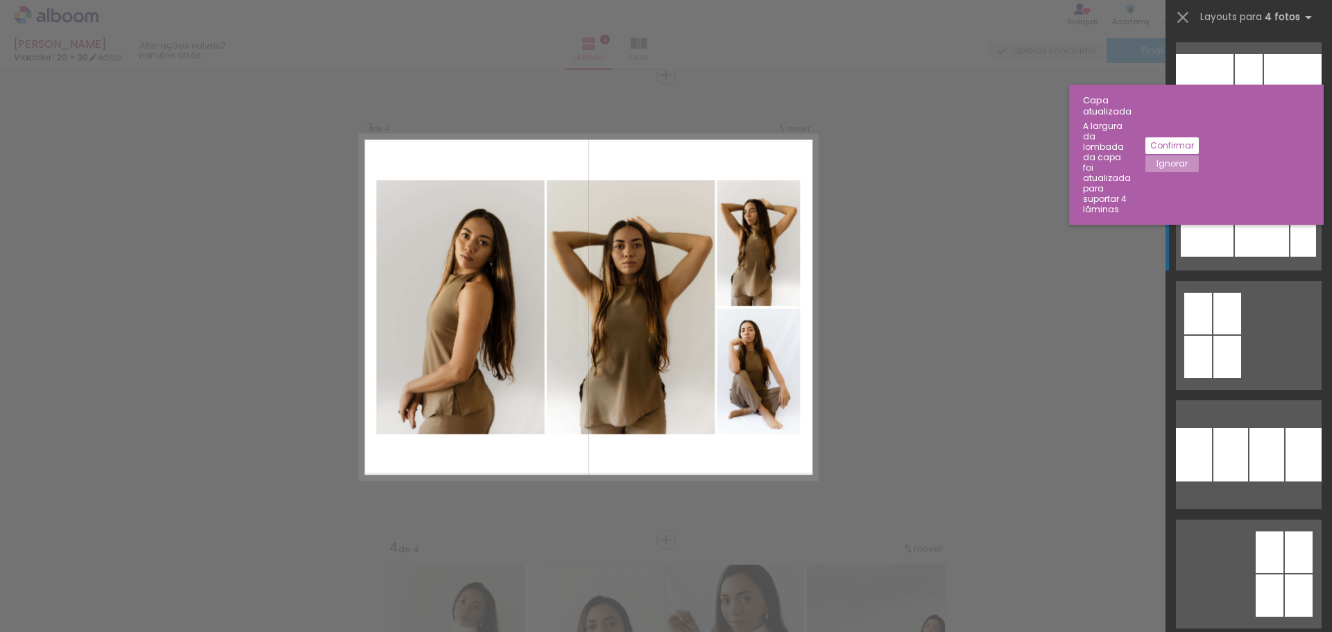
scroll to position [119, 0]
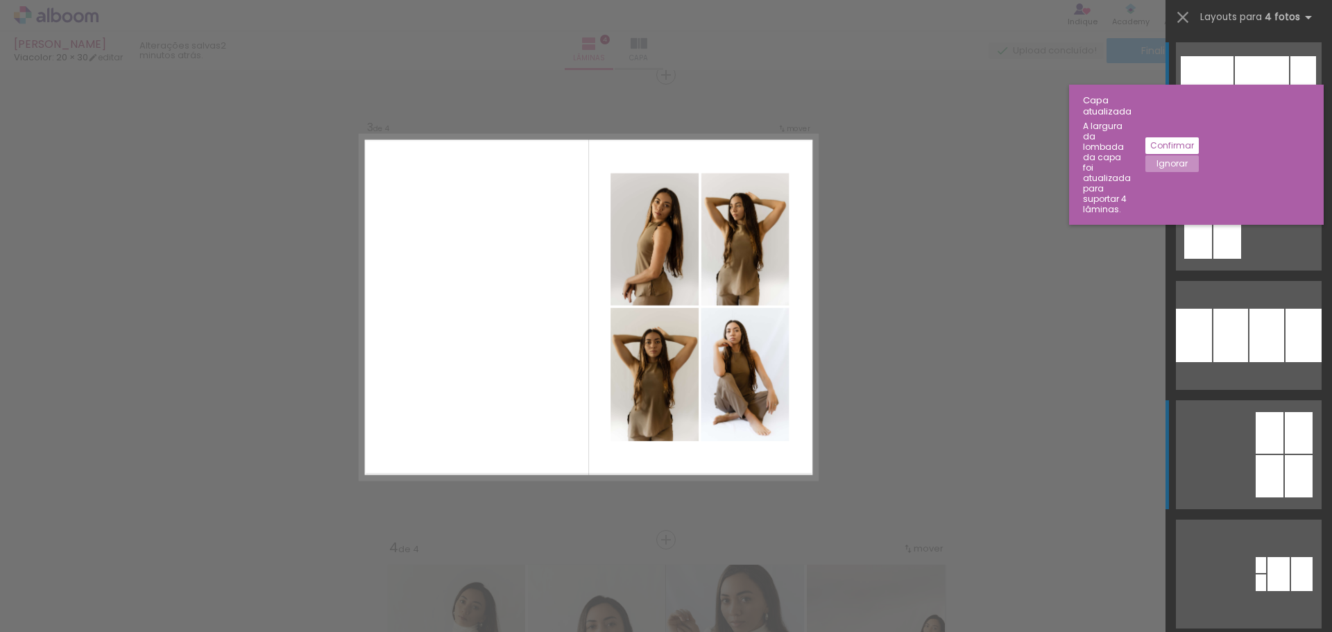
click at [1285, 421] on div at bounding box center [1299, 433] width 28 height 42
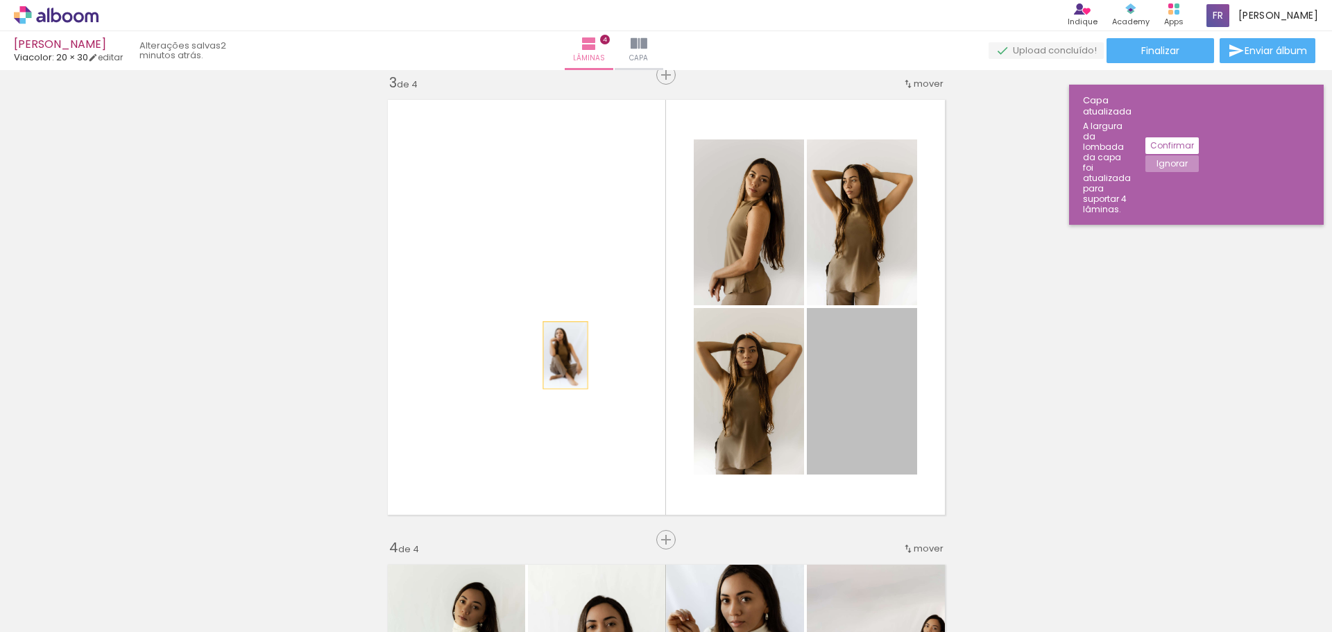
drag, startPoint x: 886, startPoint y: 389, endPoint x: 560, endPoint y: 355, distance: 327.9
click at [560, 355] on quentale-layouter at bounding box center [666, 307] width 572 height 430
drag, startPoint x: 869, startPoint y: 389, endPoint x: 416, endPoint y: 348, distance: 455.0
click at [416, 348] on quentale-layouter at bounding box center [666, 307] width 572 height 430
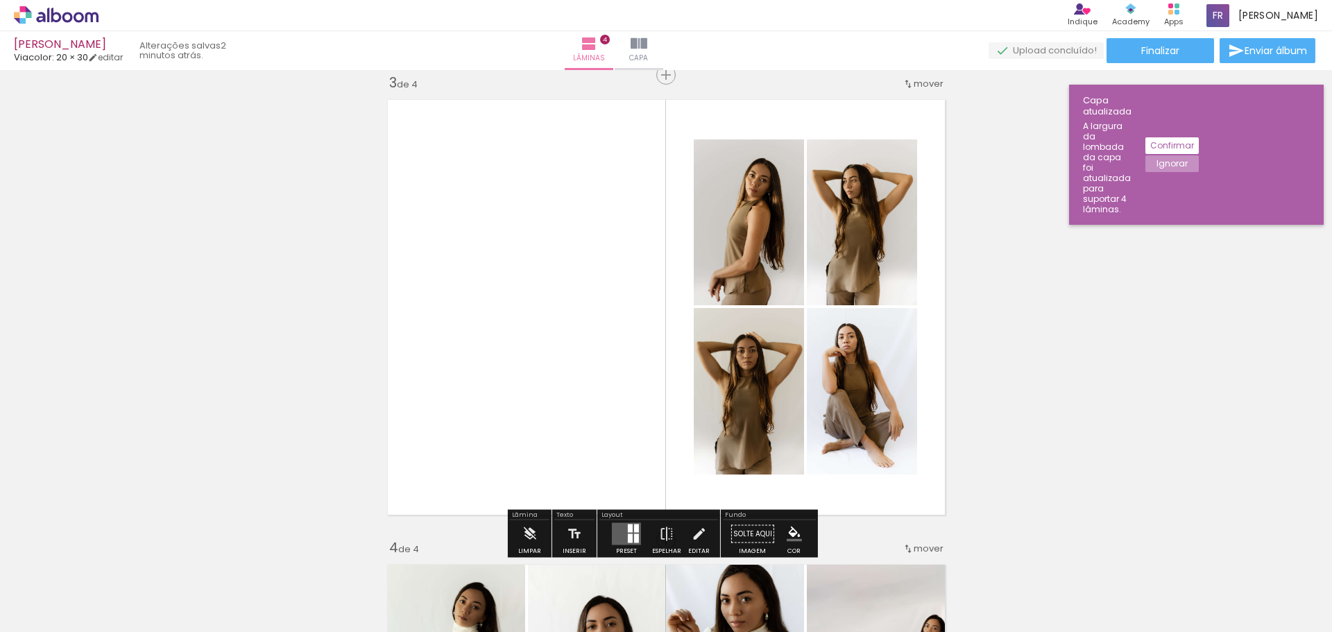
click at [620, 531] on quentale-layouter at bounding box center [626, 534] width 29 height 22
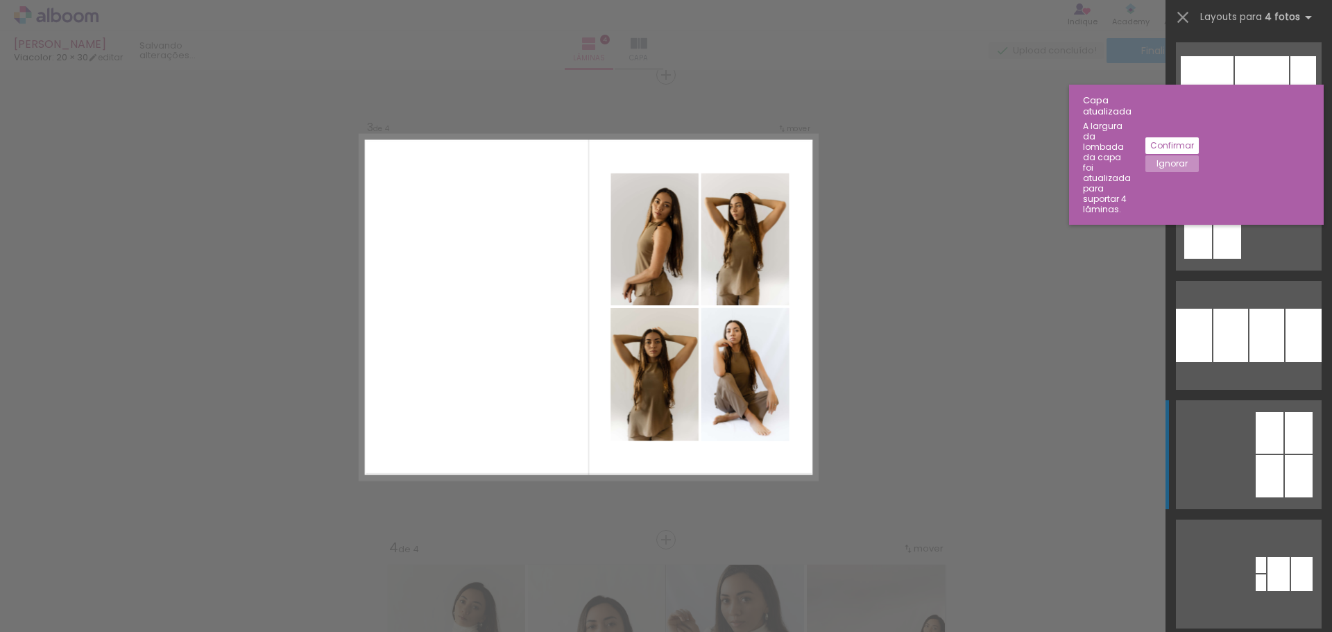
scroll to position [477, 0]
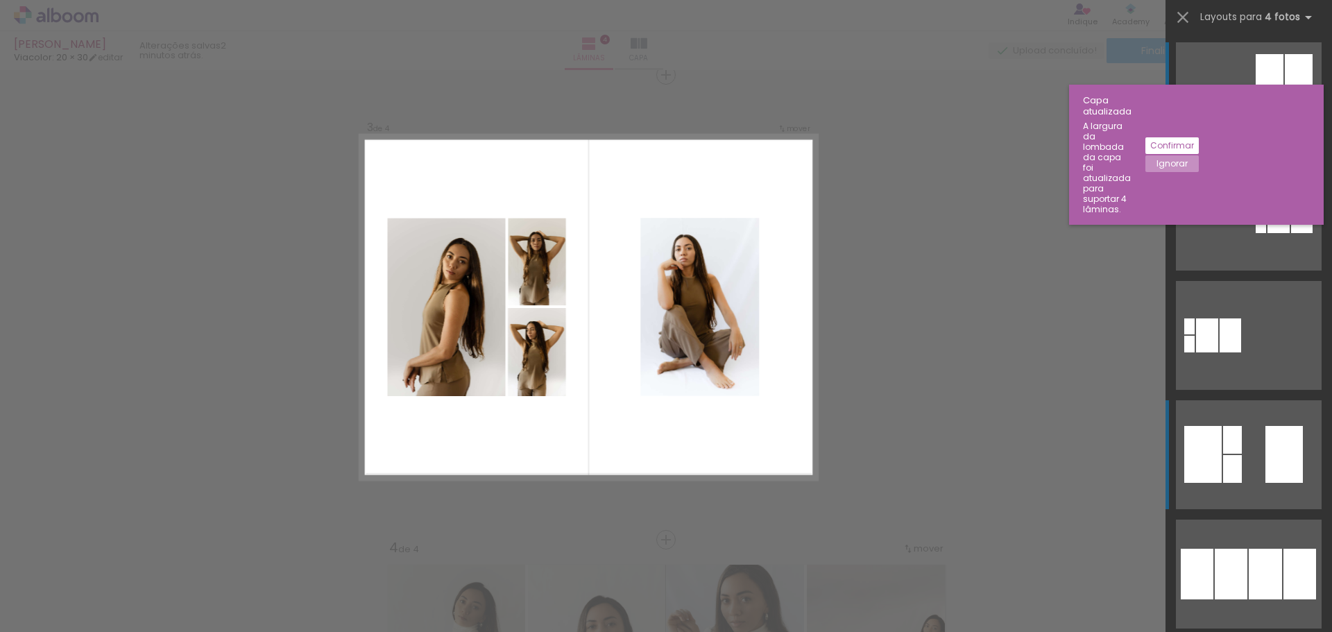
click at [1268, 448] on div at bounding box center [1284, 454] width 37 height 57
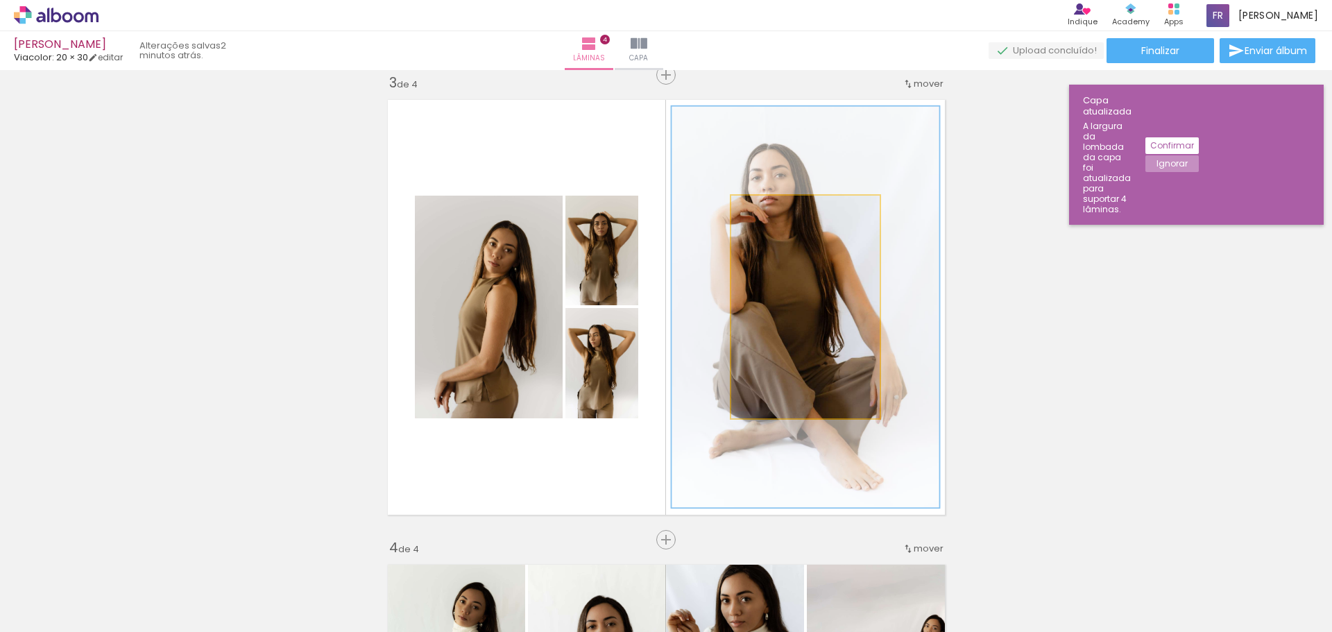
drag, startPoint x: 760, startPoint y: 212, endPoint x: 798, endPoint y: 213, distance: 38.2
click at [798, 213] on div at bounding box center [802, 210] width 12 height 12
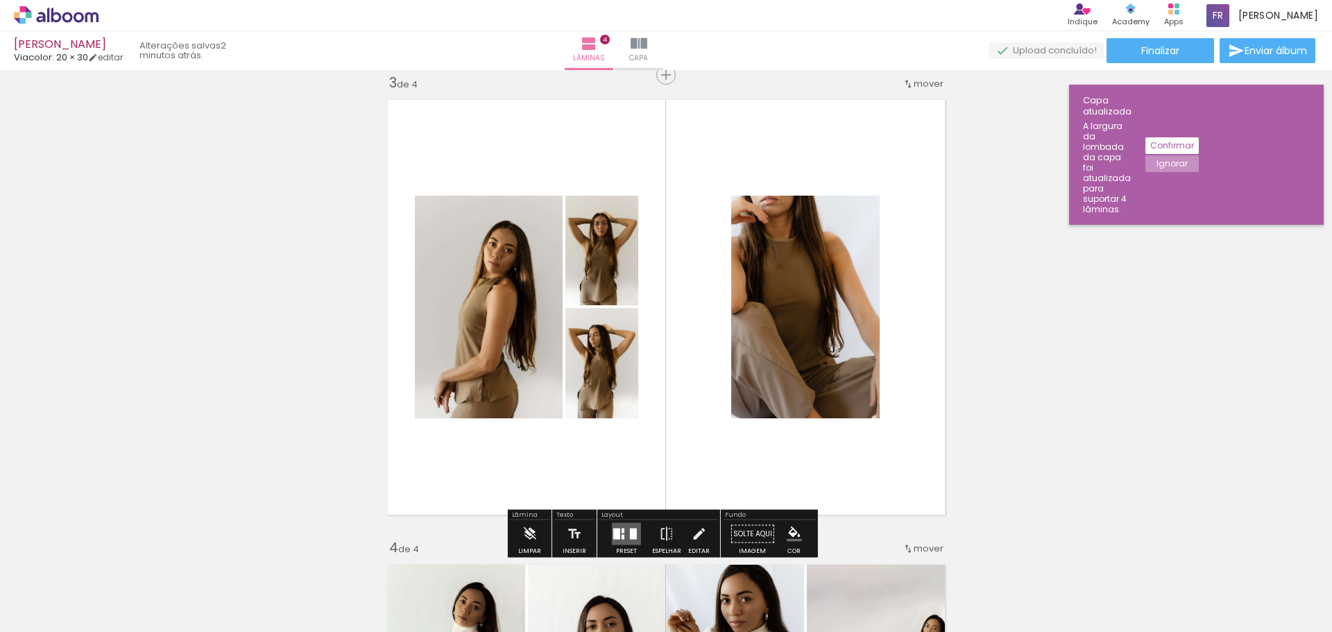
click at [1063, 237] on div "Inserir lâmina 1 de 4 Inserir lâmina 2 de 4 Inserir lâmina 3 de 4 Inserir lâmin…" at bounding box center [666, 289] width 1332 height 2325
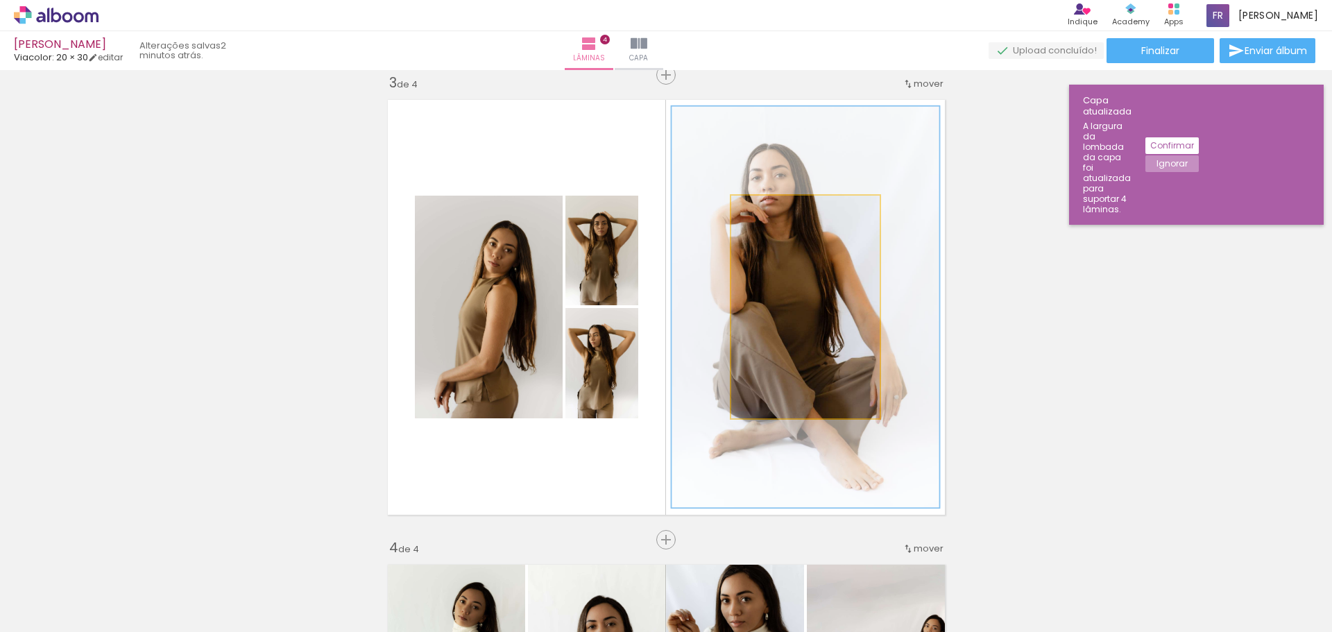
click at [783, 297] on quentale-photo at bounding box center [805, 307] width 148 height 223
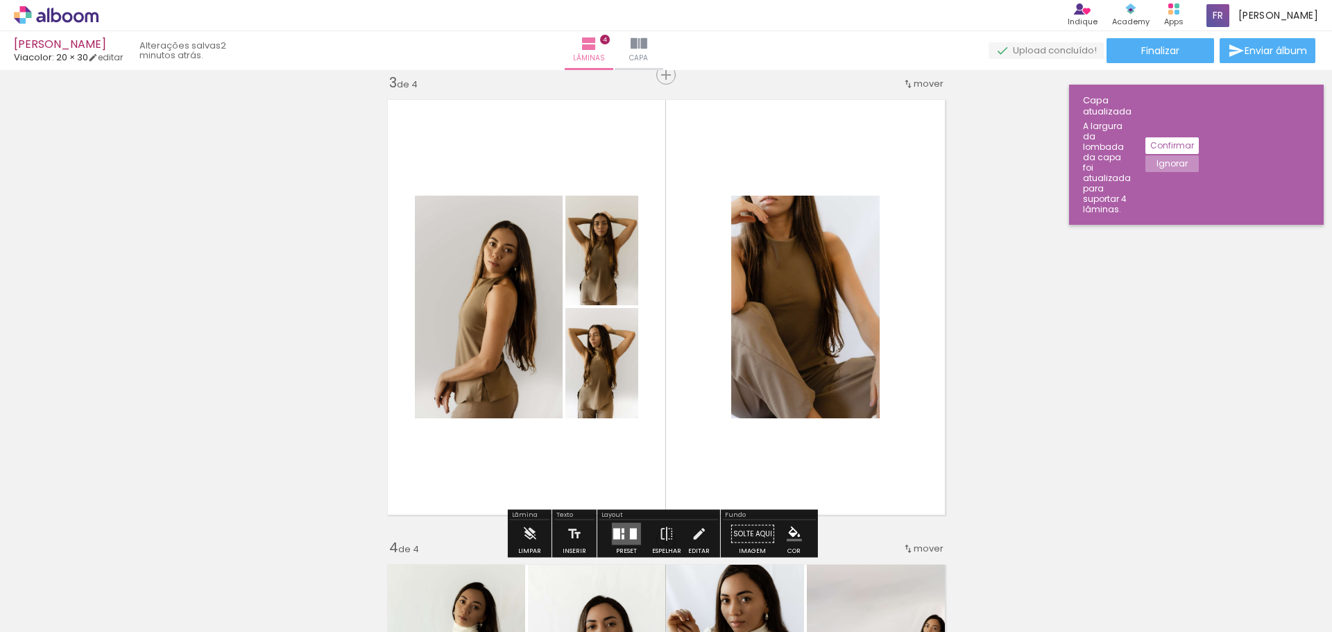
click at [740, 228] on div at bounding box center [748, 232] width 17 height 14
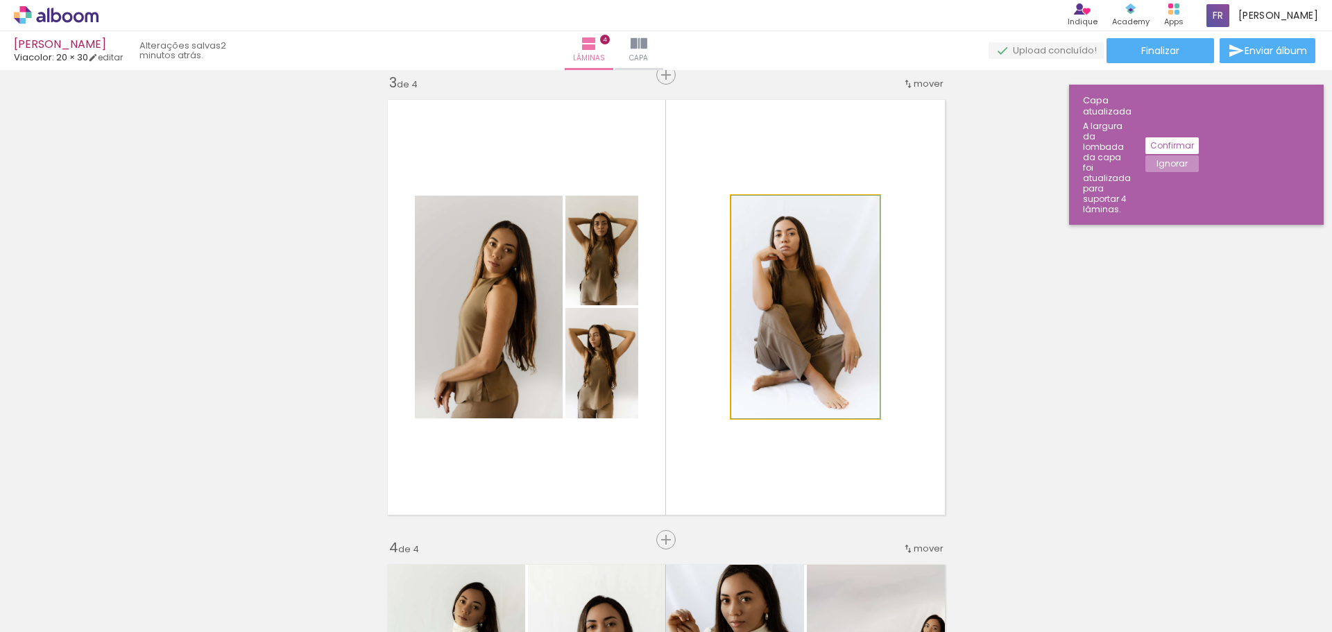
drag, startPoint x: 801, startPoint y: 210, endPoint x: 752, endPoint y: 212, distance: 48.6
type paper-slider "100"
click at [757, 212] on div at bounding box center [763, 210] width 12 height 12
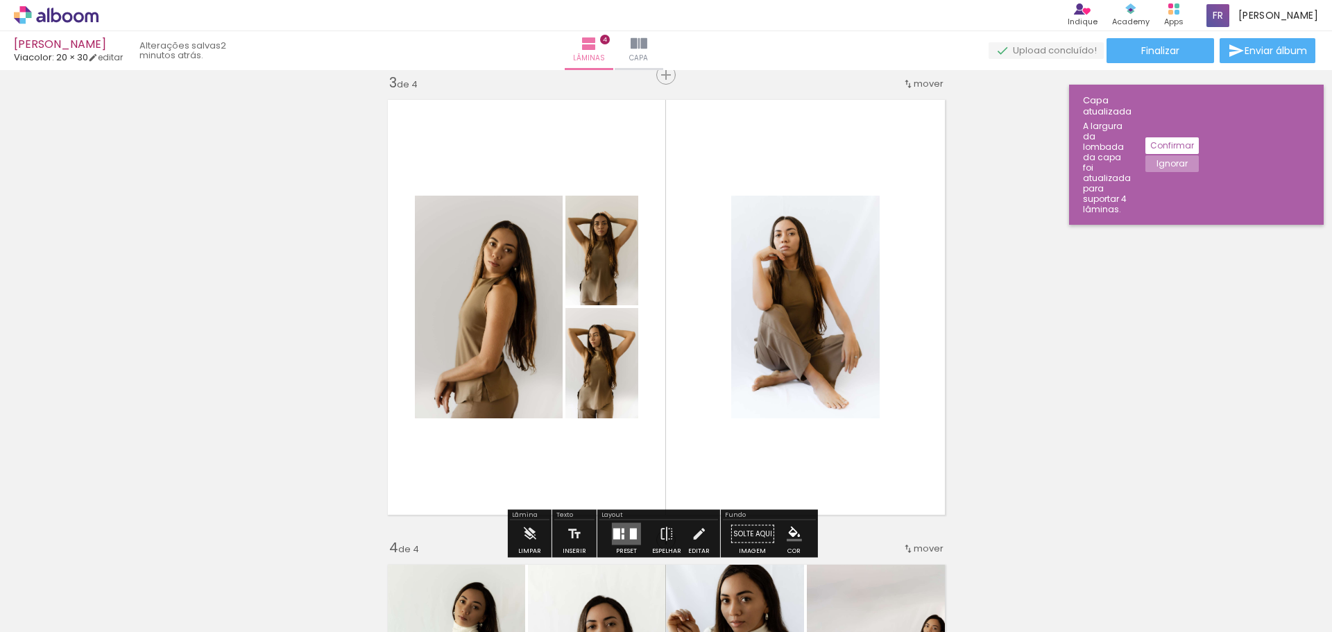
click at [1073, 253] on div "Inserir lâmina 1 de 4 Inserir lâmina 2 de 4 Inserir lâmina 3 de 4 Inserir lâmin…" at bounding box center [666, 289] width 1332 height 2325
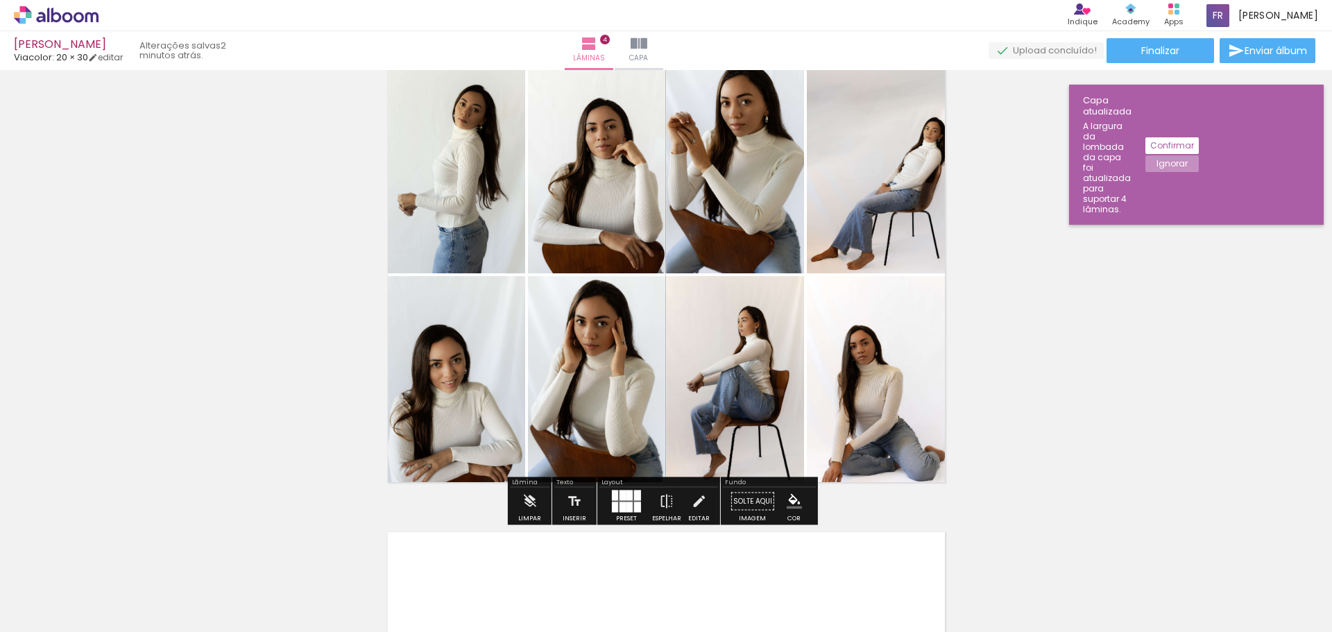
scroll to position [1434, 0]
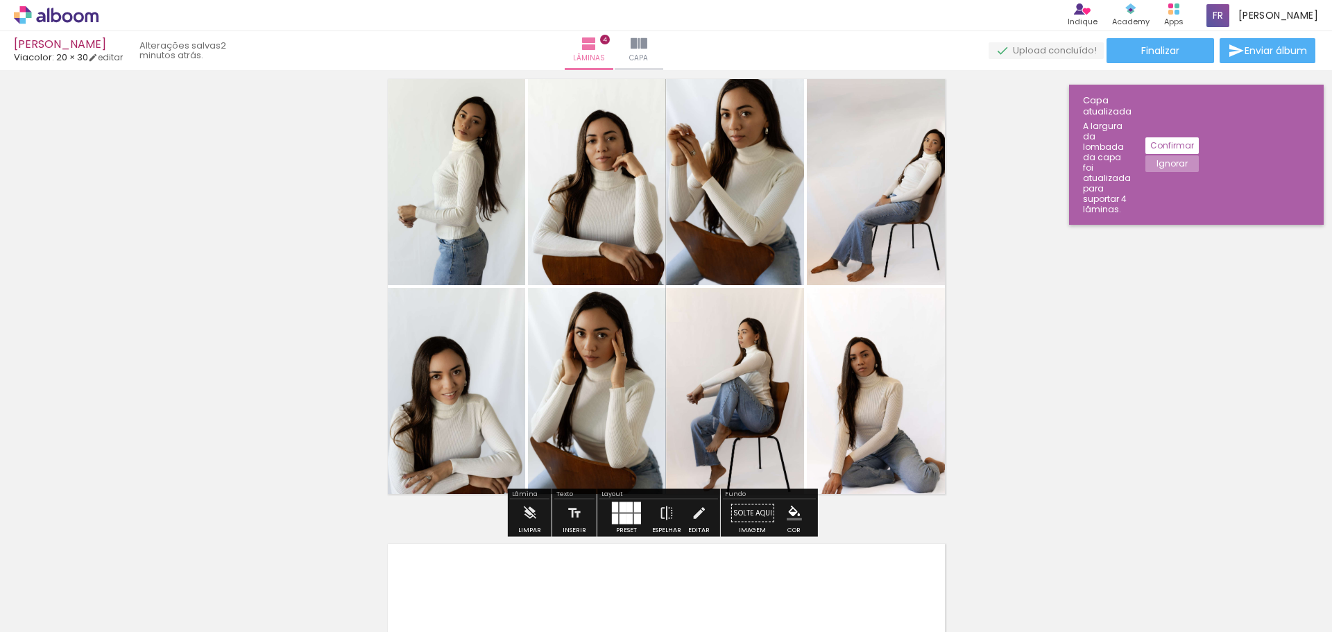
click at [631, 513] on quentale-layouter at bounding box center [626, 513] width 29 height 22
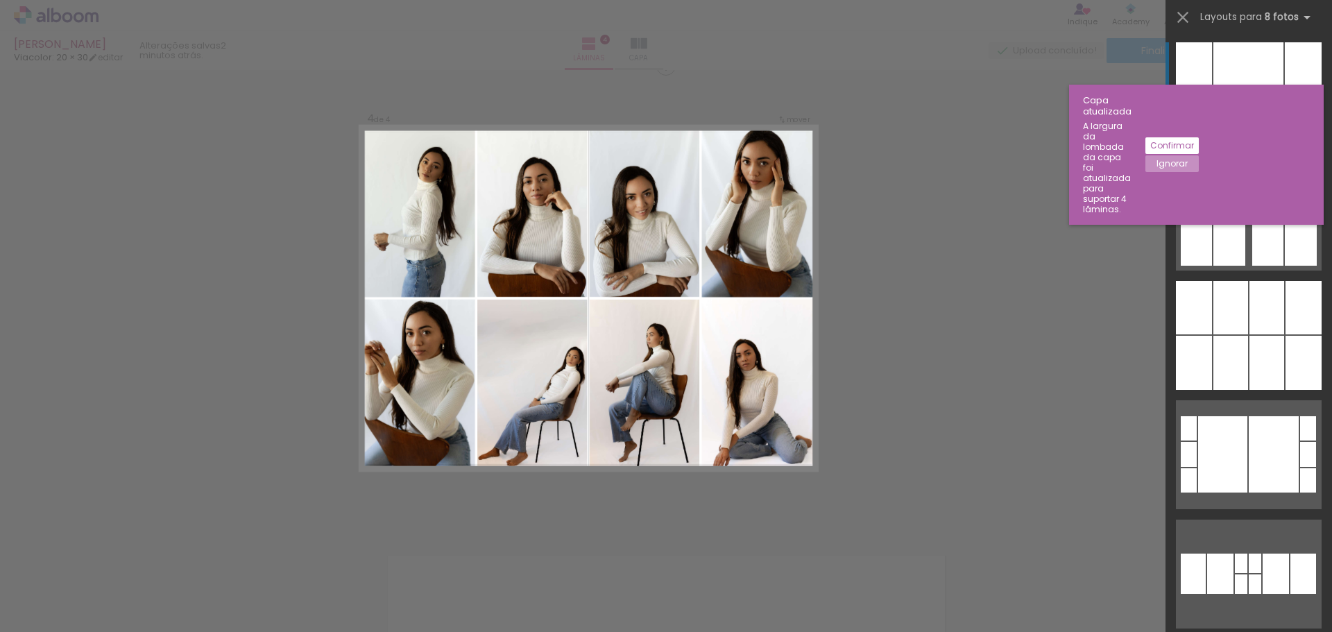
scroll to position [1413, 0]
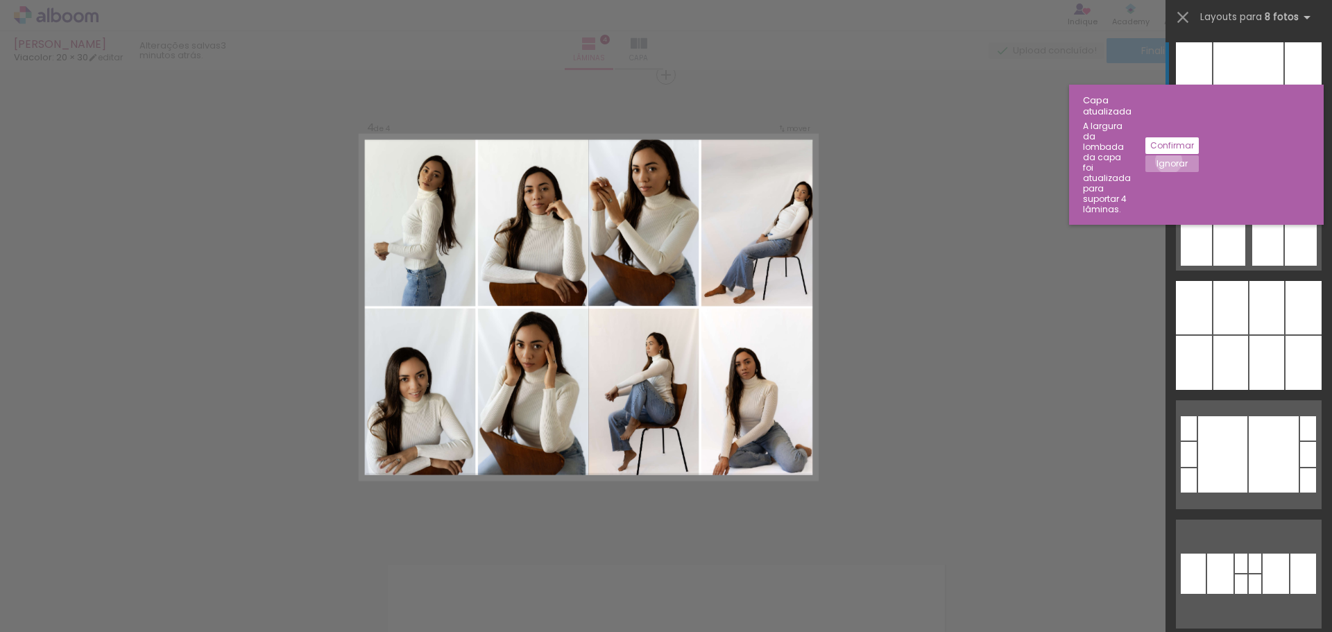
click at [0, 0] on slot "Ignorar" at bounding box center [0, 0] width 0 height 0
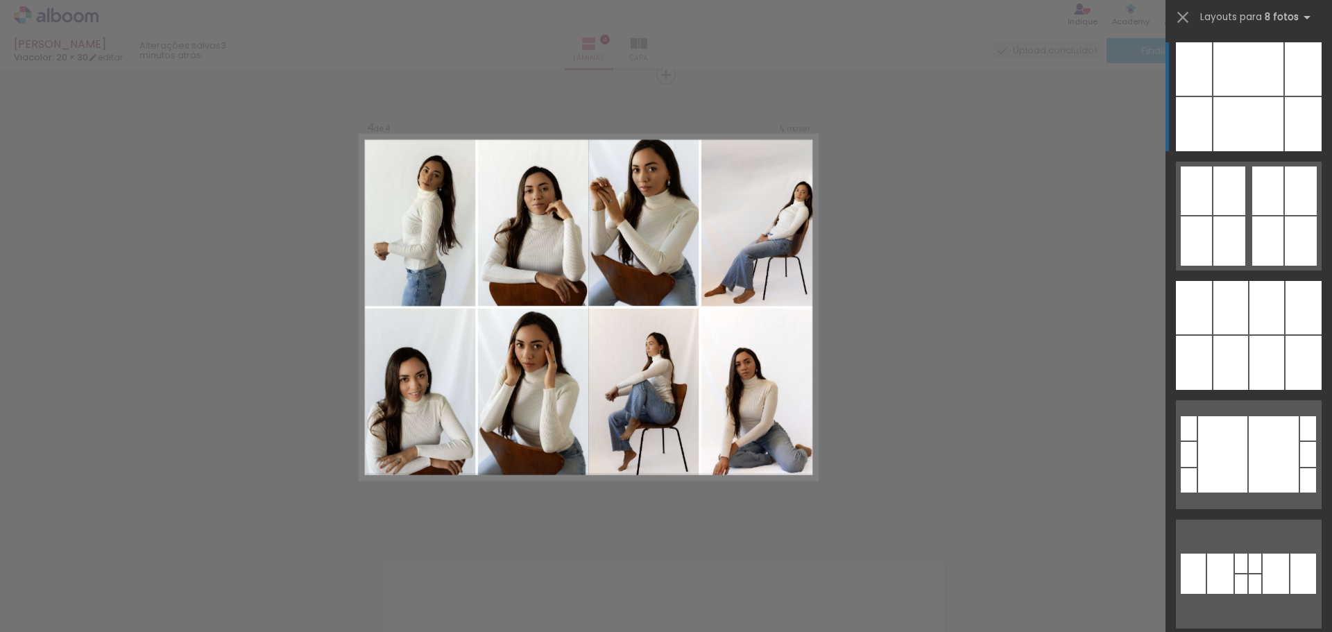
click at [1269, 89] on div at bounding box center [1266, 68] width 35 height 53
click at [1239, 137] on div at bounding box center [1231, 124] width 35 height 54
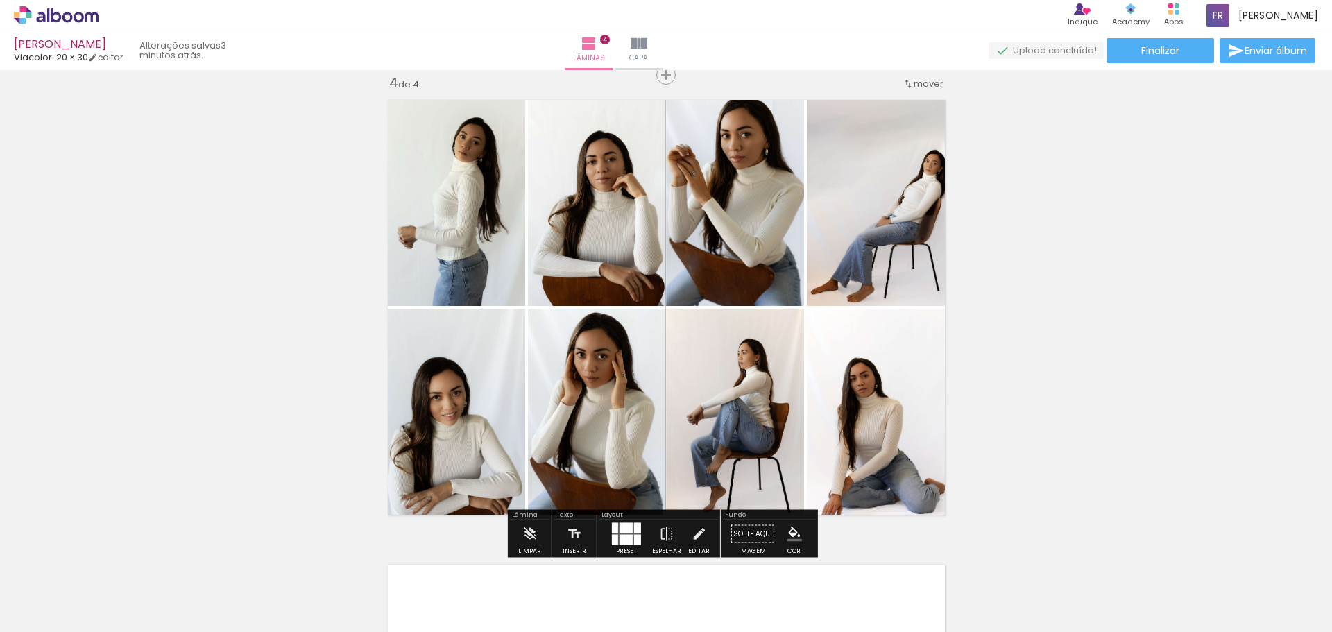
click at [620, 535] on div at bounding box center [623, 540] width 7 height 10
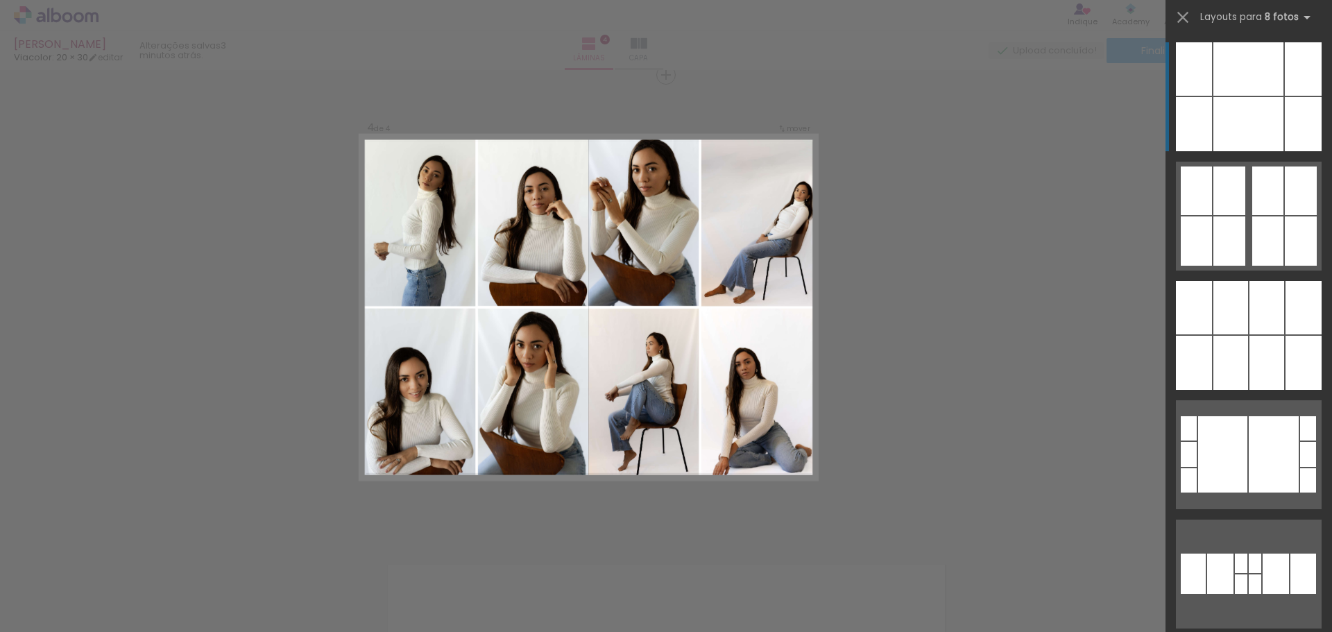
click at [1249, 142] on div at bounding box center [1266, 124] width 35 height 54
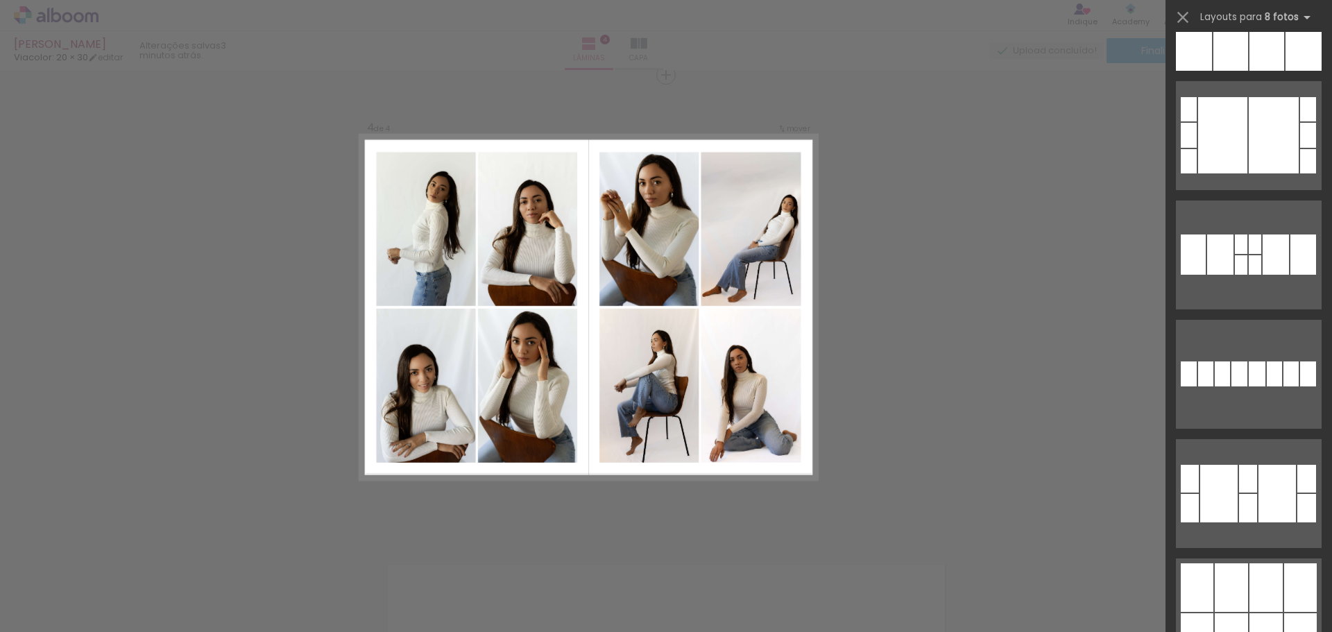
scroll to position [416, 0]
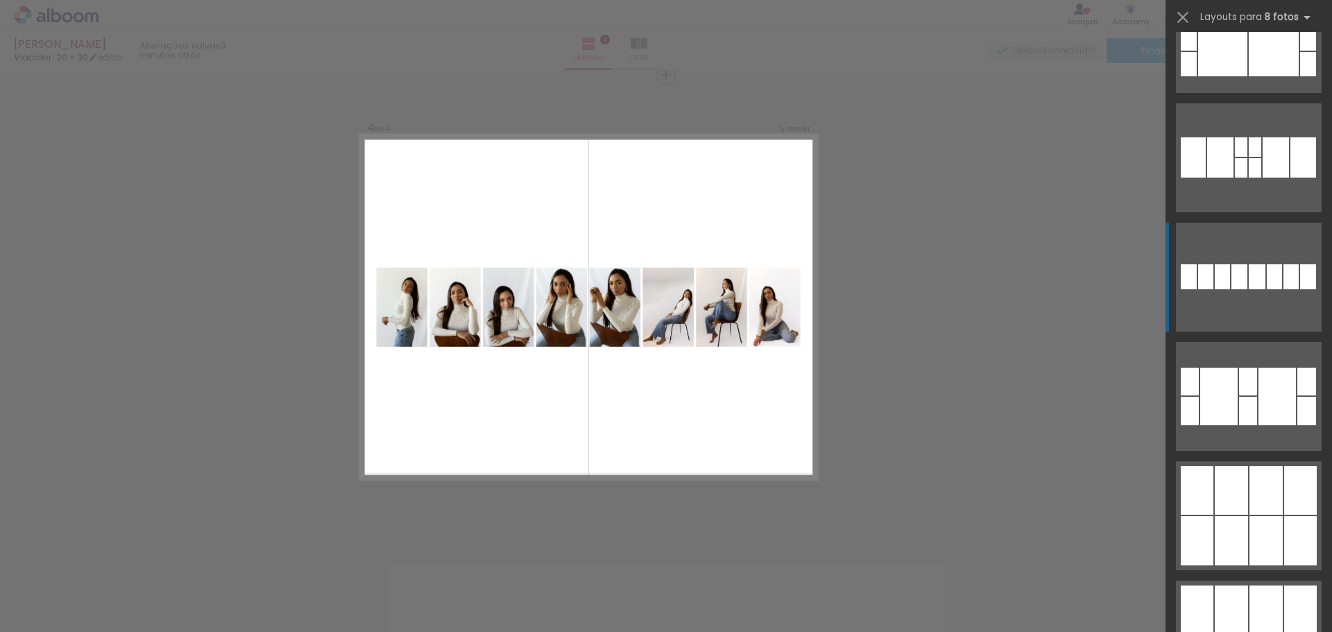
click at [1232, 269] on div at bounding box center [1240, 276] width 16 height 25
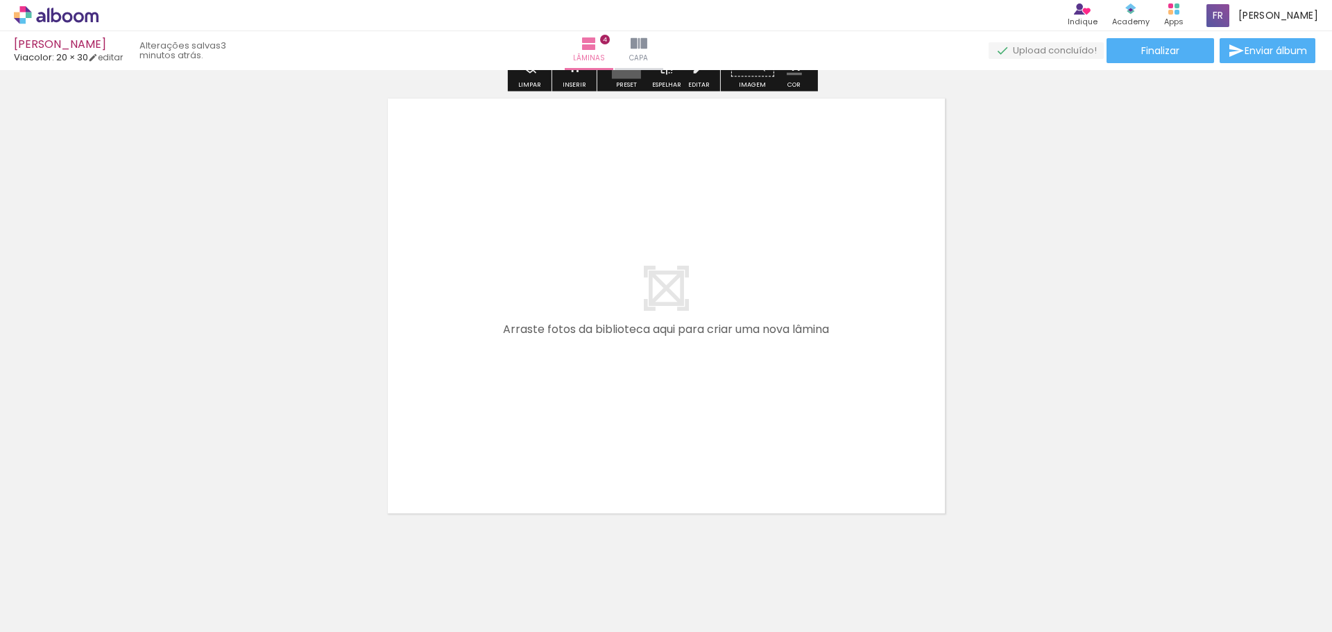
scroll to position [1903, 0]
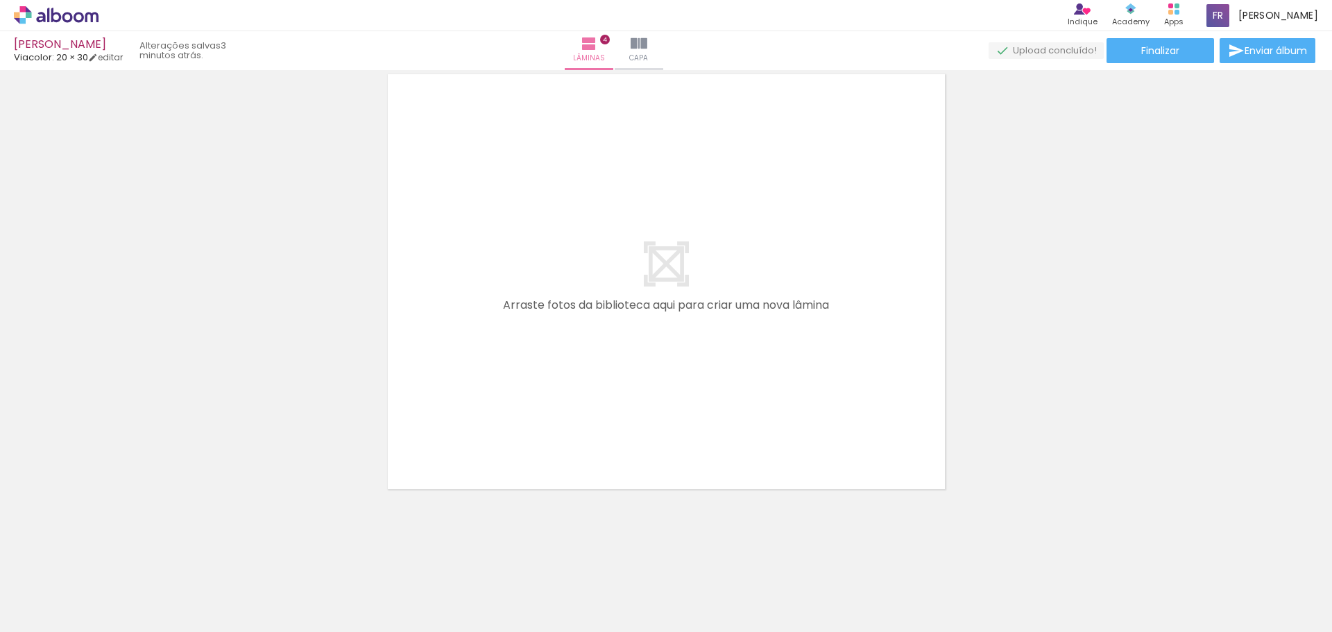
click at [736, 585] on div at bounding box center [731, 585] width 46 height 69
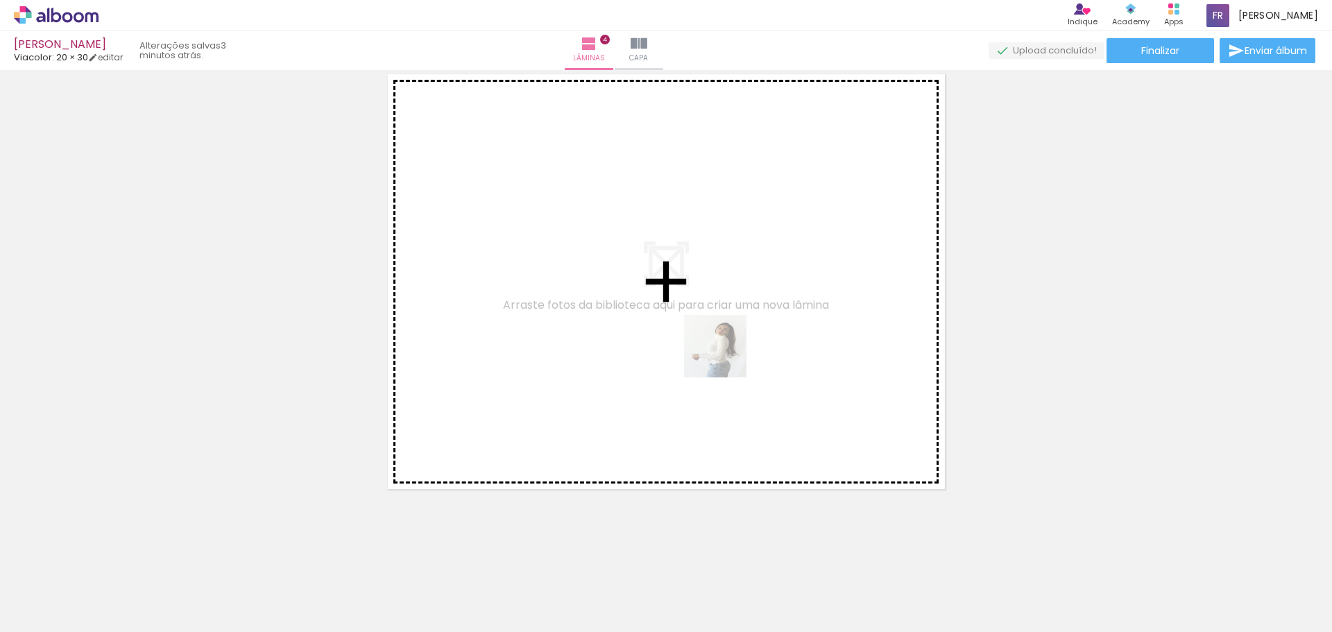
drag, startPoint x: 748, startPoint y: 591, endPoint x: 696, endPoint y: 243, distance: 352.2
click at [696, 243] on quentale-workspace at bounding box center [666, 316] width 1332 height 632
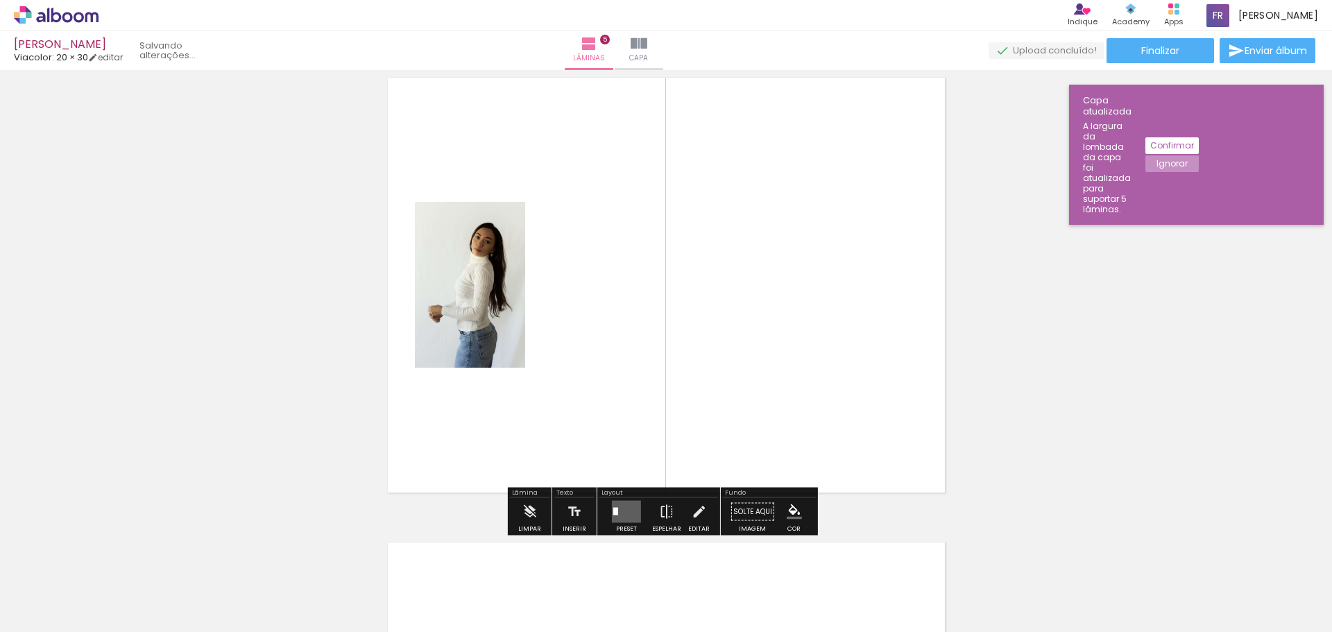
scroll to position [1878, 0]
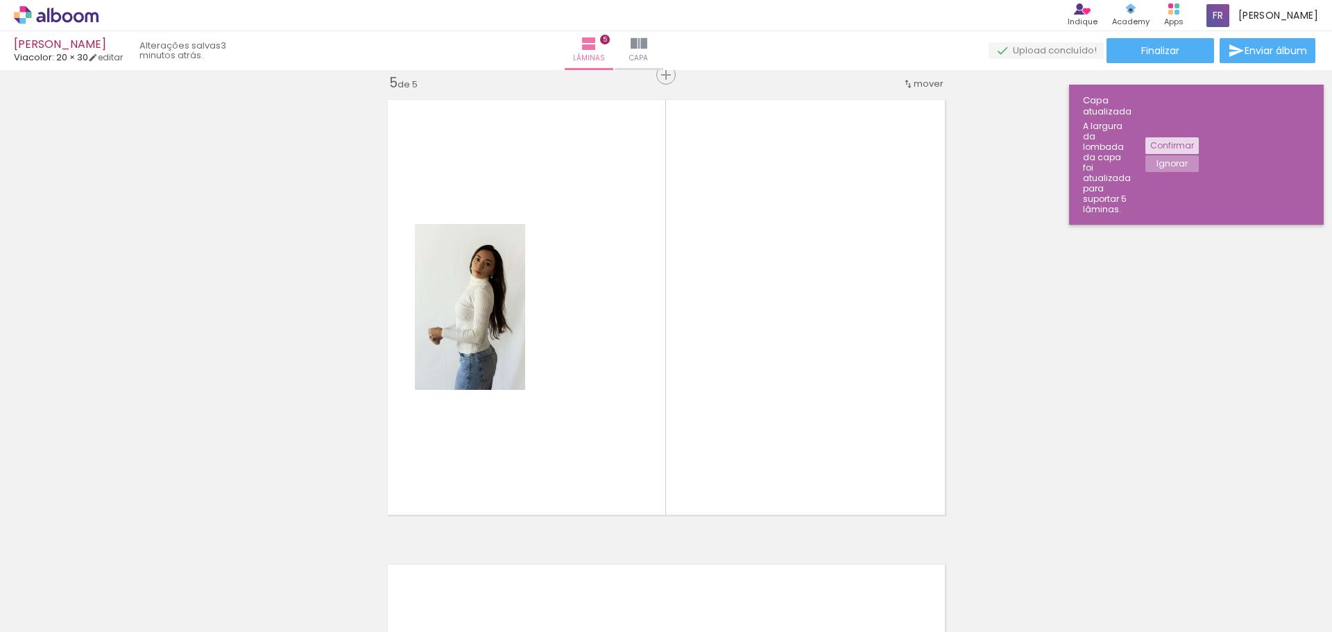
click at [0, 0] on slot "Confirmar" at bounding box center [0, 0] width 0 height 0
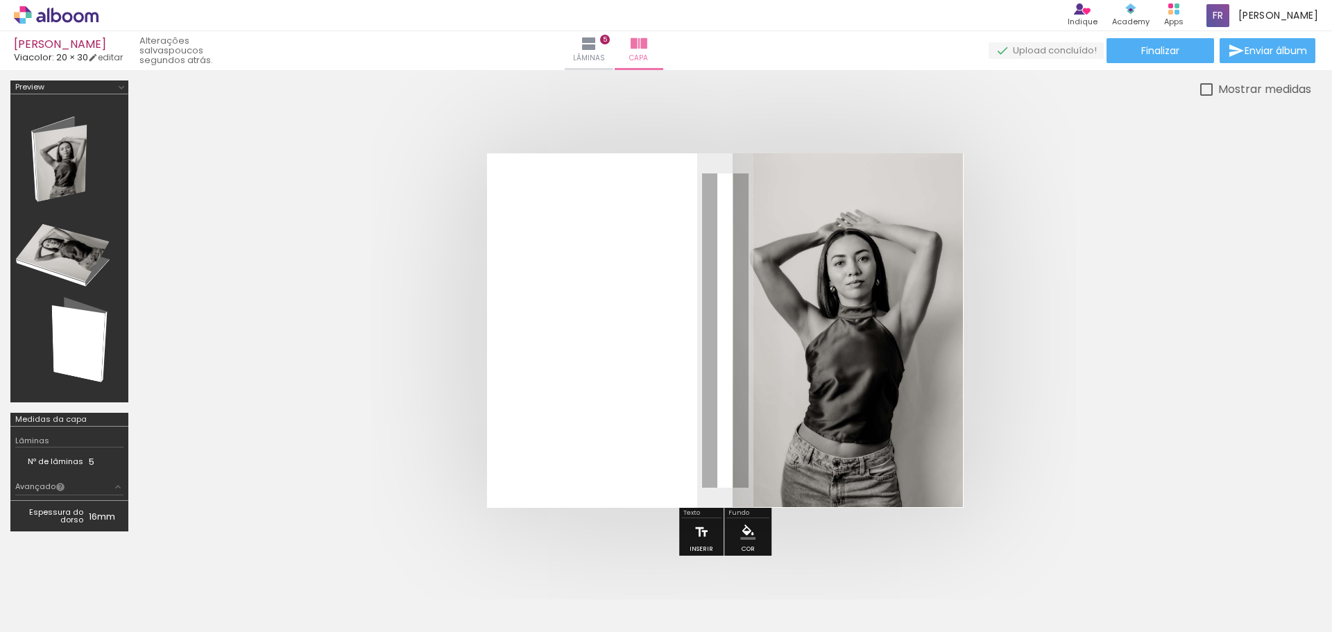
click at [695, 532] on iron-icon at bounding box center [701, 532] width 15 height 28
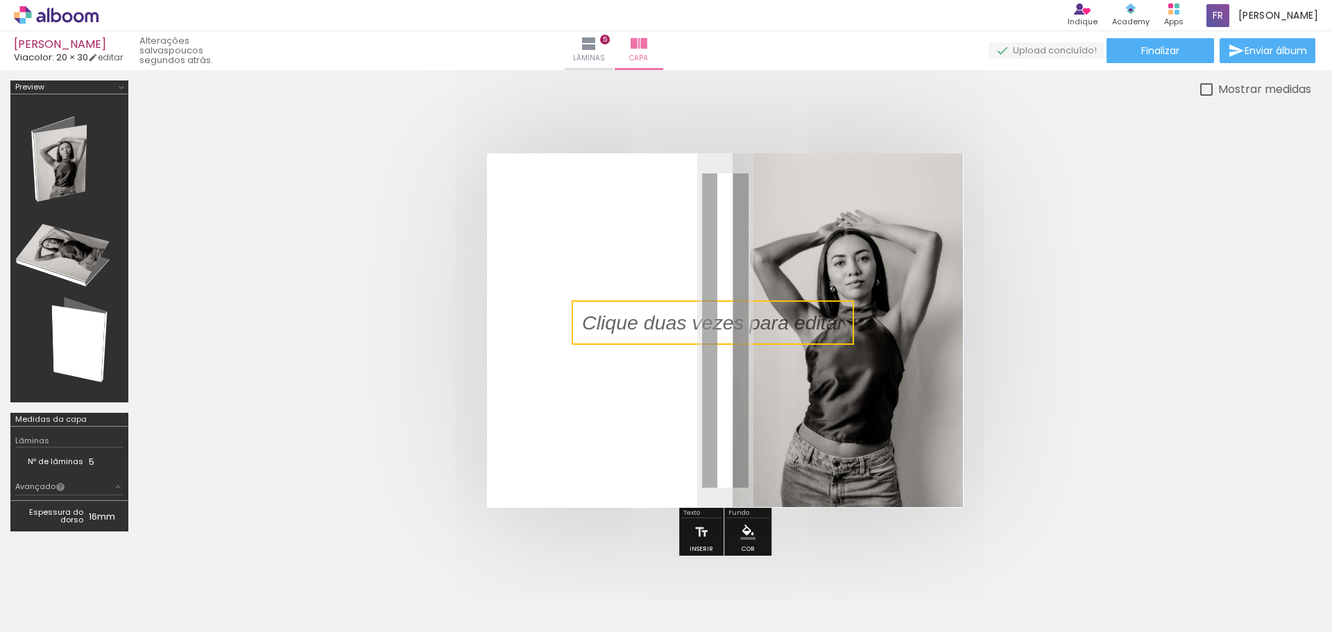
click at [752, 328] on quentale-selection at bounding box center [713, 322] width 282 height 44
type input "Sans Serif"
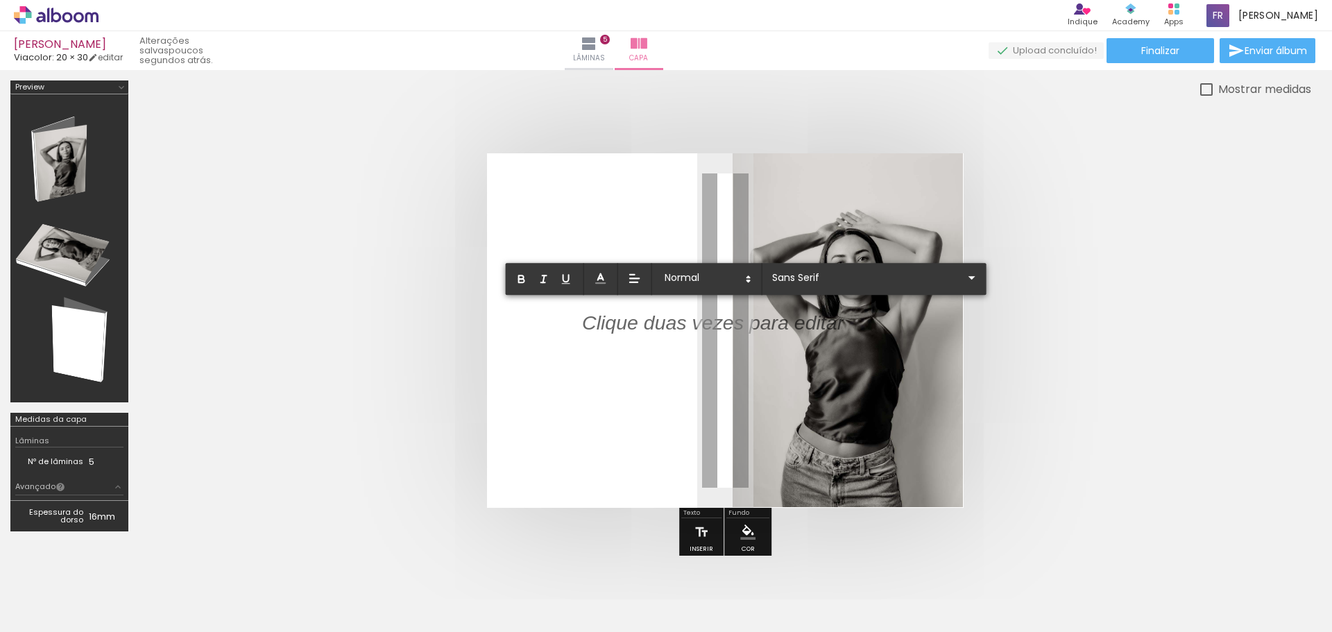
click at [752, 328] on p at bounding box center [713, 331] width 262 height 28
click at [701, 330] on p at bounding box center [713, 331] width 262 height 28
click at [763, 328] on p at bounding box center [713, 331] width 262 height 28
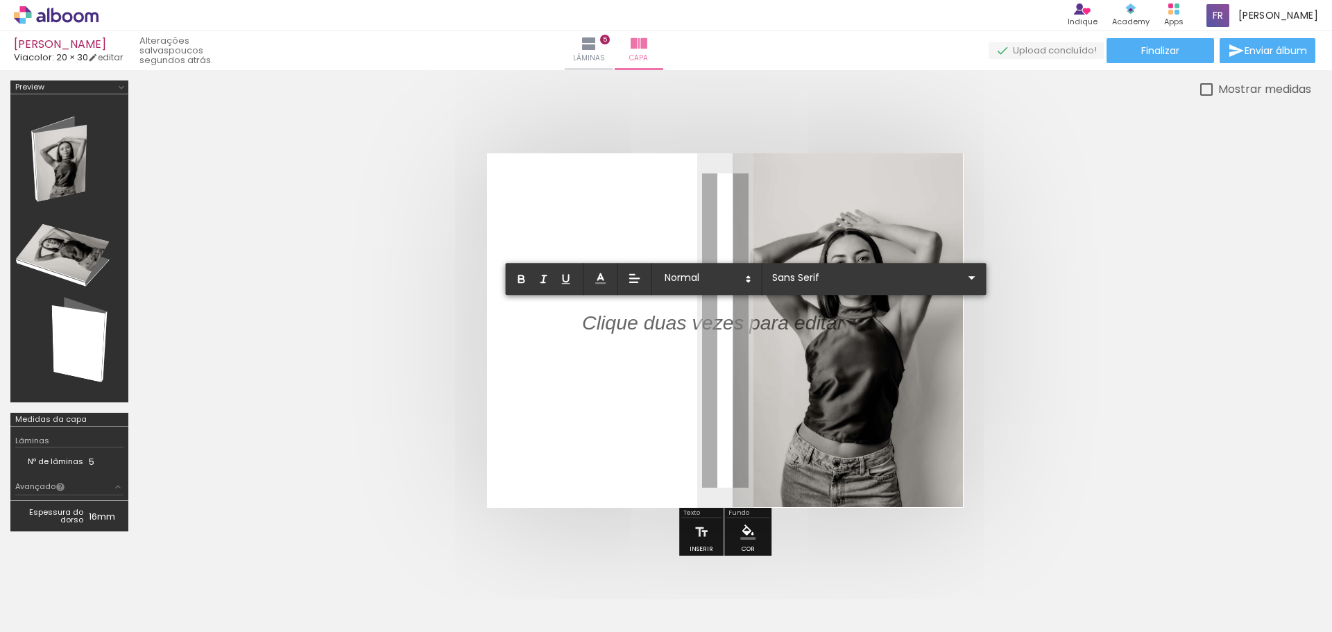
click at [763, 328] on p at bounding box center [713, 331] width 262 height 28
click at [643, 341] on div at bounding box center [587, 330] width 118 height 177
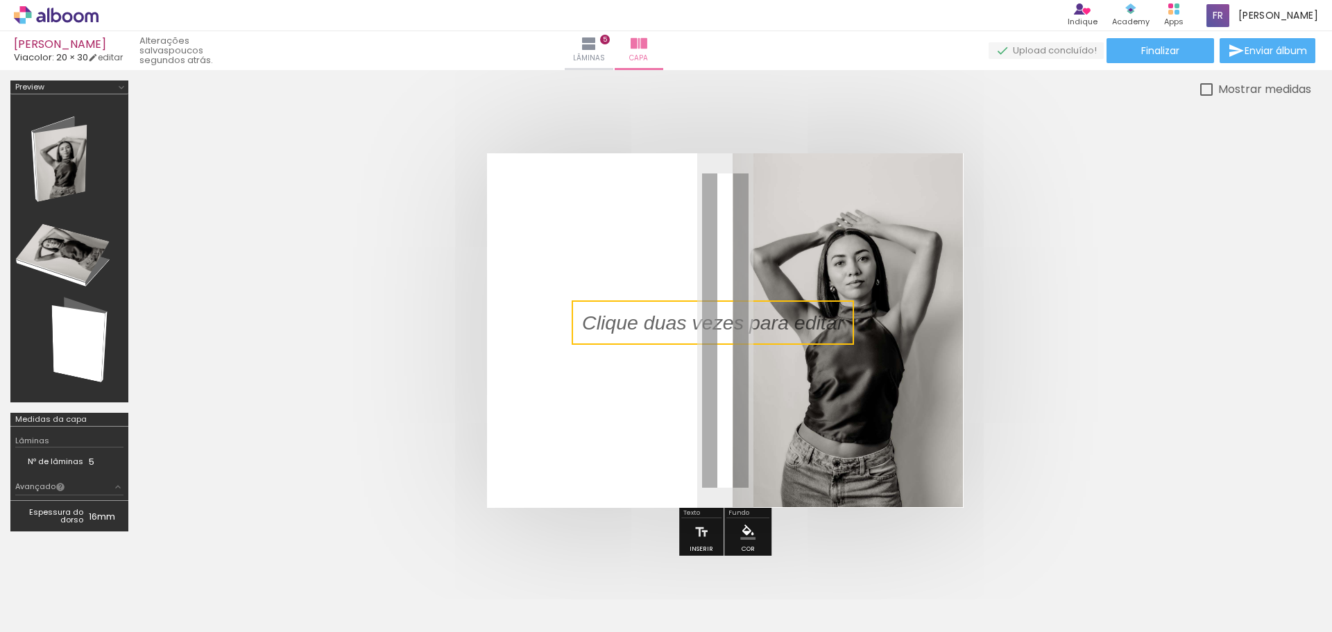
click at [815, 346] on quentale-layouter at bounding box center [725, 330] width 477 height 355
click at [813, 332] on p at bounding box center [723, 323] width 282 height 28
click at [810, 320] on quentale-selection at bounding box center [713, 322] width 282 height 44
click at [810, 320] on p at bounding box center [723, 323] width 282 height 28
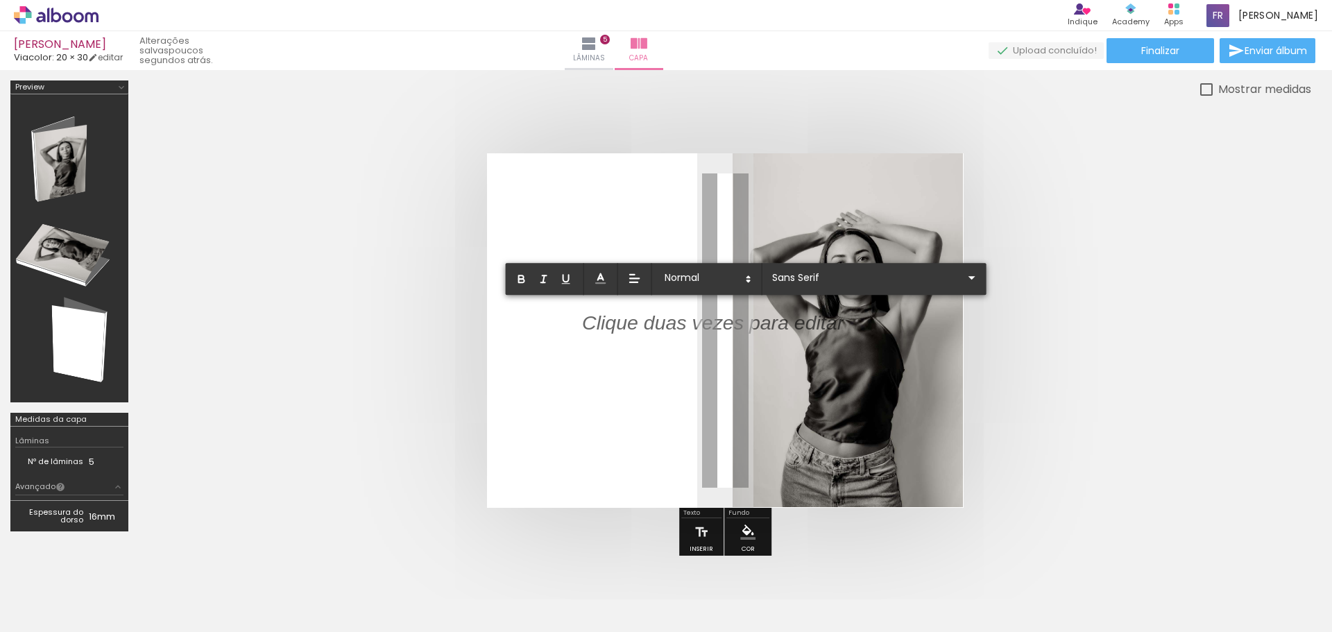
click at [770, 321] on p at bounding box center [713, 331] width 262 height 28
click at [600, 278] on polyline at bounding box center [601, 277] width 6 height 6
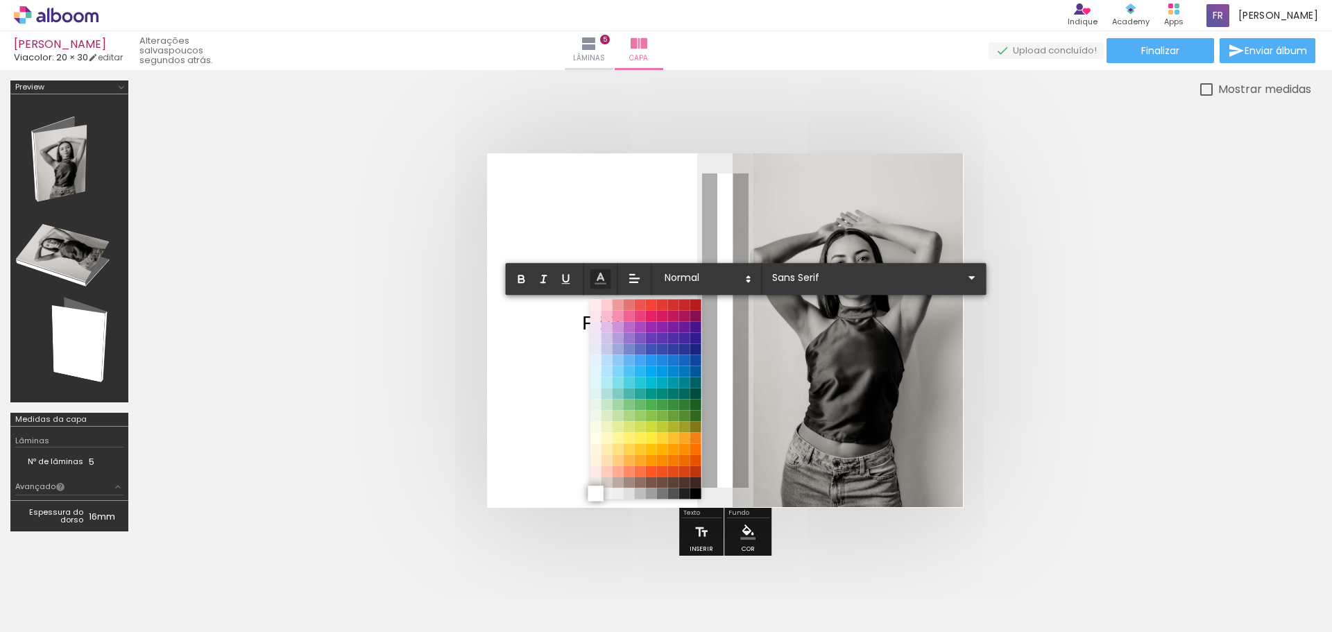
click at [591, 495] on span at bounding box center [595, 493] width 15 height 15
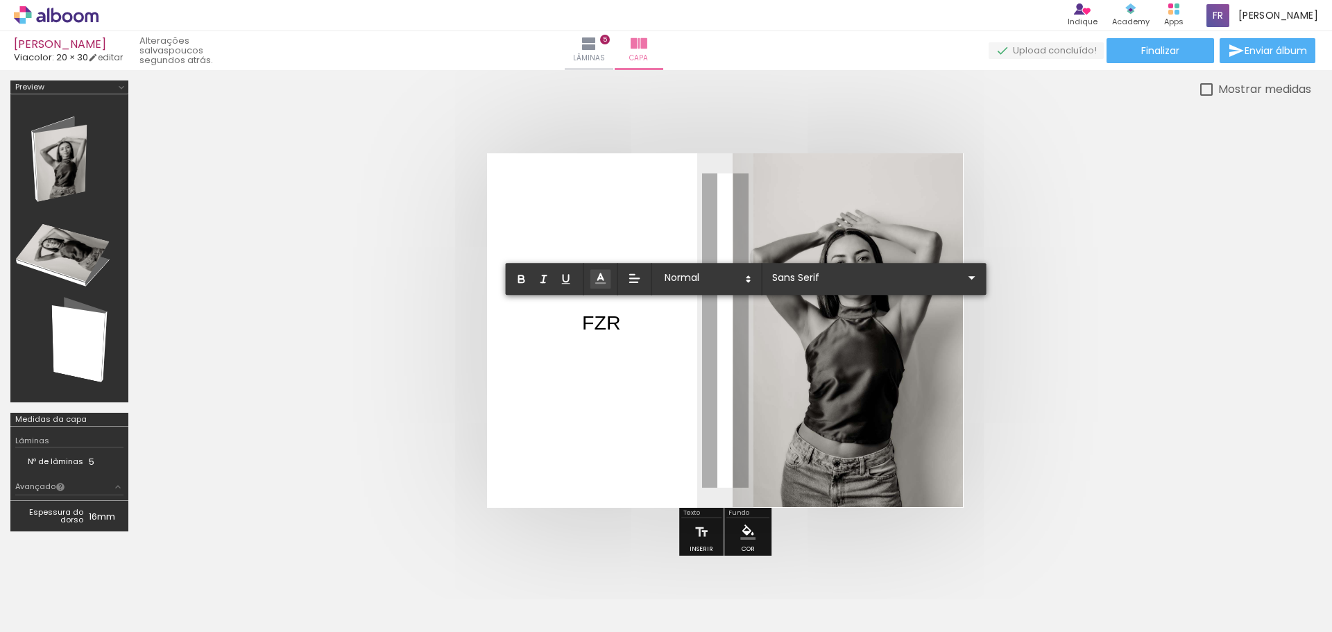
click at [600, 327] on p "FZR ﻿" at bounding box center [601, 323] width 38 height 28
click at [600, 327] on p "FZR" at bounding box center [601, 323] width 38 height 28
click at [601, 271] on icon at bounding box center [601, 278] width 14 height 14
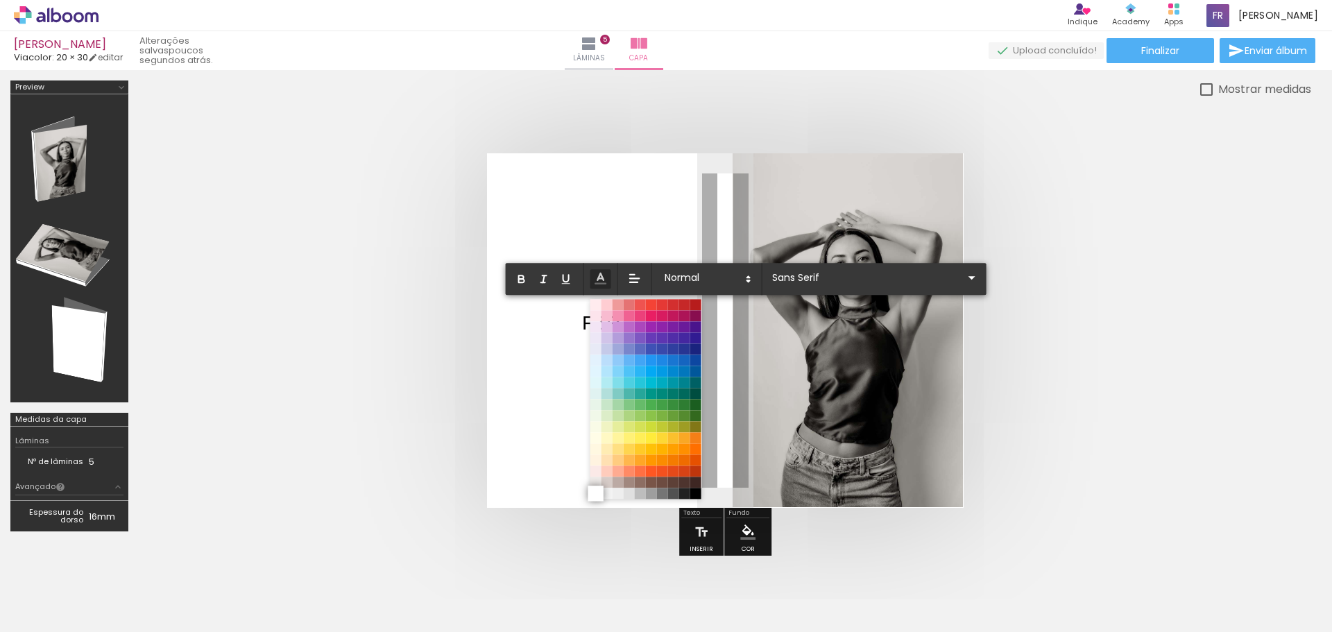
click at [595, 496] on span at bounding box center [595, 493] width 15 height 15
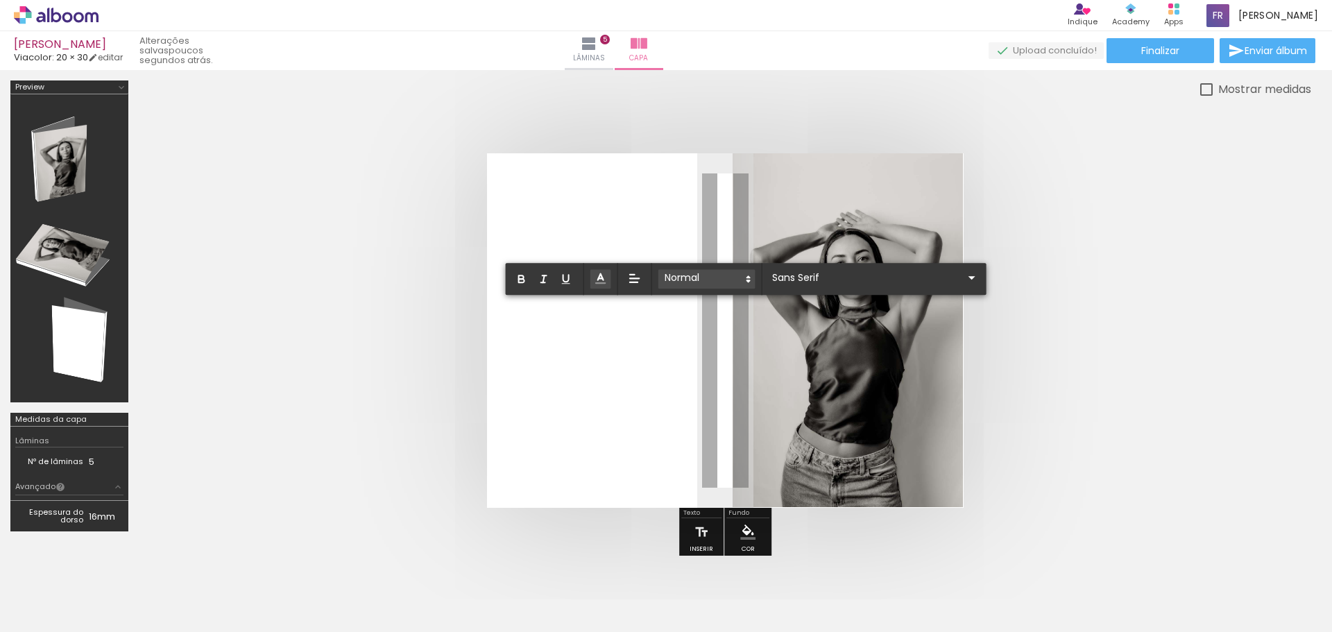
click at [711, 278] on span at bounding box center [707, 278] width 97 height 19
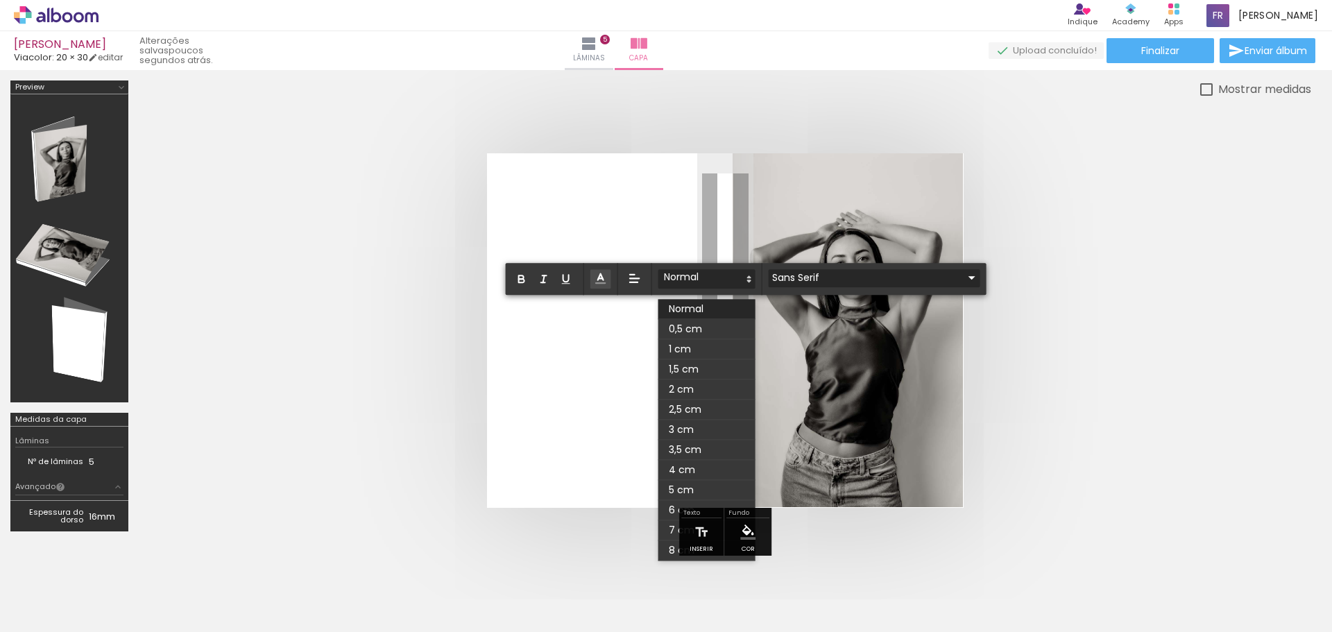
click at [779, 272] on input "Sans Serif" at bounding box center [866, 278] width 195 height 15
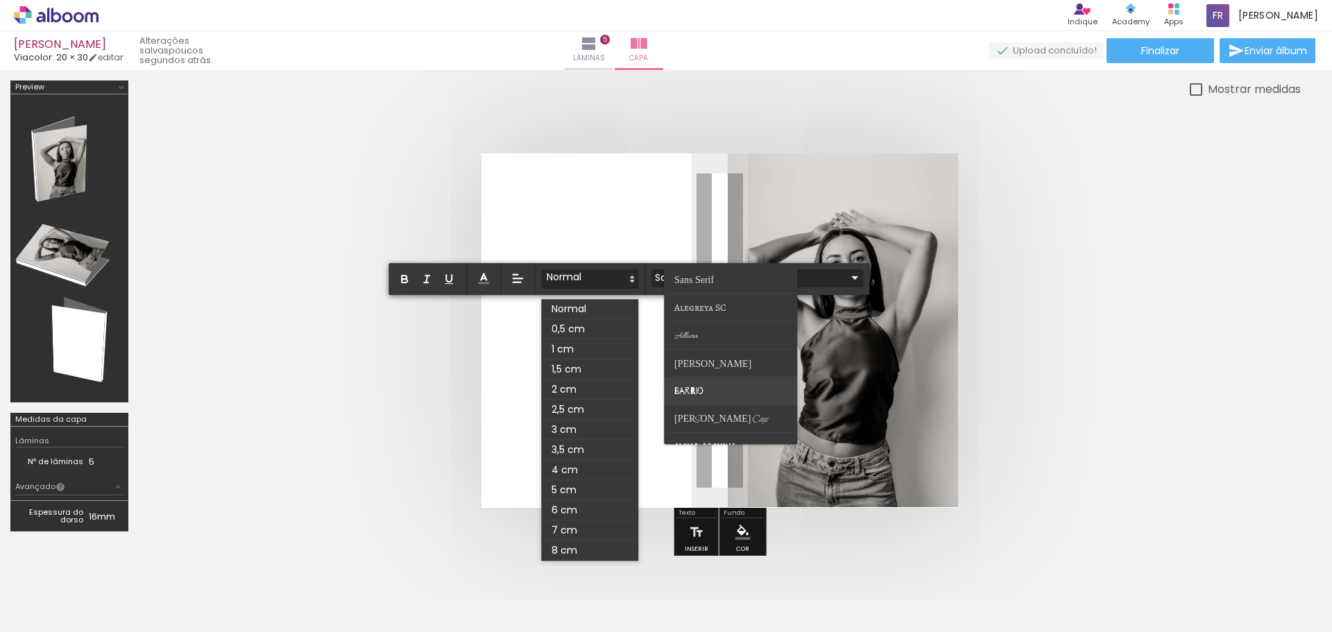
click at [695, 387] on span "Barrio" at bounding box center [688, 391] width 29 height 10
type input "Barrio"
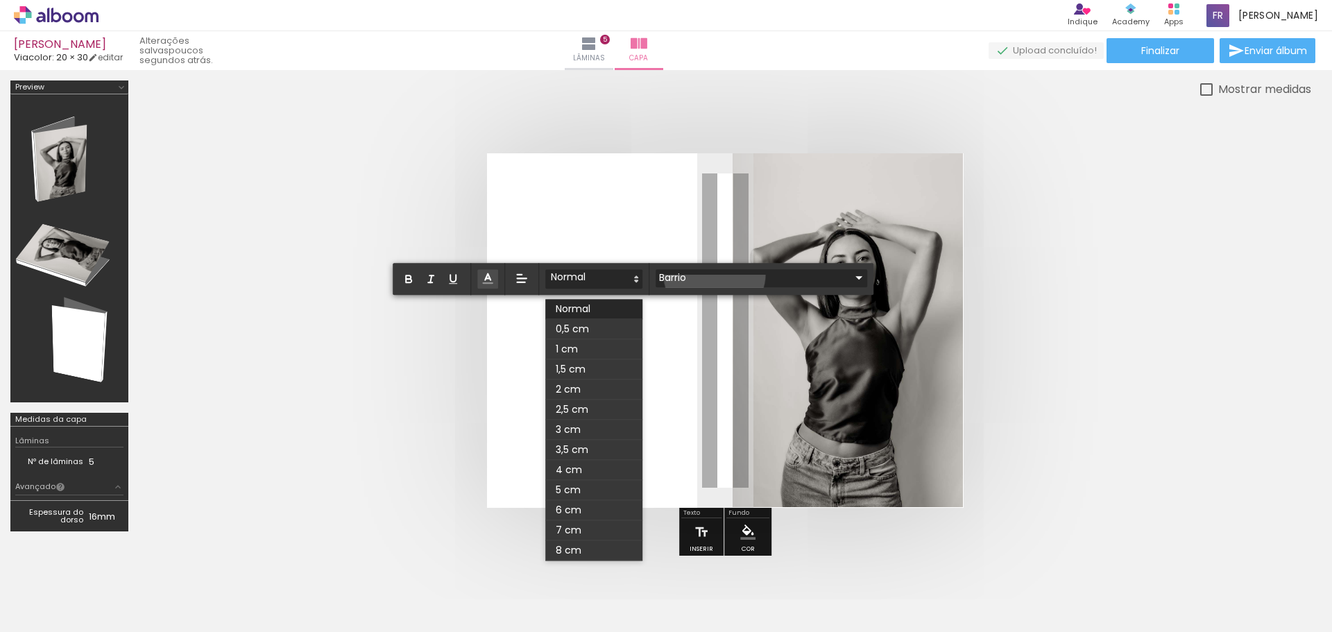
click at [715, 273] on input "Barrio" at bounding box center [753, 278] width 195 height 15
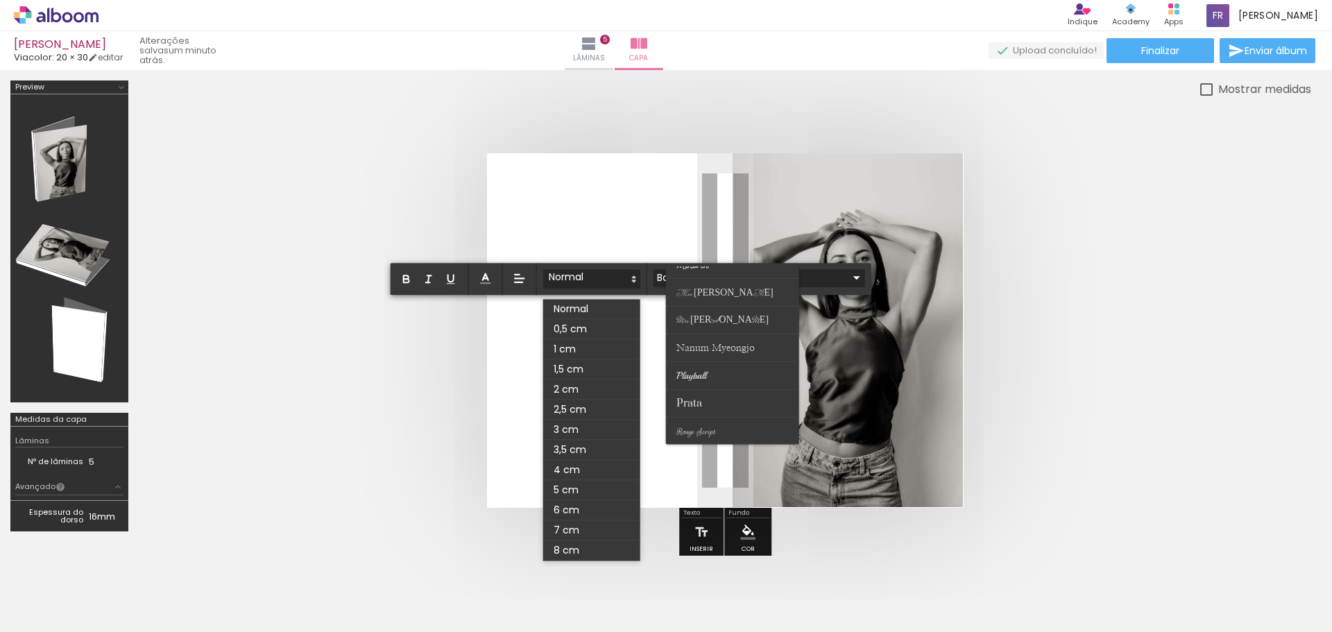
scroll to position [336, 0]
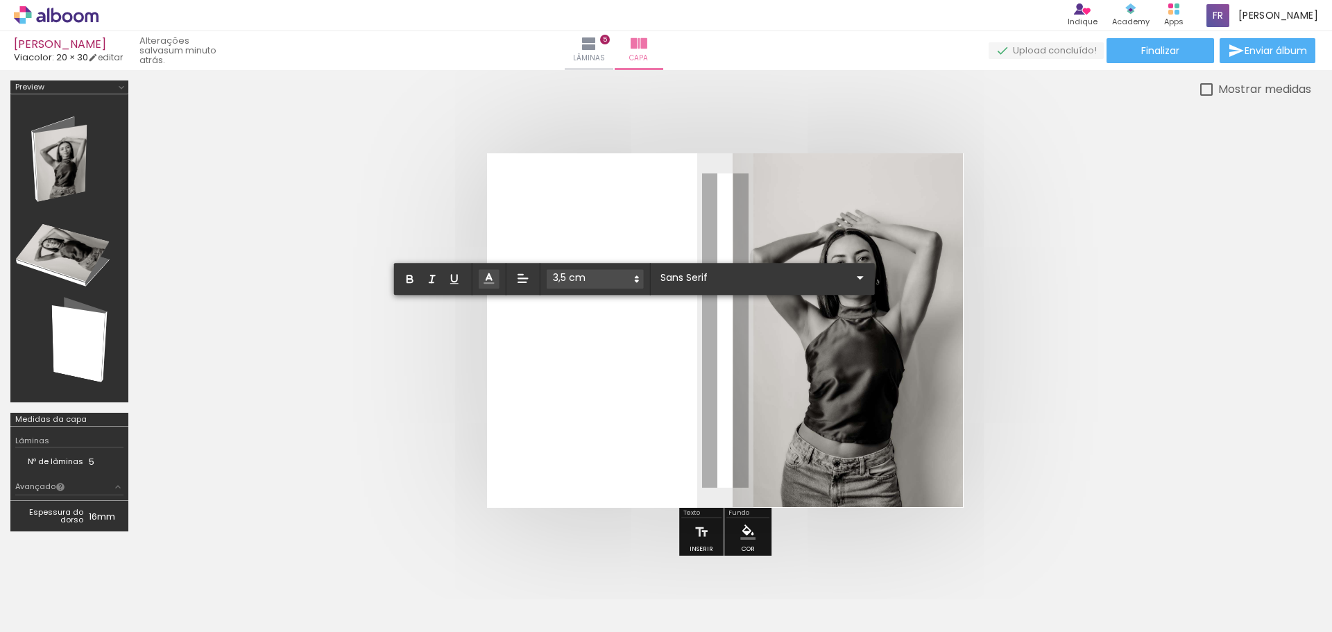
scroll to position [0, 418]
click at [615, 280] on span at bounding box center [595, 278] width 97 height 19
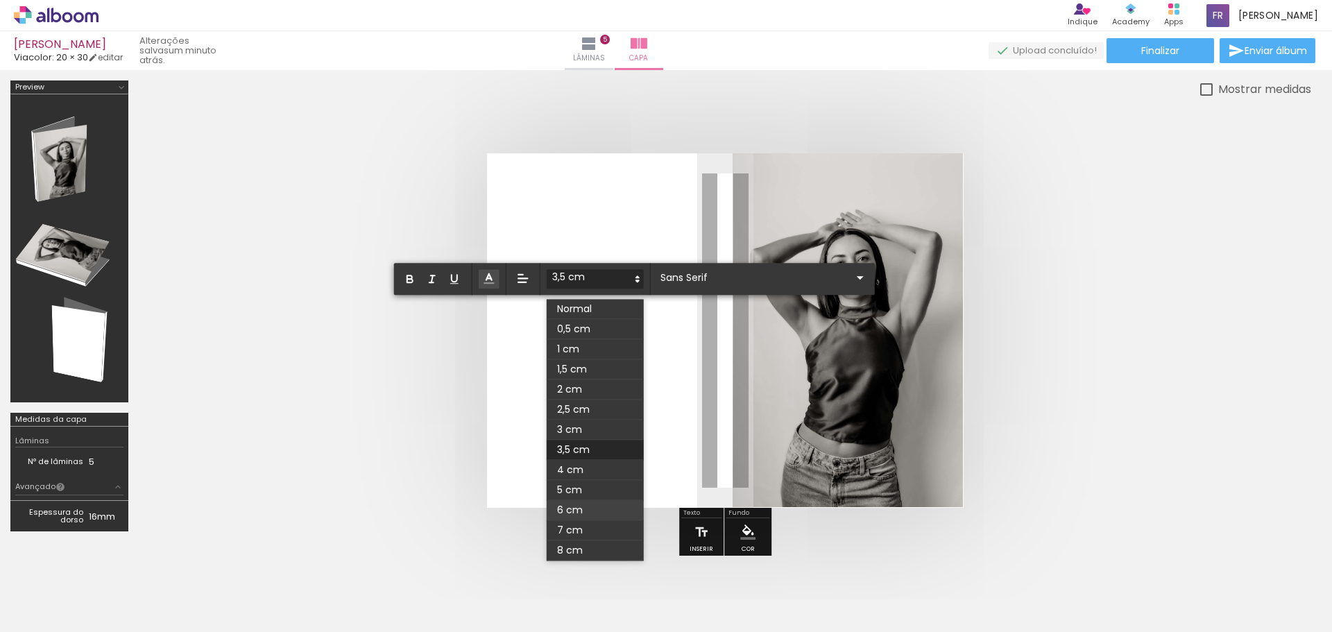
click at [578, 511] on span at bounding box center [595, 510] width 97 height 20
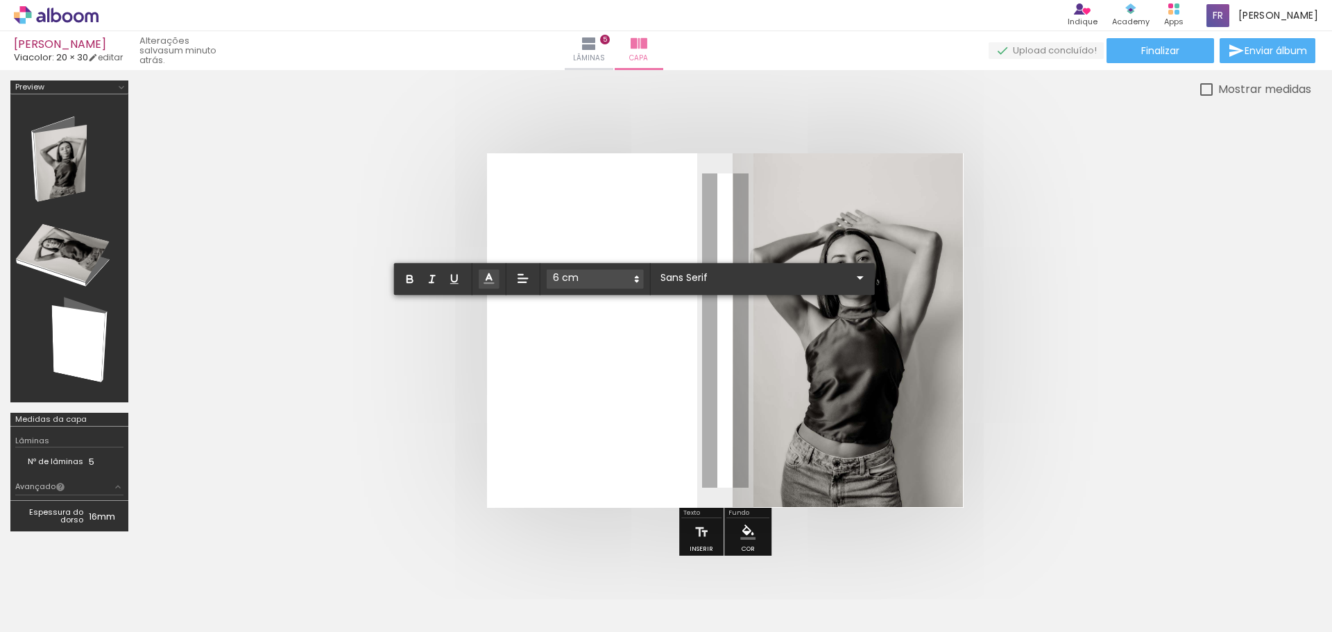
click at [626, 271] on span at bounding box center [595, 278] width 97 height 19
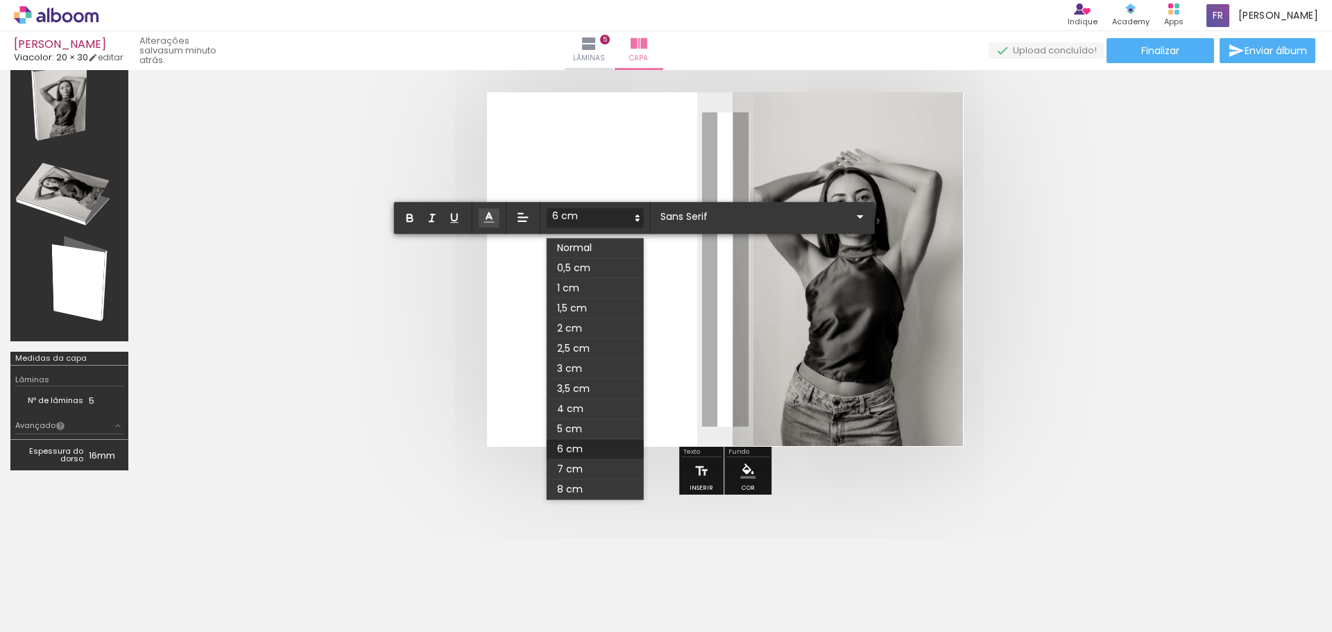
scroll to position [122, 0]
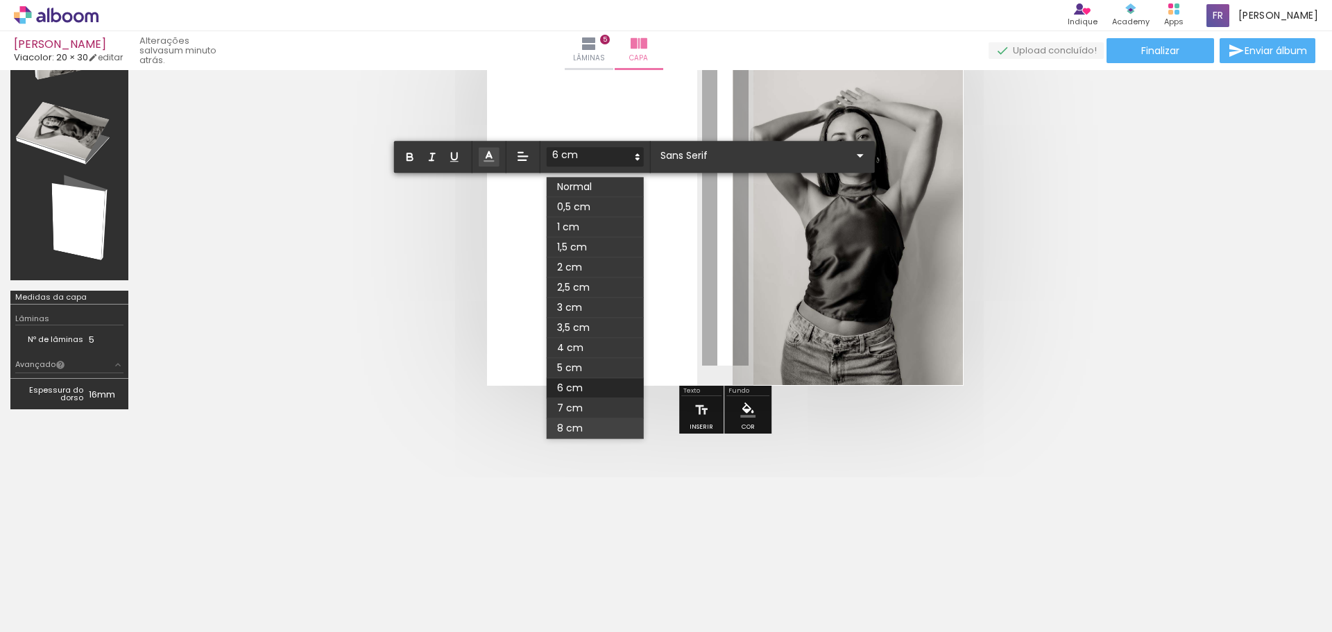
click at [582, 425] on span at bounding box center [595, 428] width 97 height 20
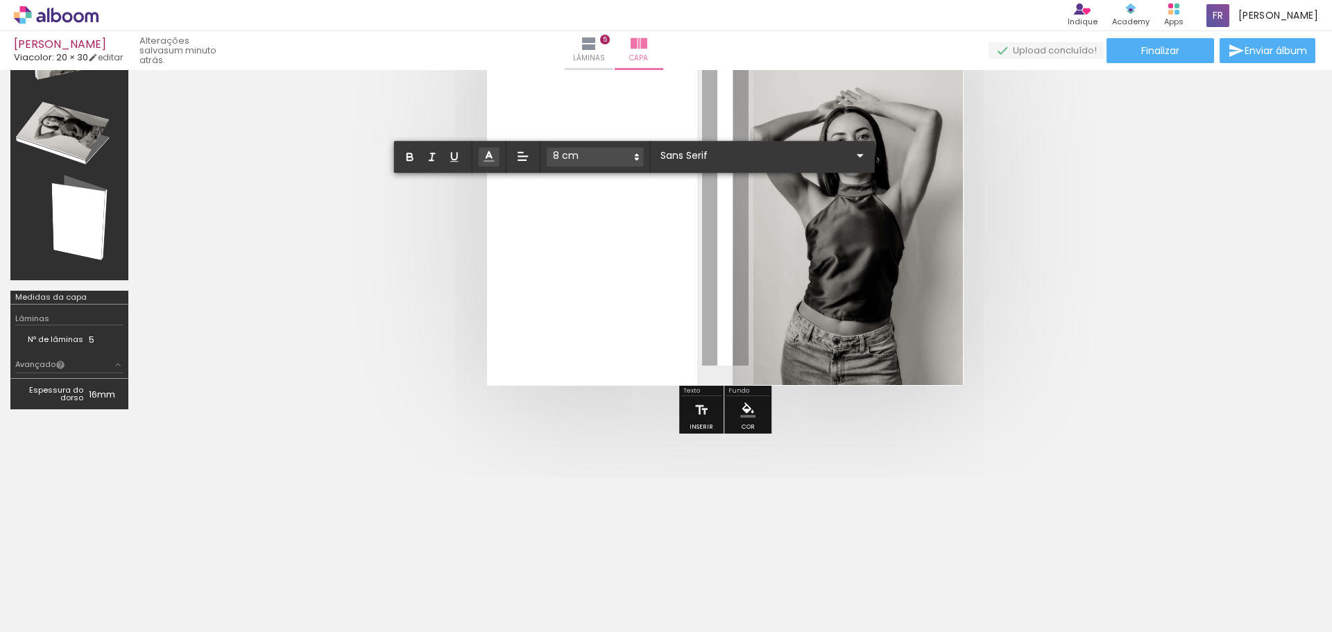
click at [1078, 250] on quentale-cover at bounding box center [725, 208] width 1062 height 355
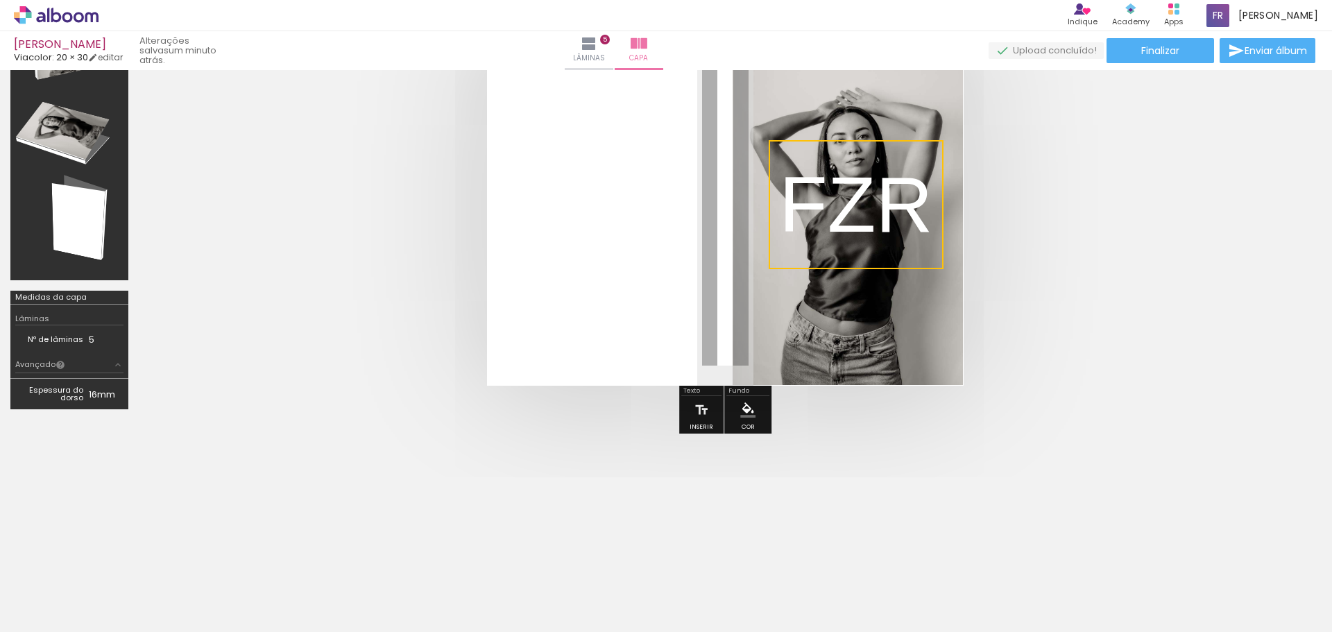
drag, startPoint x: 692, startPoint y: 272, endPoint x: 959, endPoint y: 234, distance: 269.9
click at [888, 234] on quentale-selection at bounding box center [856, 204] width 175 height 129
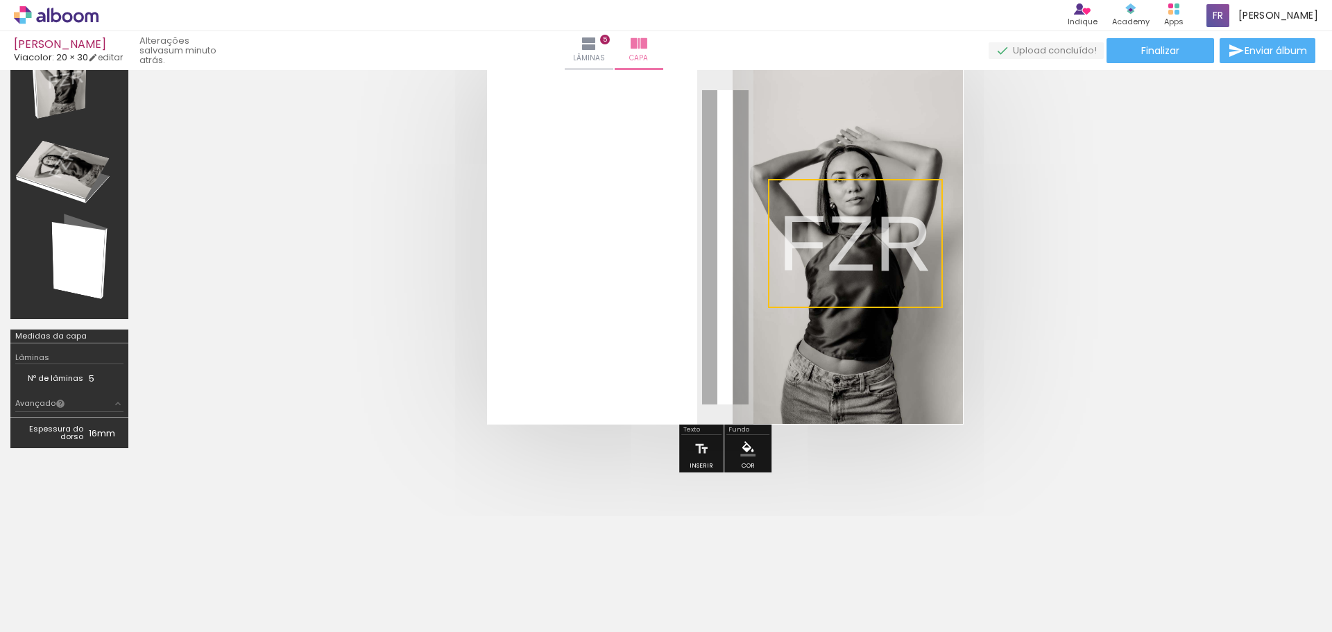
scroll to position [0, 0]
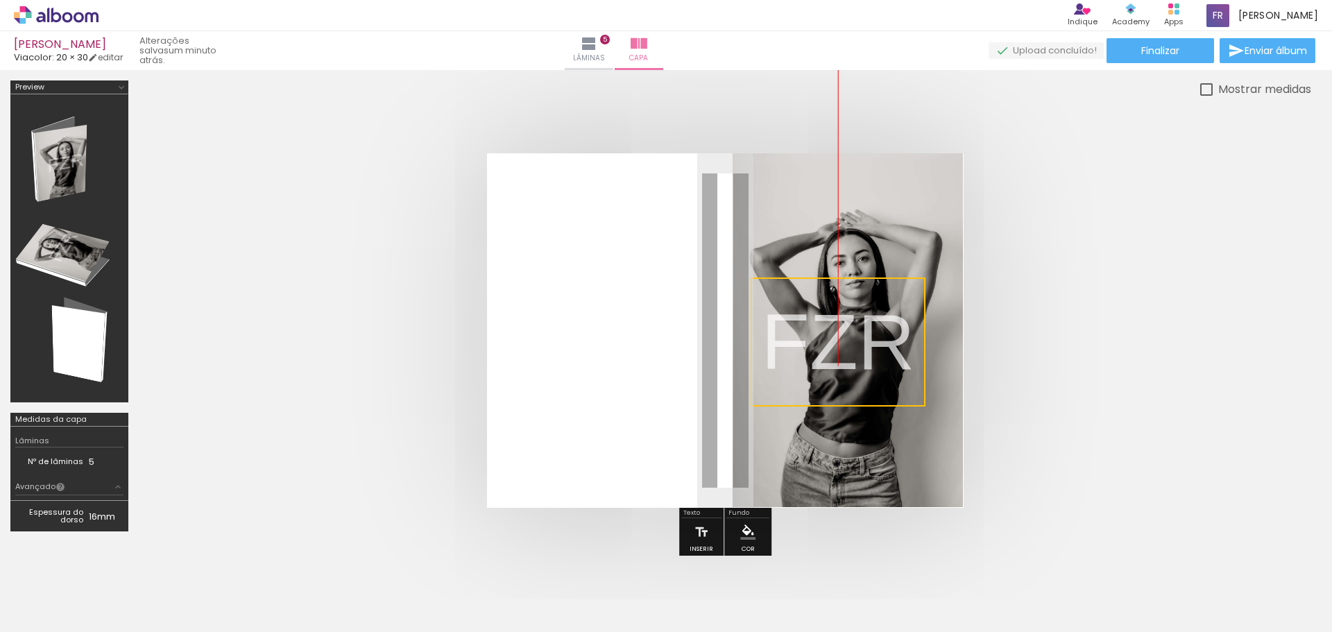
drag, startPoint x: 856, startPoint y: 343, endPoint x: 851, endPoint y: 358, distance: 15.8
click at [851, 358] on quentale-selection at bounding box center [838, 342] width 175 height 129
click at [1067, 341] on quentale-cover at bounding box center [725, 330] width 1062 height 355
drag, startPoint x: 854, startPoint y: 350, endPoint x: 861, endPoint y: 350, distance: 7.0
click at [861, 350] on span "FZR" at bounding box center [838, 342] width 154 height 88
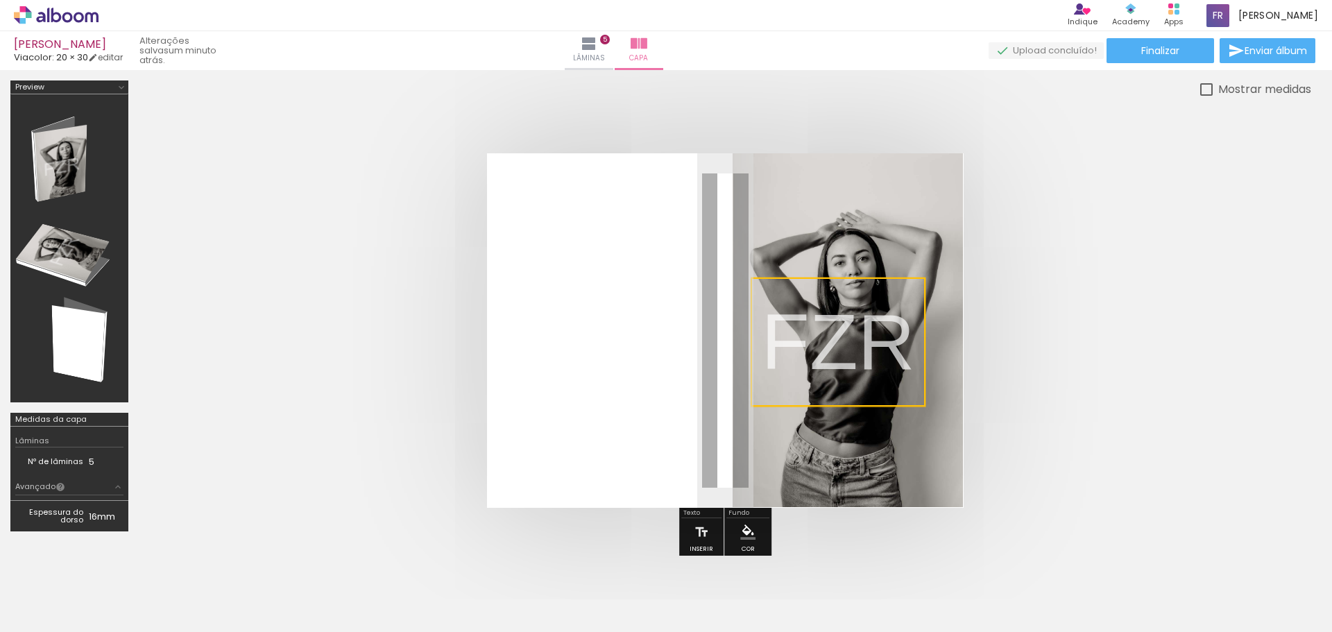
click at [1160, 330] on quentale-cover at bounding box center [725, 330] width 1062 height 355
click at [1212, 346] on quentale-cover at bounding box center [725, 330] width 1062 height 355
drag, startPoint x: 887, startPoint y: 397, endPoint x: 901, endPoint y: 398, distance: 14.6
click at [901, 398] on p "FZR" at bounding box center [838, 342] width 154 height 112
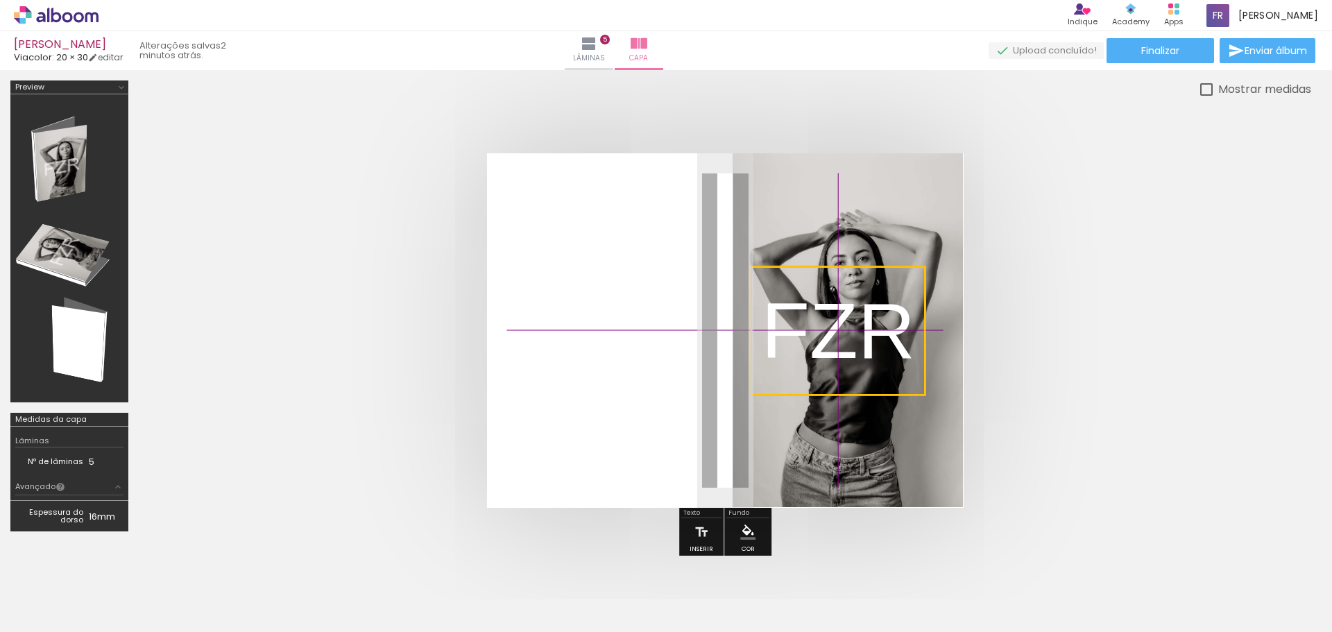
drag, startPoint x: 892, startPoint y: 406, endPoint x: 910, endPoint y: 405, distance: 18.1
click at [910, 405] on quentale-cover-editor at bounding box center [725, 321] width 1173 height 483
drag, startPoint x: 914, startPoint y: 365, endPoint x: 926, endPoint y: 365, distance: 11.8
click at [926, 365] on quentale-selection at bounding box center [850, 330] width 175 height 129
click at [1051, 345] on quentale-cover at bounding box center [725, 330] width 1062 height 355
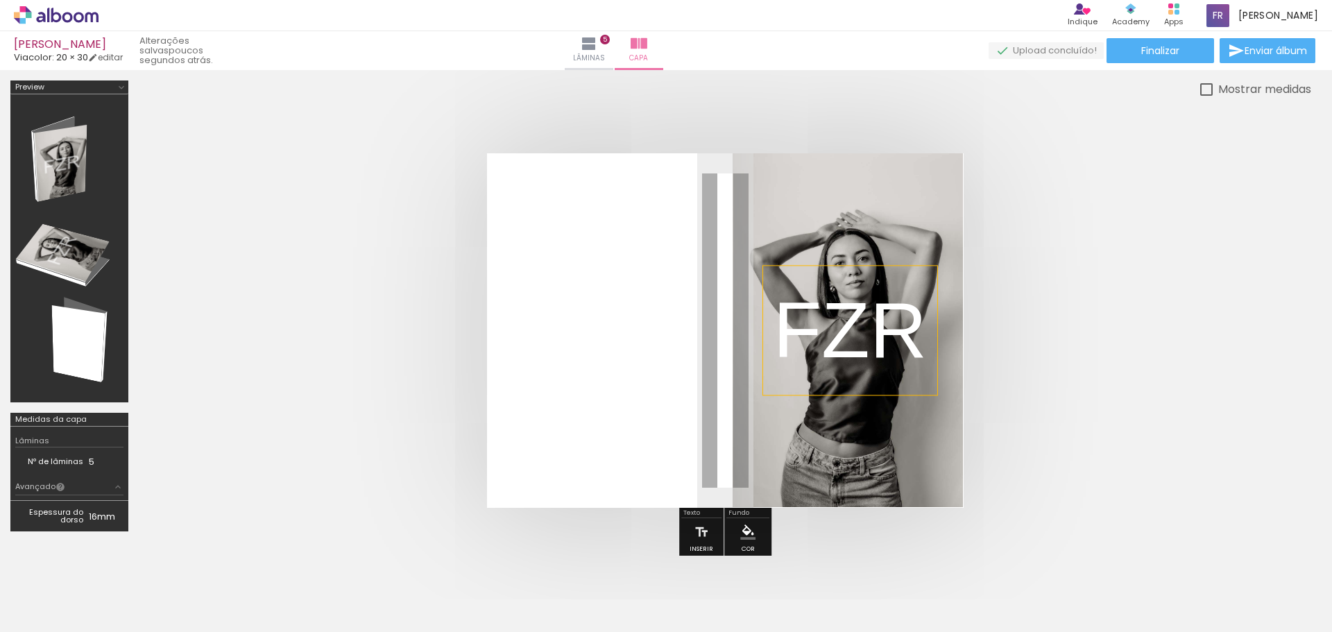
click at [0, 0] on slot "Mostrar medidas" at bounding box center [0, 0] width 0 height 0
type paper-checkbox "on"
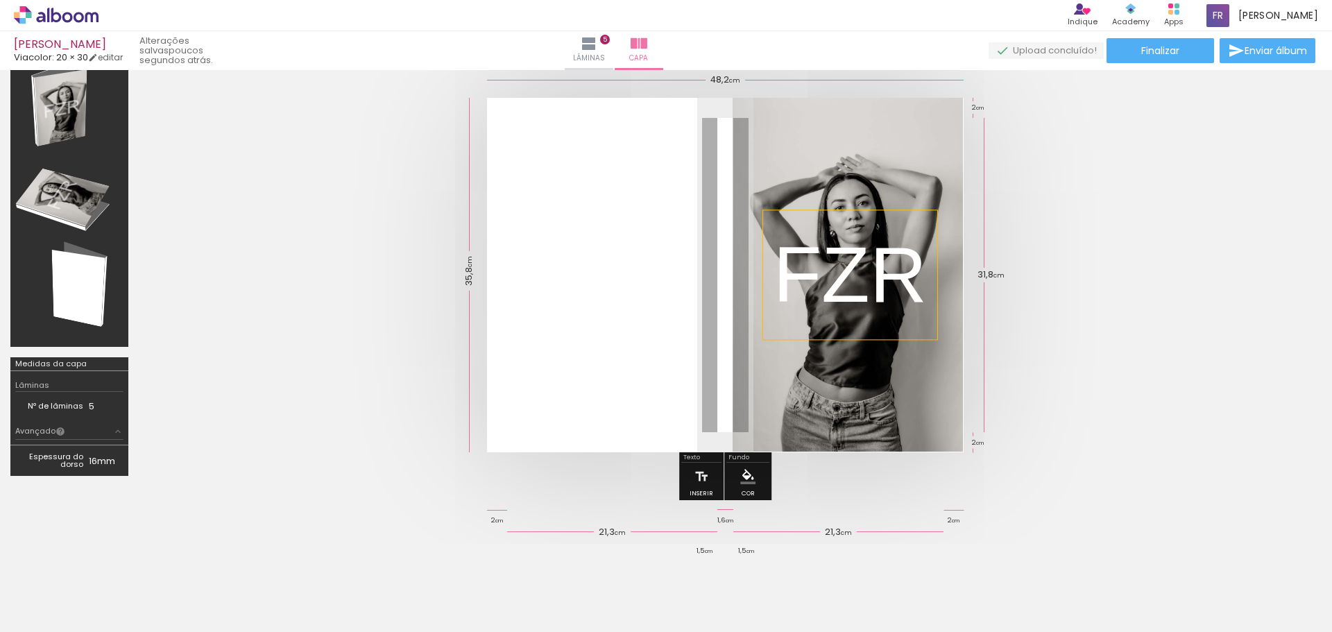
scroll to position [122, 0]
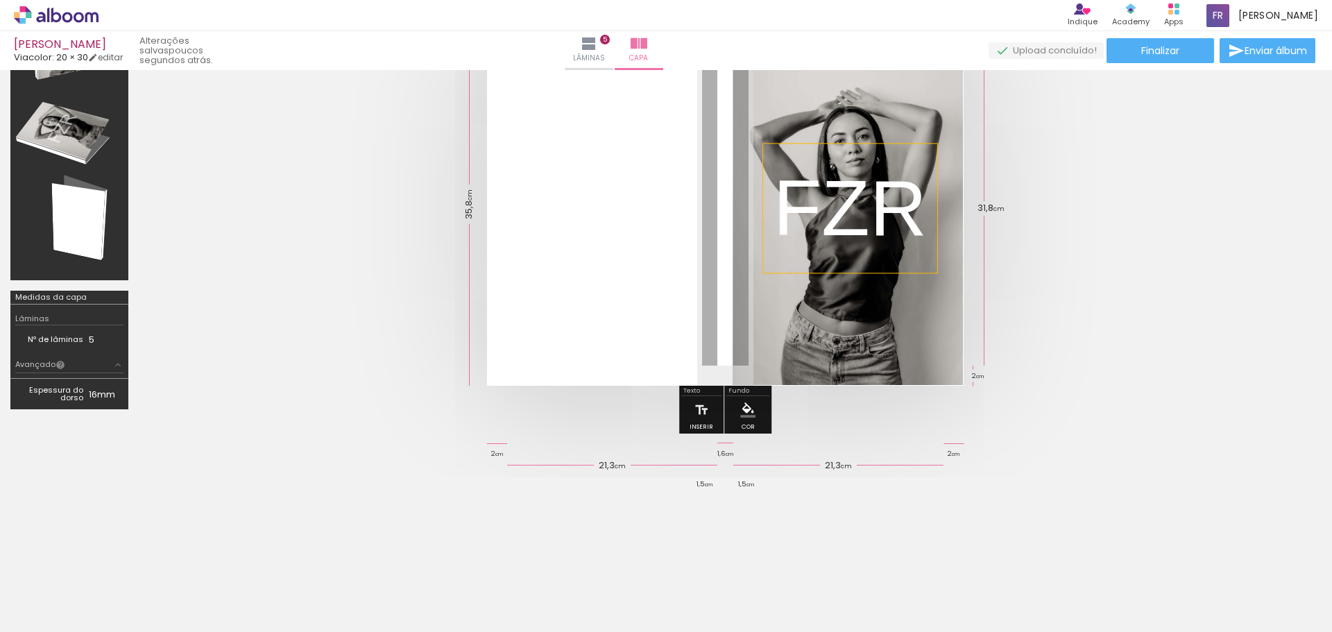
click at [747, 414] on iron-icon "color picker" at bounding box center [747, 409] width 15 height 15
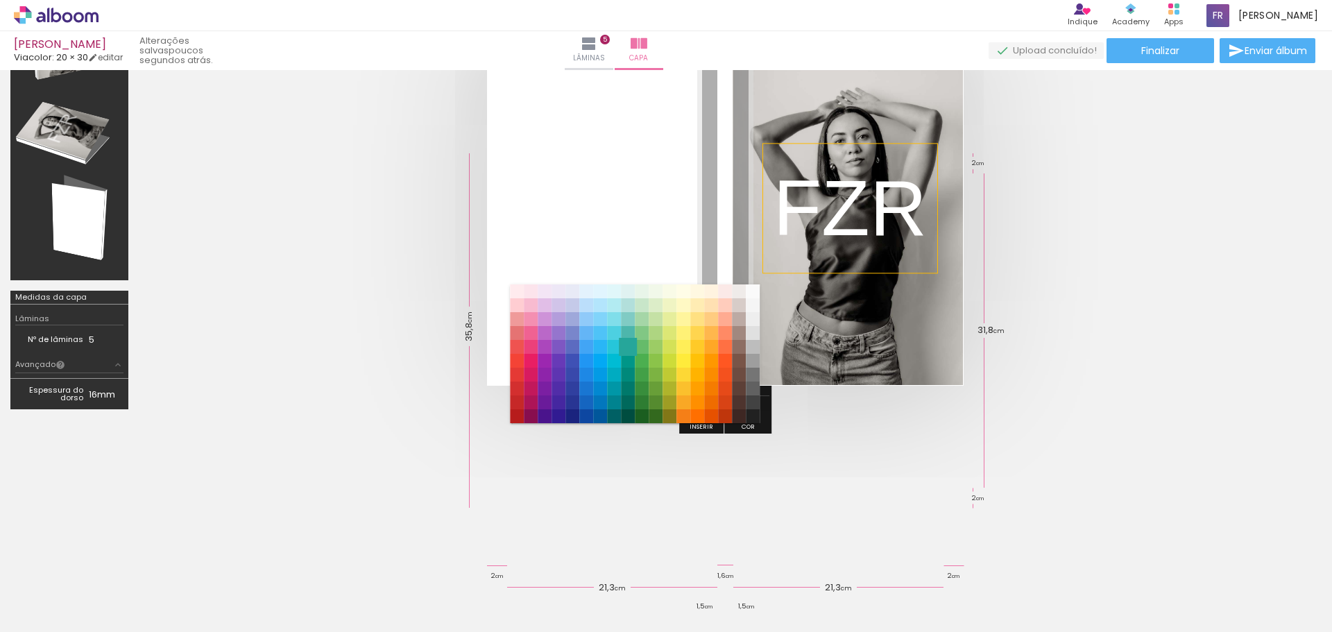
click at [621, 346] on paper-item "#26a69a" at bounding box center [628, 347] width 14 height 14
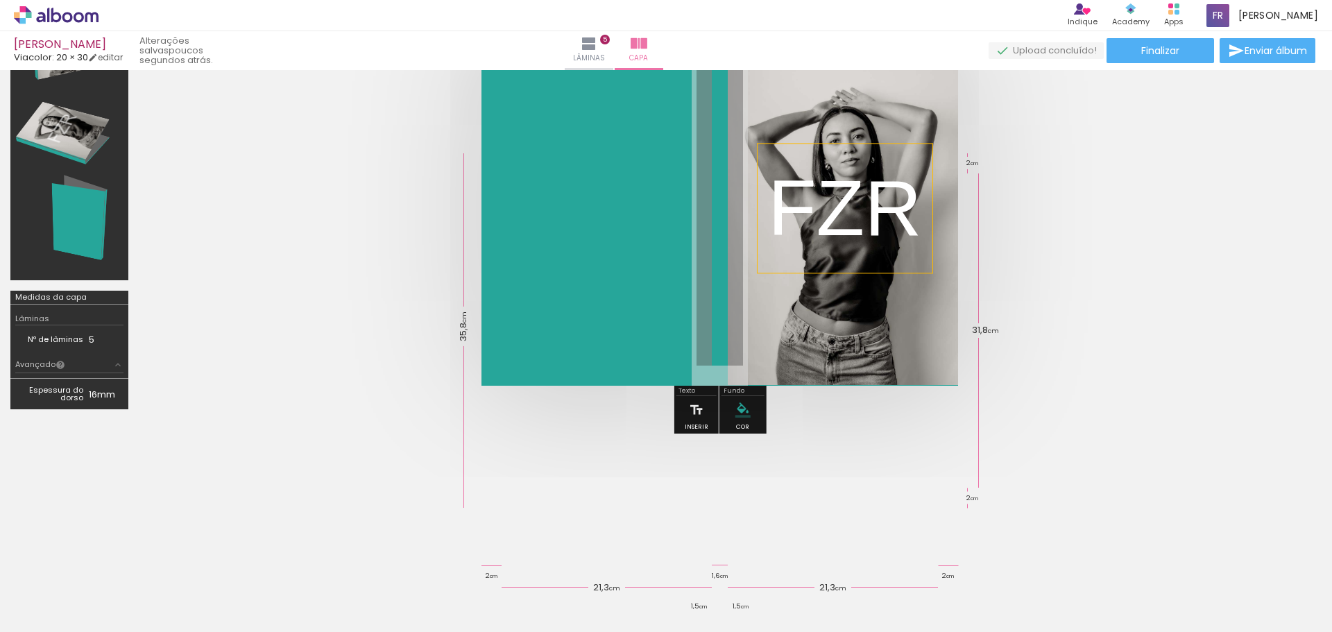
click at [751, 423] on paper-swatch-picker at bounding box center [743, 410] width 26 height 28
click at [745, 411] on iron-icon "color picker" at bounding box center [743, 409] width 15 height 15
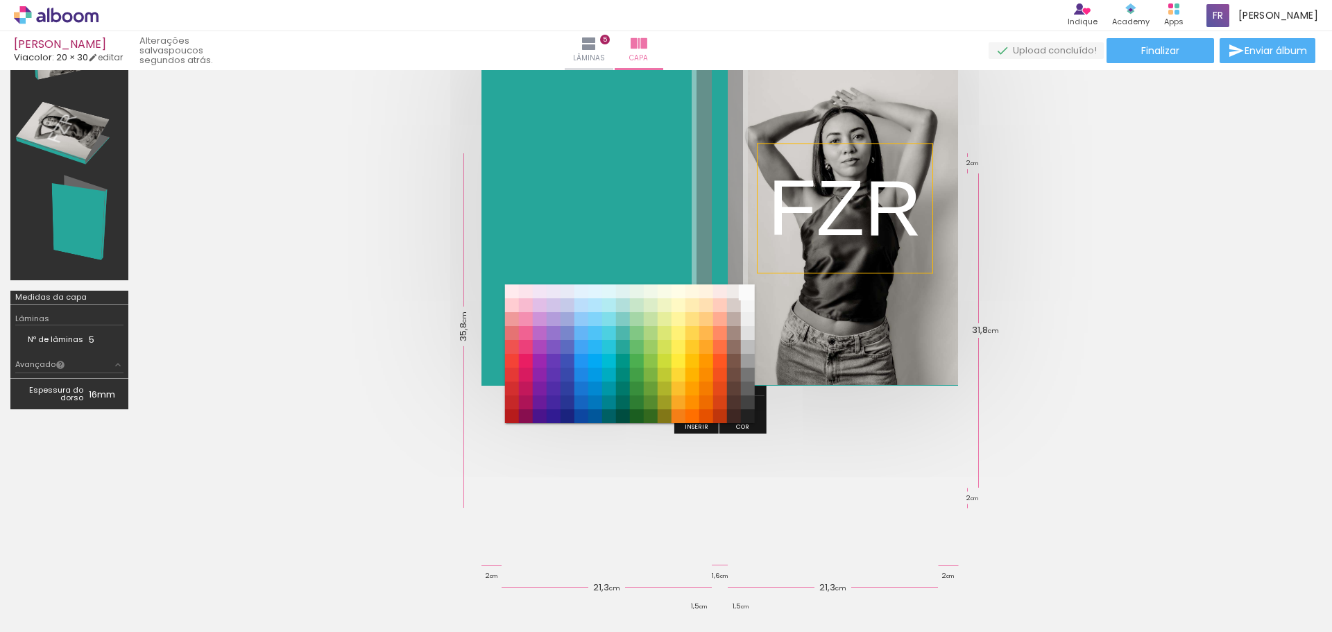
click at [747, 287] on paper-item "#fafafa" at bounding box center [747, 292] width 14 height 14
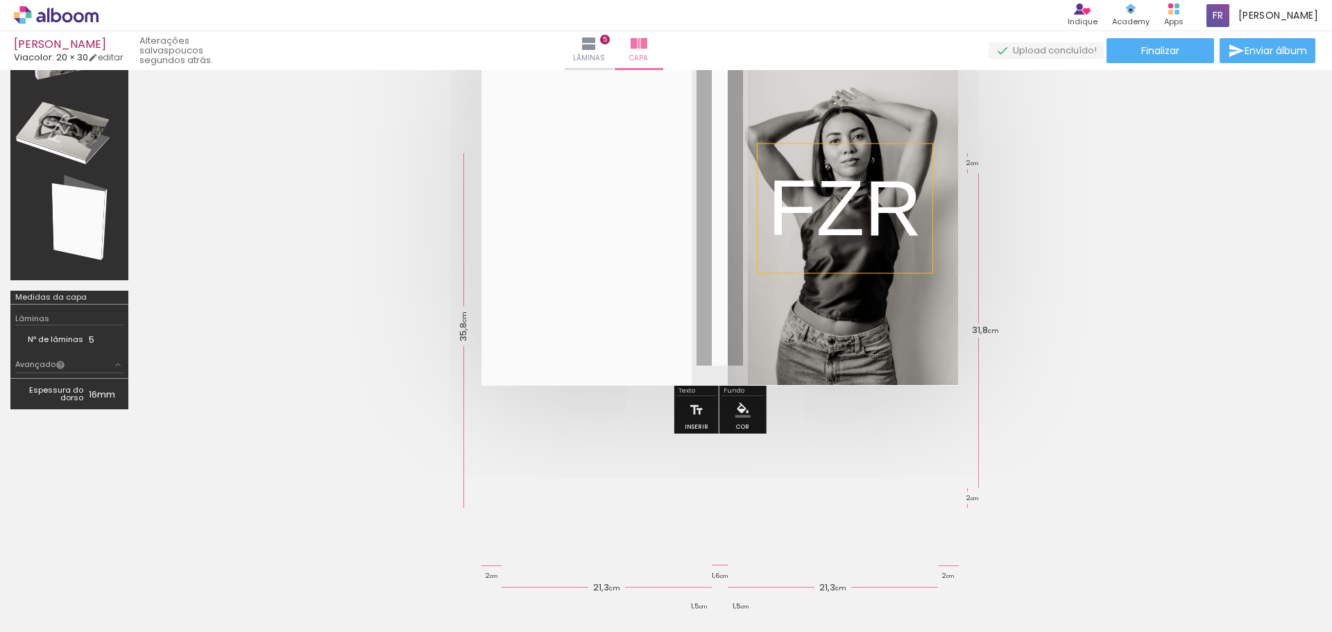
click at [1108, 284] on quentale-cover at bounding box center [719, 208] width 1051 height 355
click at [1173, 279] on quentale-cover at bounding box center [719, 208] width 1051 height 355
click at [1167, 53] on span "Finalizar" at bounding box center [1160, 51] width 38 height 10
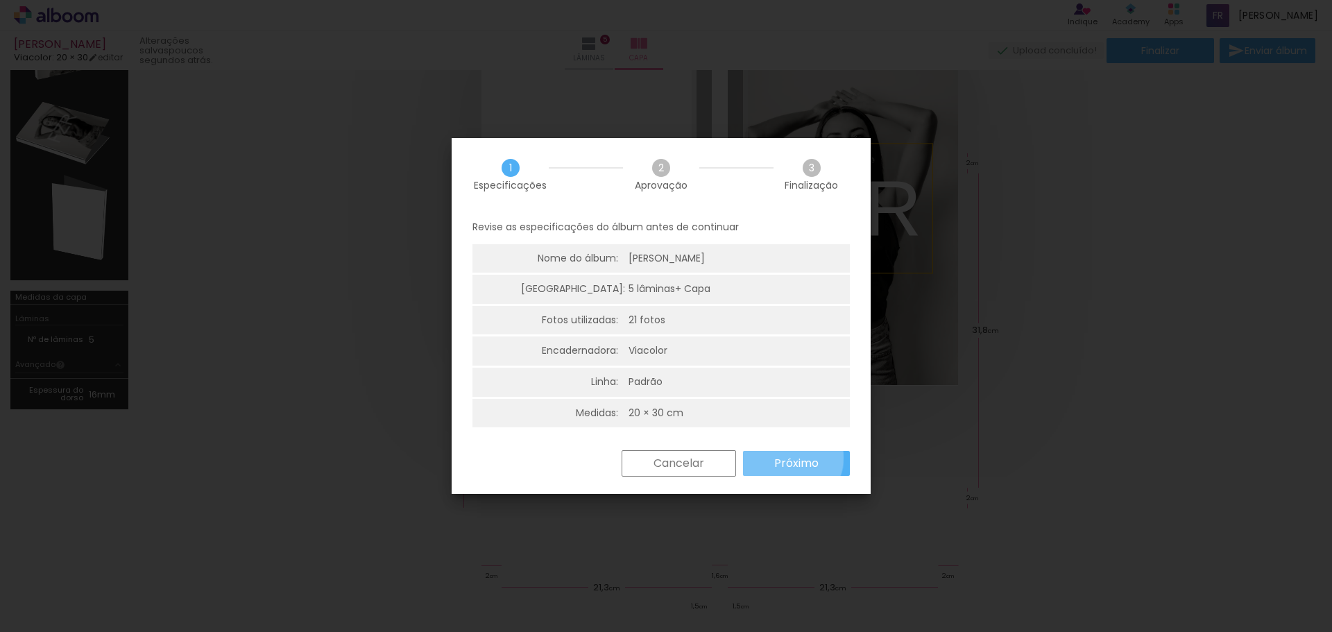
click at [0, 0] on slot "Próximo" at bounding box center [0, 0] width 0 height 0
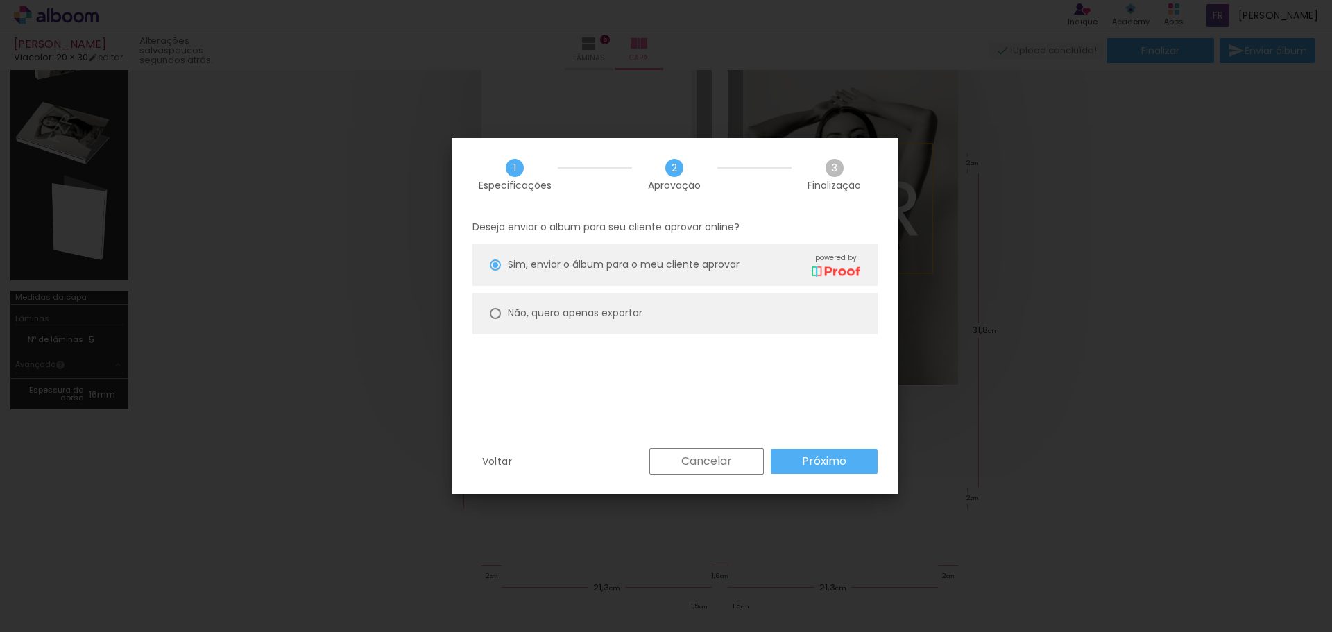
click at [0, 0] on slot "Não, quero apenas exportar" at bounding box center [0, 0] width 0 height 0
type paper-radio-button "on"
click at [0, 0] on slot "Próximo" at bounding box center [0, 0] width 0 height 0
type input "Alta, 300 DPI"
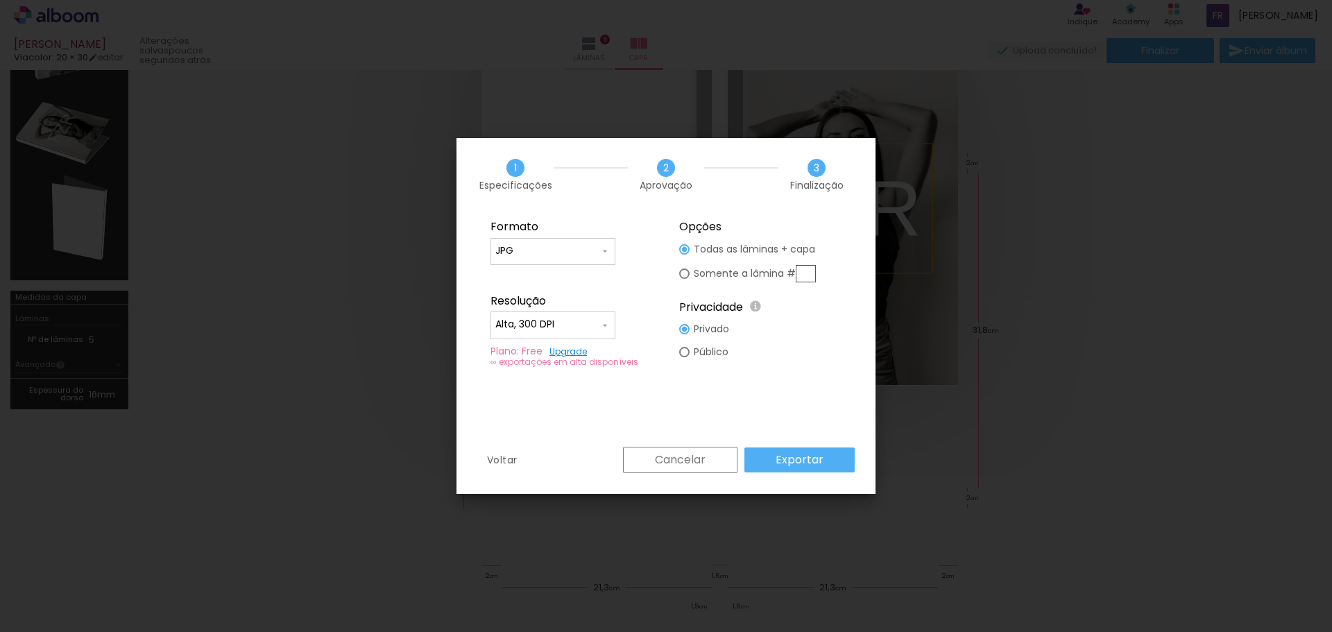
click at [575, 245] on input "JPG" at bounding box center [547, 251] width 104 height 14
click at [592, 221] on div "Formato" at bounding box center [572, 227] width 162 height 14
click at [573, 253] on input "JPG" at bounding box center [547, 251] width 104 height 14
click at [559, 286] on paper-item "PDF" at bounding box center [553, 277] width 125 height 28
type input "PDF"
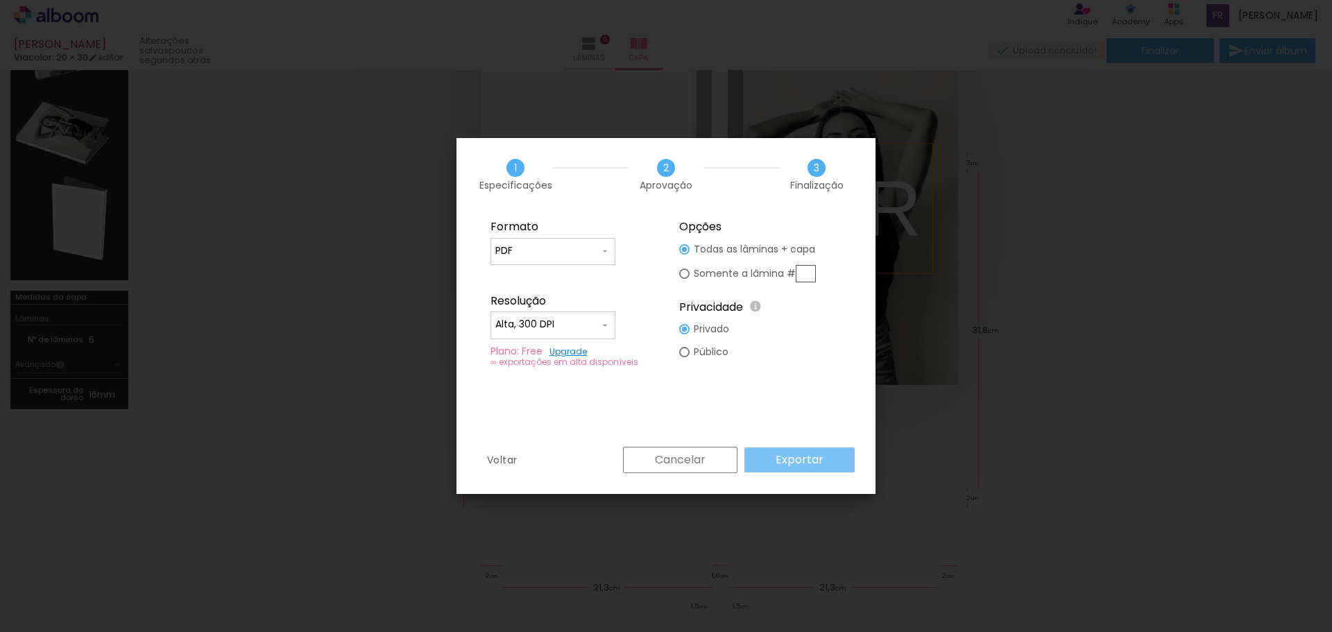
click at [0, 0] on slot "Exportar" at bounding box center [0, 0] width 0 height 0
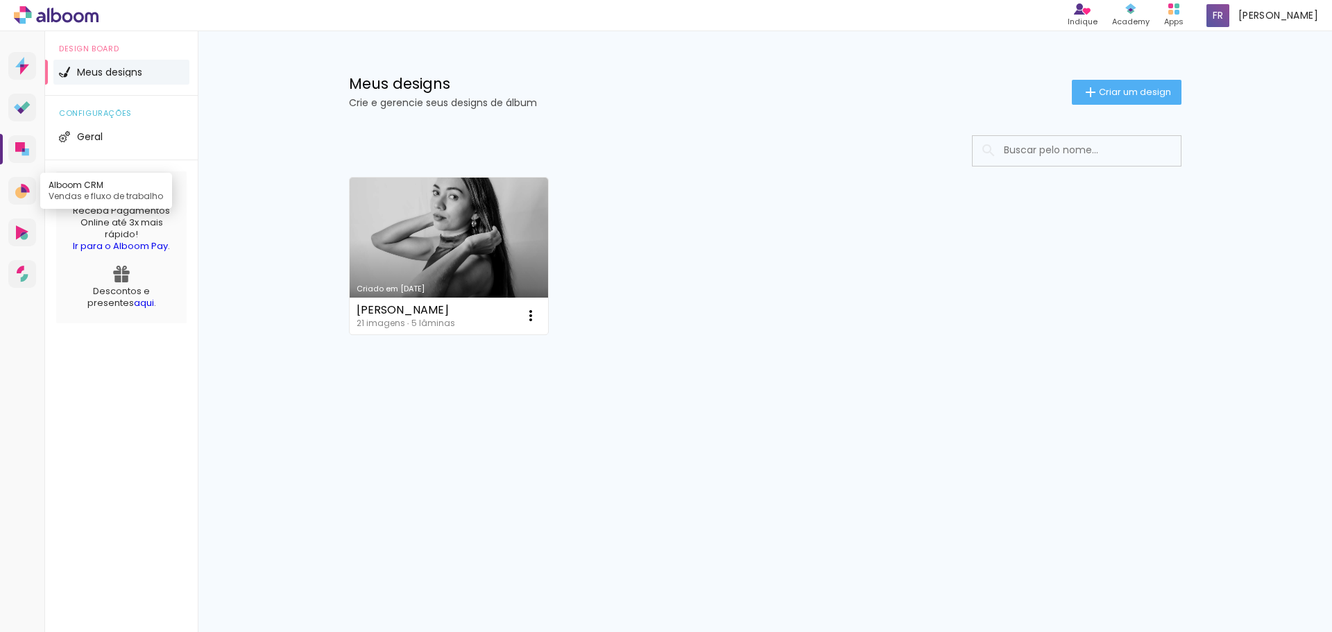
click at [19, 195] on icon at bounding box center [21, 193] width 12 height 12
click at [19, 233] on icon at bounding box center [22, 233] width 12 height 15
